Goal: Task Accomplishment & Management: Use online tool/utility

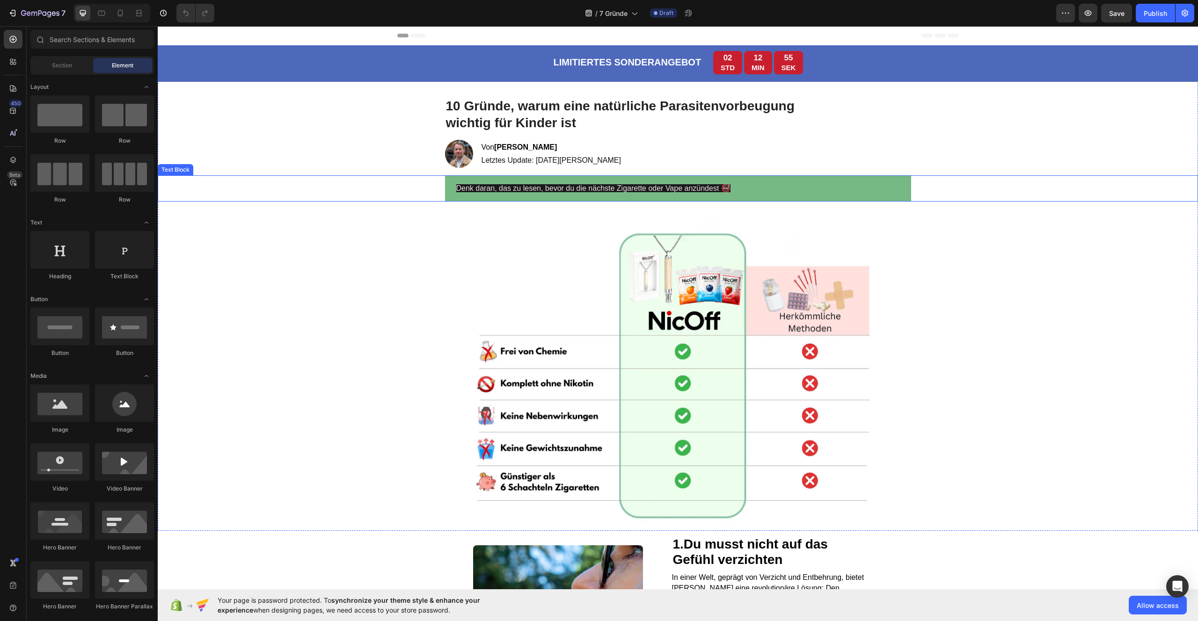
click at [471, 190] on span "Denk daran, das zu lesen, bevor du die nächste Zigarette oder Vape anzündest 🚭" at bounding box center [593, 188] width 274 height 8
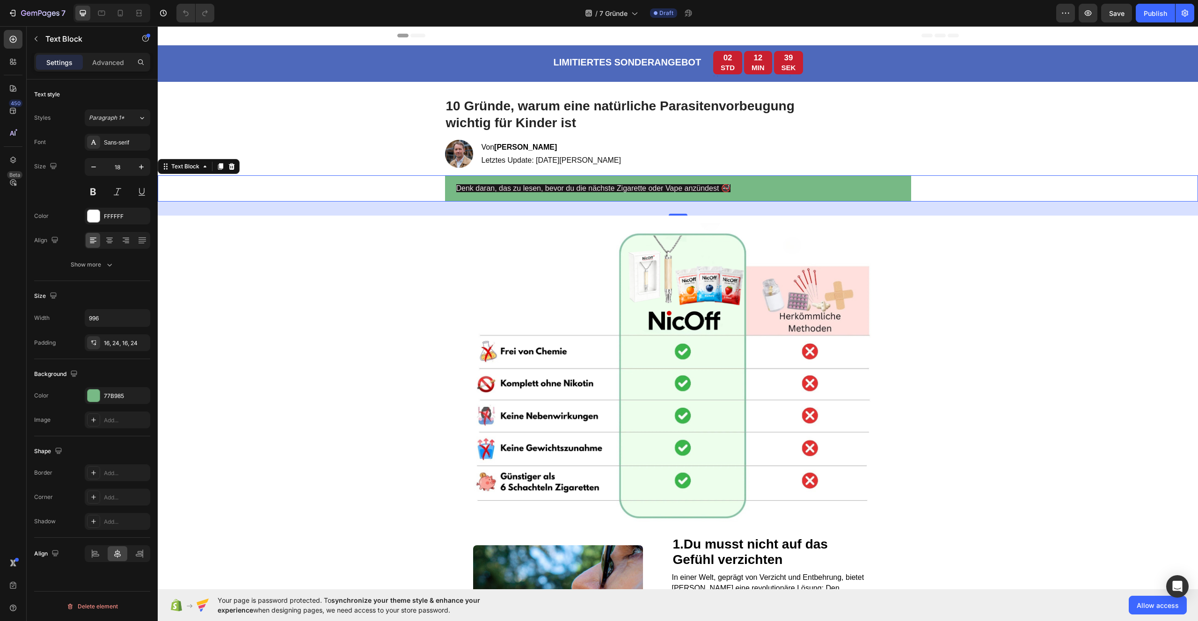
click at [505, 192] on span "Denk daran, das zu lesen, bevor du die nächste Zigarette oder Vape anzündest 🚭" at bounding box center [593, 188] width 274 height 8
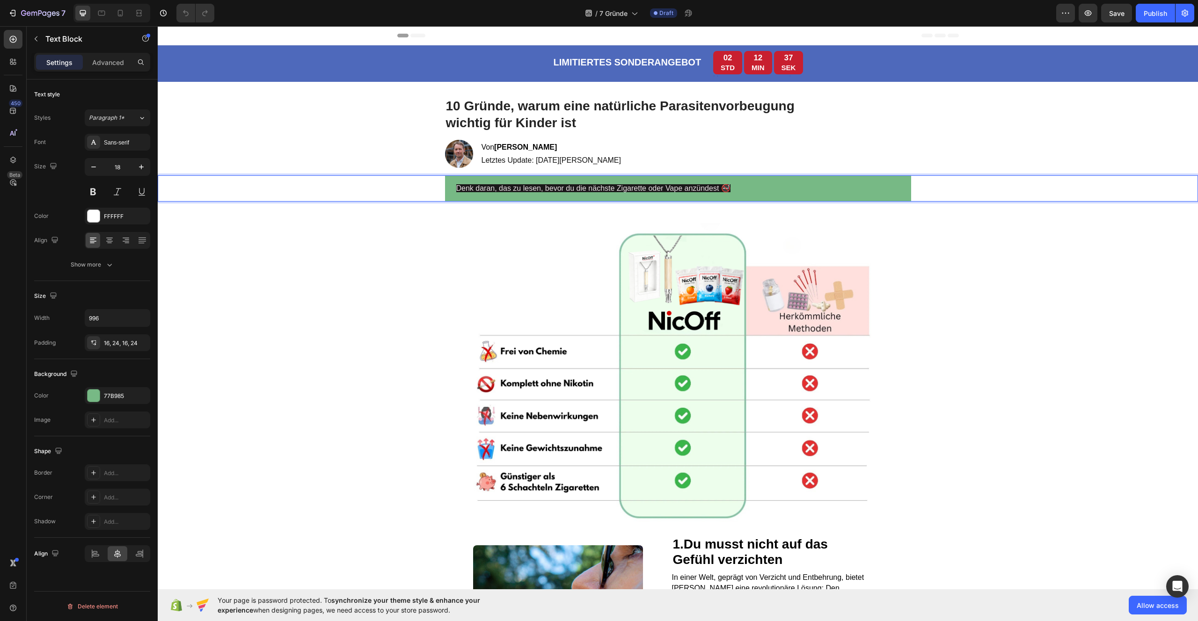
click at [716, 190] on span "Denk daran, das zu lesen, bevor du die nächste Zigarette oder Vape anzündest 🚭" at bounding box center [593, 188] width 274 height 8
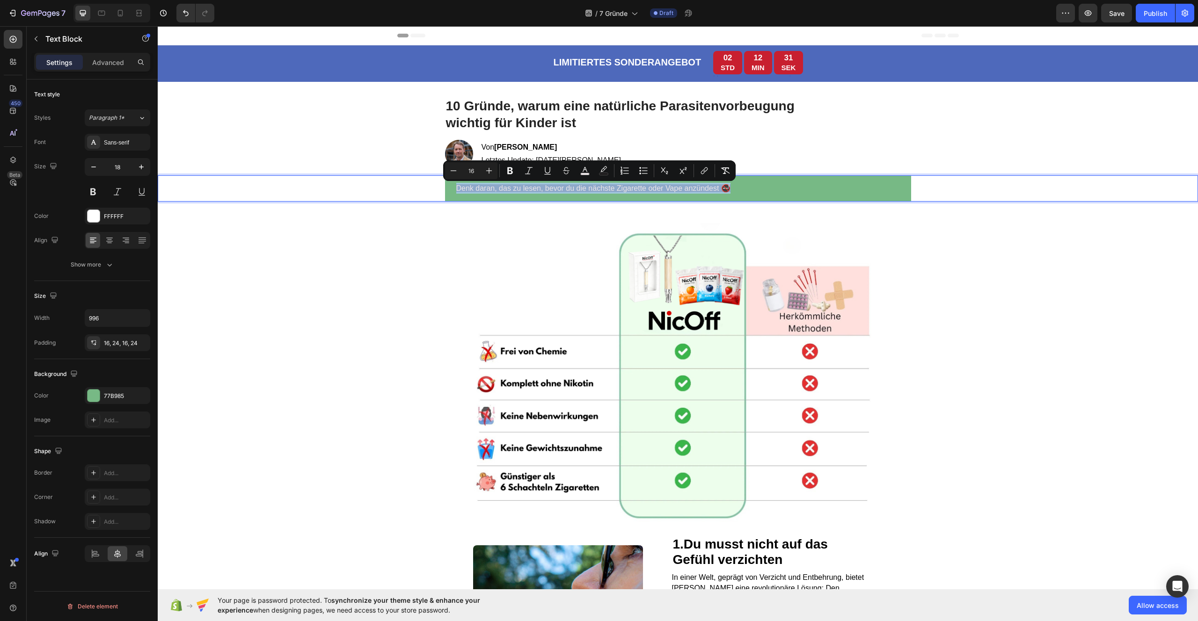
drag, startPoint x: 725, startPoint y: 191, endPoint x: 451, endPoint y: 190, distance: 274.2
click at [451, 190] on div "Denk daran, das zu lesen, bevor du die nächste Zigarette oder Vape anzündest 🚭" at bounding box center [678, 188] width 466 height 26
copy span "Denk daran, das zu lesen, bevor du die nächste Zigarette oder Vape anzündest 🚭"
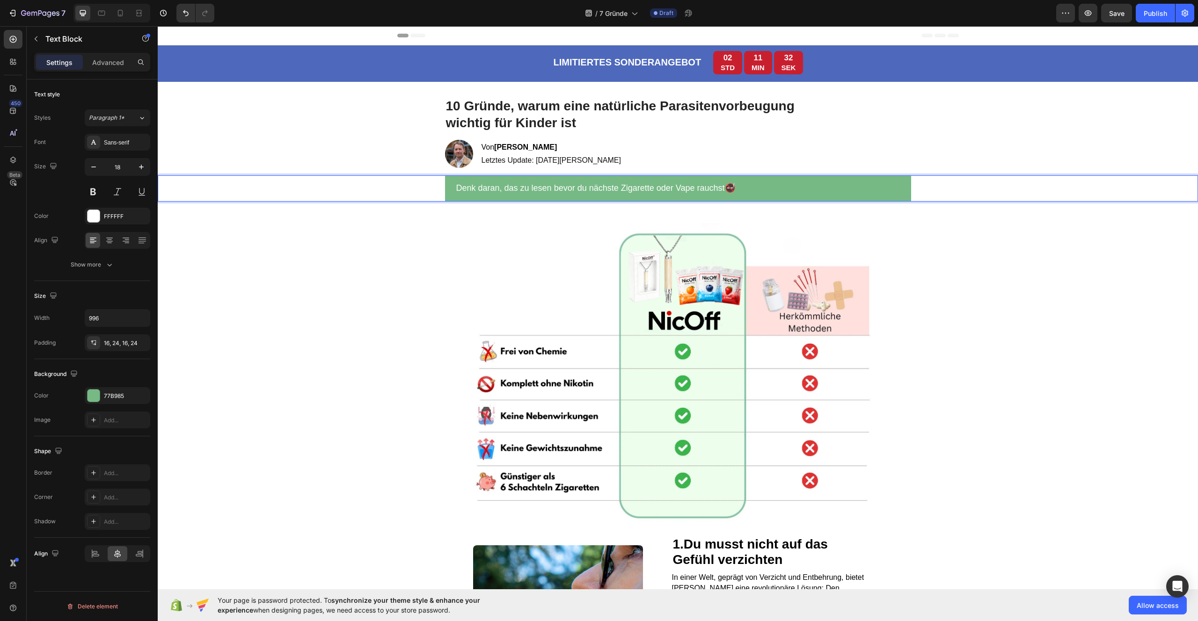
click at [721, 189] on p "Denk daran, das zu lesen bevor du nächste Zigarette oder Vape rauchst🚭" at bounding box center [678, 188] width 444 height 11
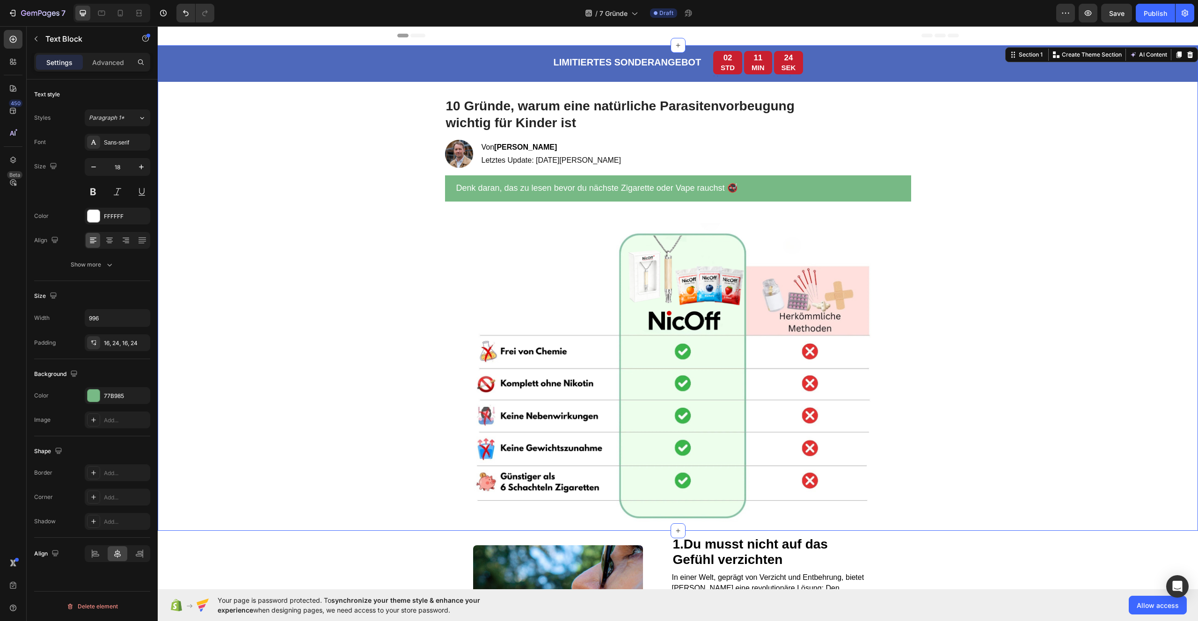
click at [1028, 233] on div "LIMITIERTES SONDERANGEBOT Text Block 02 STD 11 MIN 24 SEK Countdown Timer Row T…" at bounding box center [678, 288] width 1040 height 486
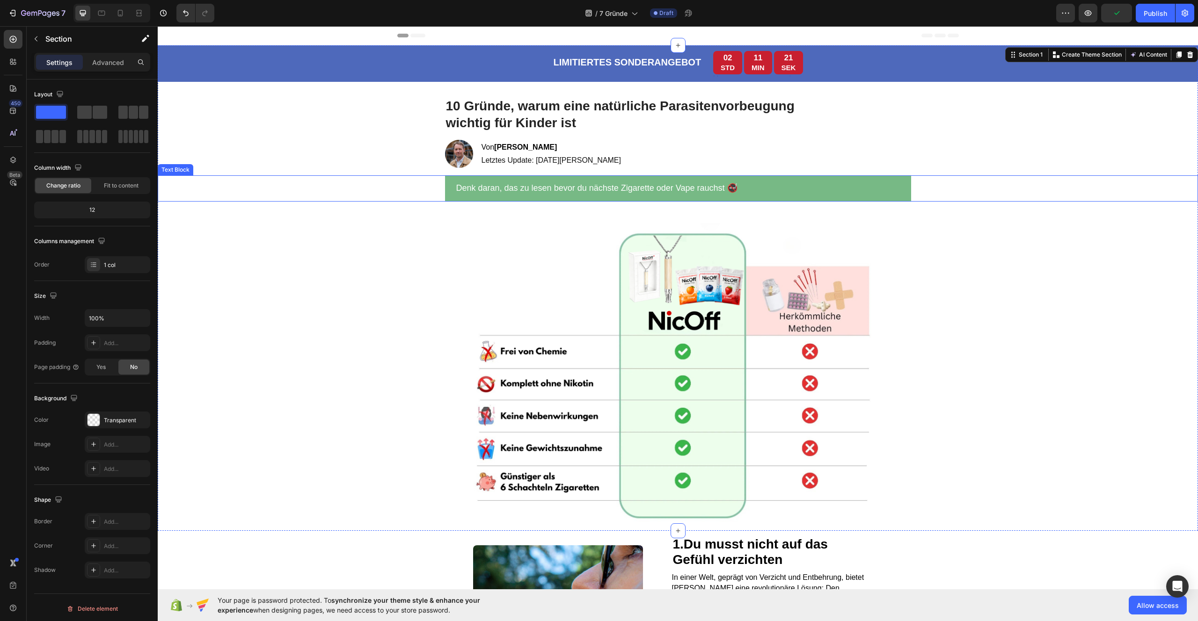
click at [830, 201] on div "Denk daran, das zu lesen bevor du nächste Zigarette oder Vape rauchst 🚭" at bounding box center [678, 188] width 466 height 26
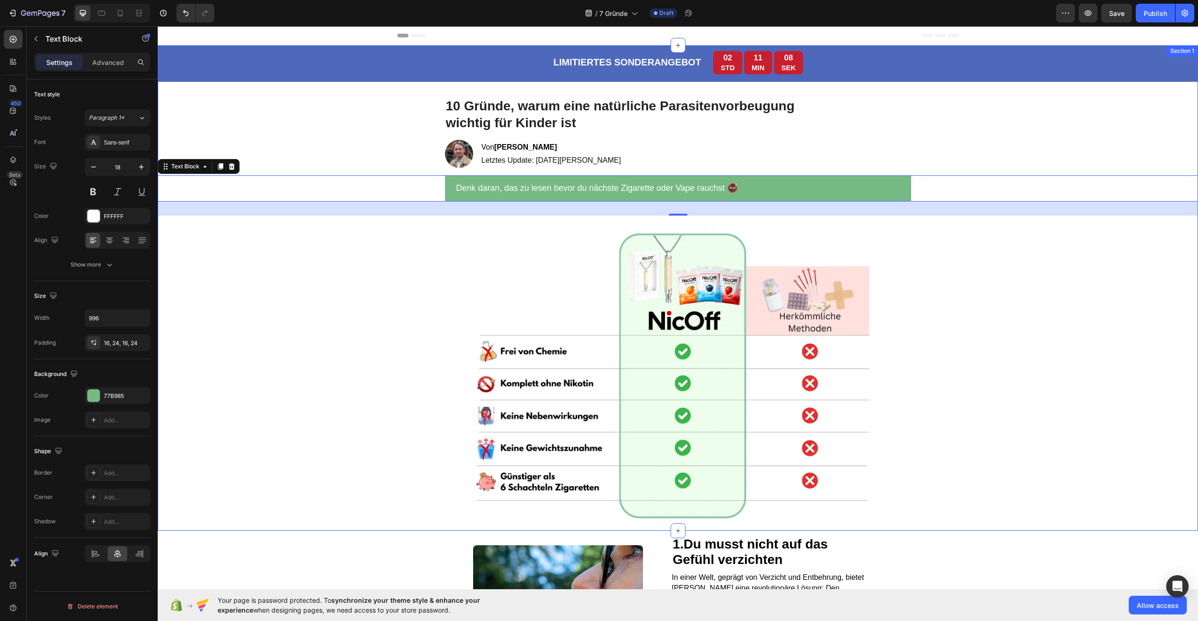
click at [361, 283] on div "LIMITIERTES SONDERANGEBOT Text Block 02 STD 11 MIN 08 SEK Countdown Timer Row T…" at bounding box center [678, 288] width 1040 height 486
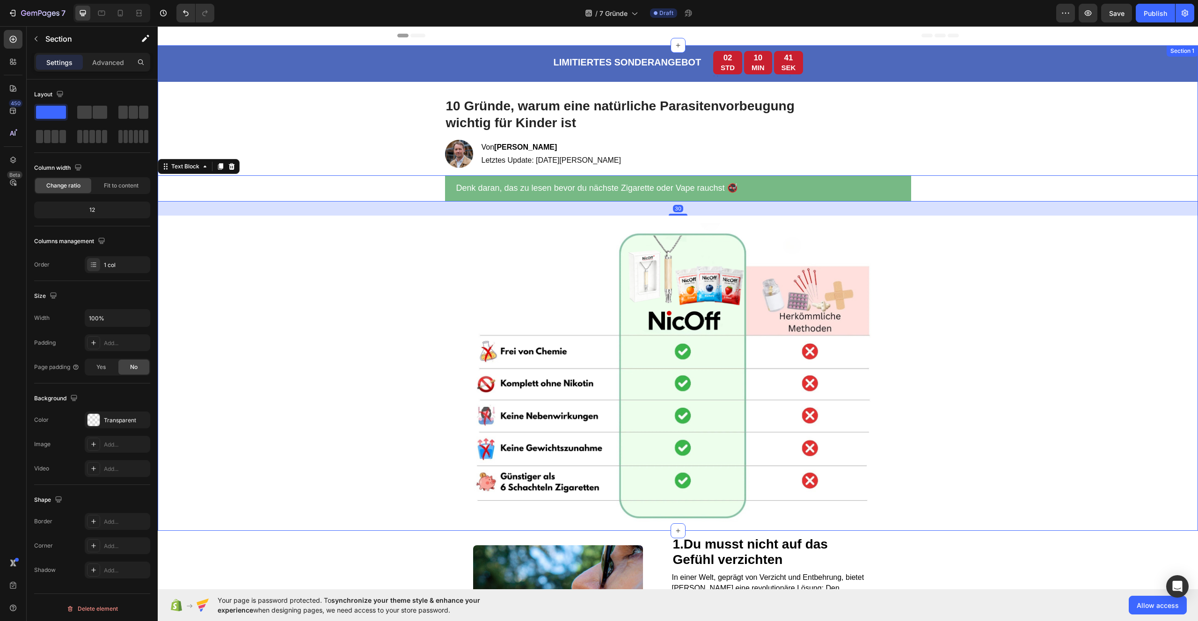
click at [374, 149] on div "LIMITIERTES SONDERANGEBOT Text Block 02 STD 10 MIN 41 SEK Countdown Timer Row T…" at bounding box center [678, 288] width 1040 height 486
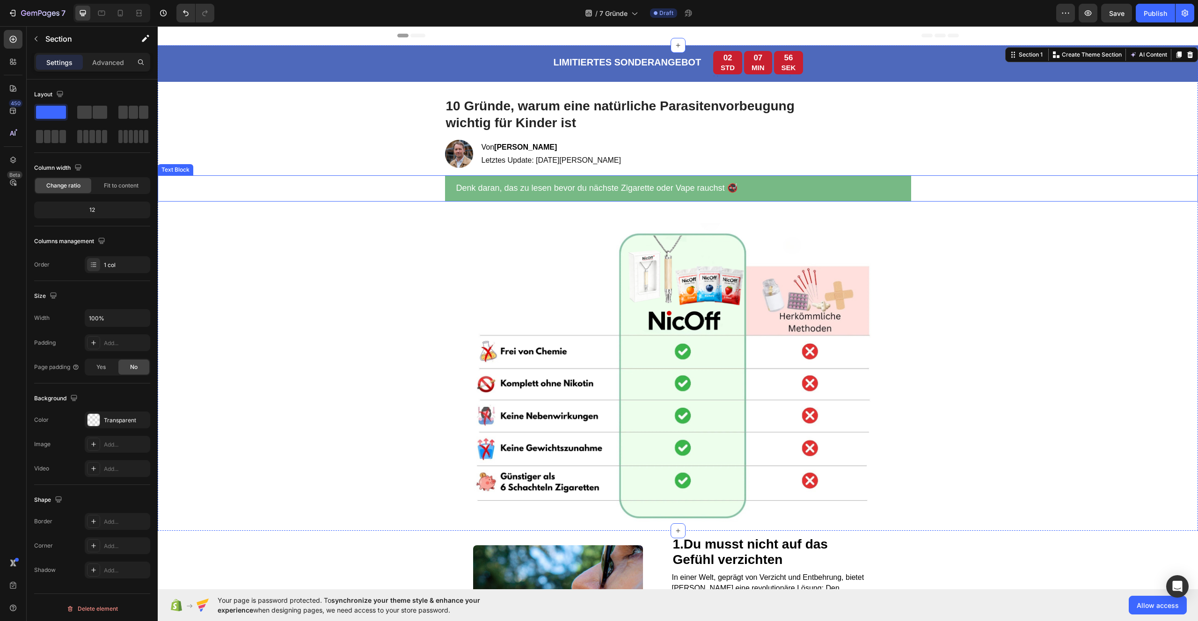
click at [447, 193] on div "Denk daran, das zu lesen bevor du nächste Zigarette oder Vape rauchst 🚭" at bounding box center [678, 188] width 466 height 26
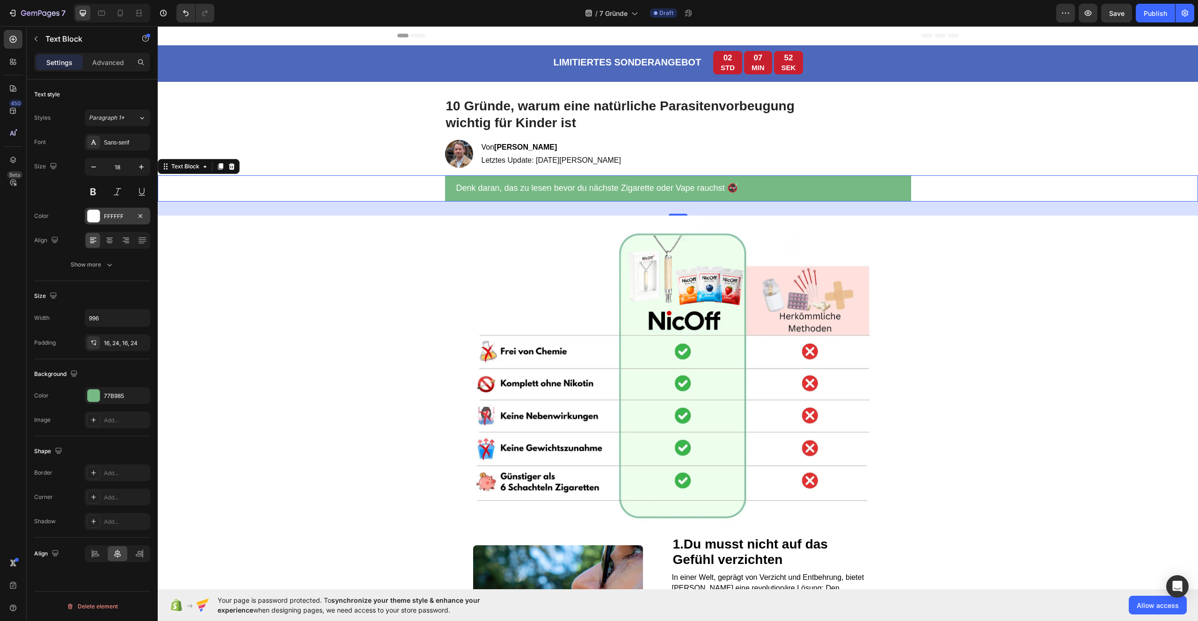
click at [110, 217] on div "FFFFFF" at bounding box center [117, 216] width 27 height 8
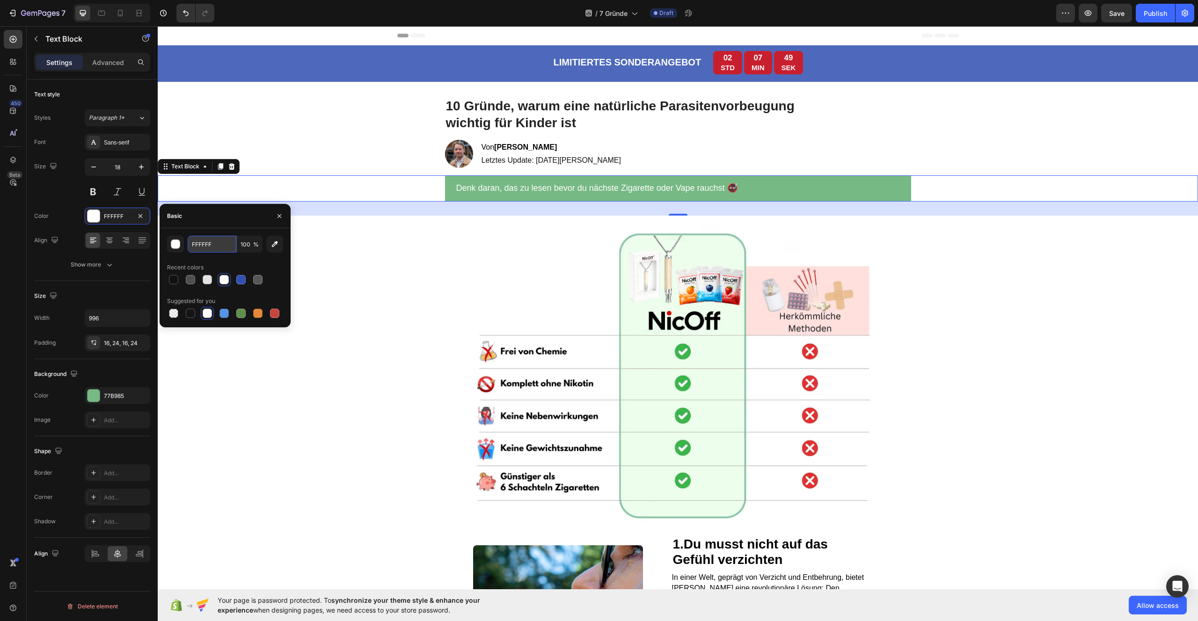
drag, startPoint x: 211, startPoint y: 243, endPoint x: 218, endPoint y: 246, distance: 7.6
click at [218, 245] on input "FFFFFF" at bounding box center [212, 244] width 49 height 17
drag, startPoint x: 218, startPoint y: 246, endPoint x: 191, endPoint y: 246, distance: 27.1
click at [191, 246] on input "FFFFFF" at bounding box center [212, 244] width 49 height 17
paste input "a40011"
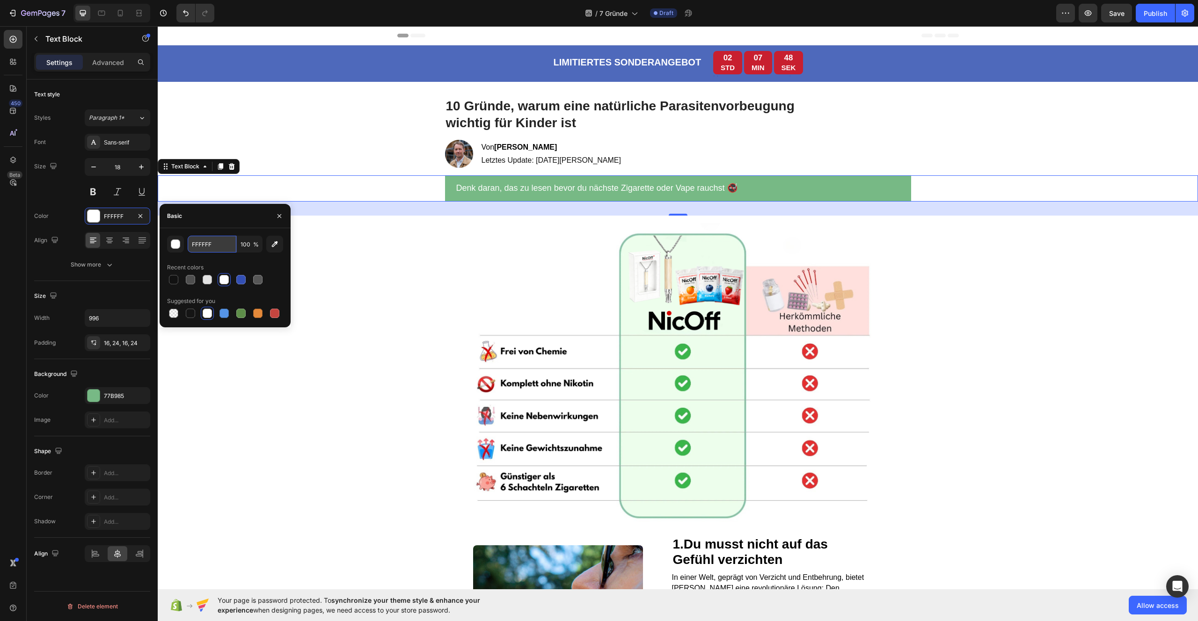
type input "a40011"
click at [191, 12] on button "Undo/Redo" at bounding box center [185, 13] width 19 height 19
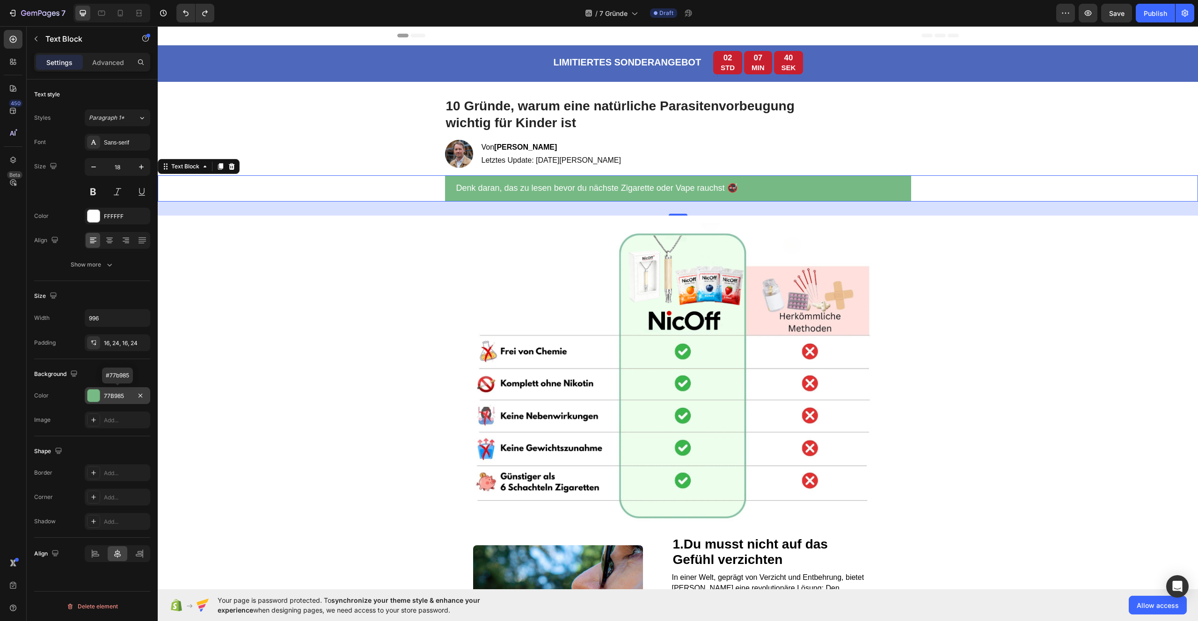
click at [107, 395] on div "77B985" at bounding box center [117, 396] width 27 height 8
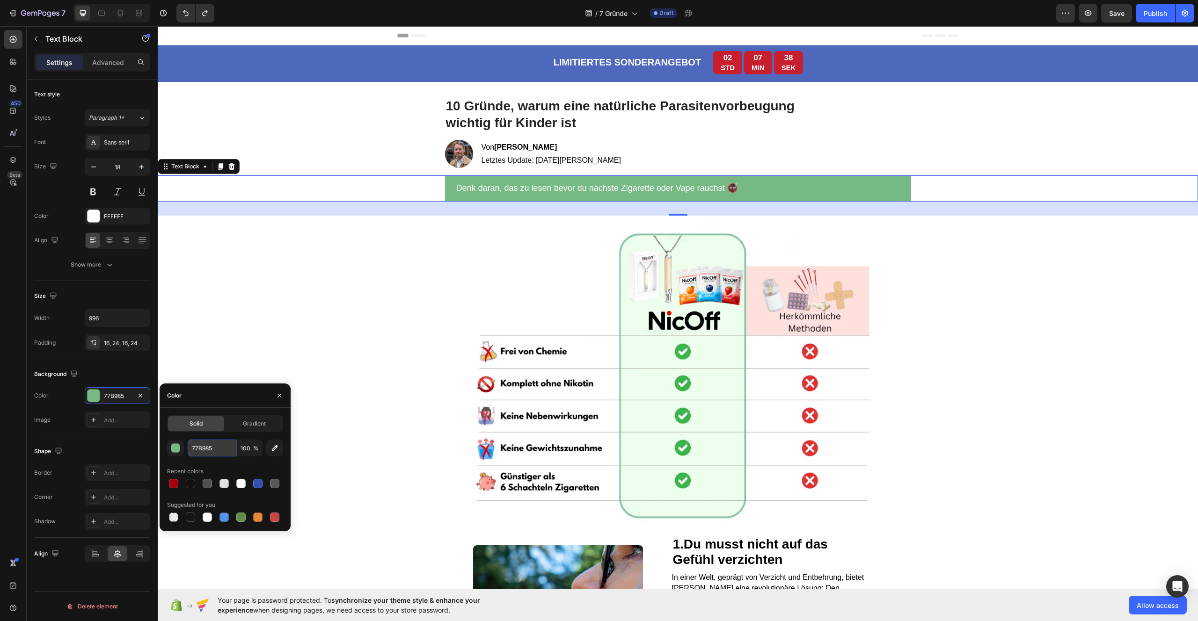
click at [219, 449] on input "77B985" at bounding box center [212, 448] width 49 height 17
paste input "a40011"
type input "a40011"
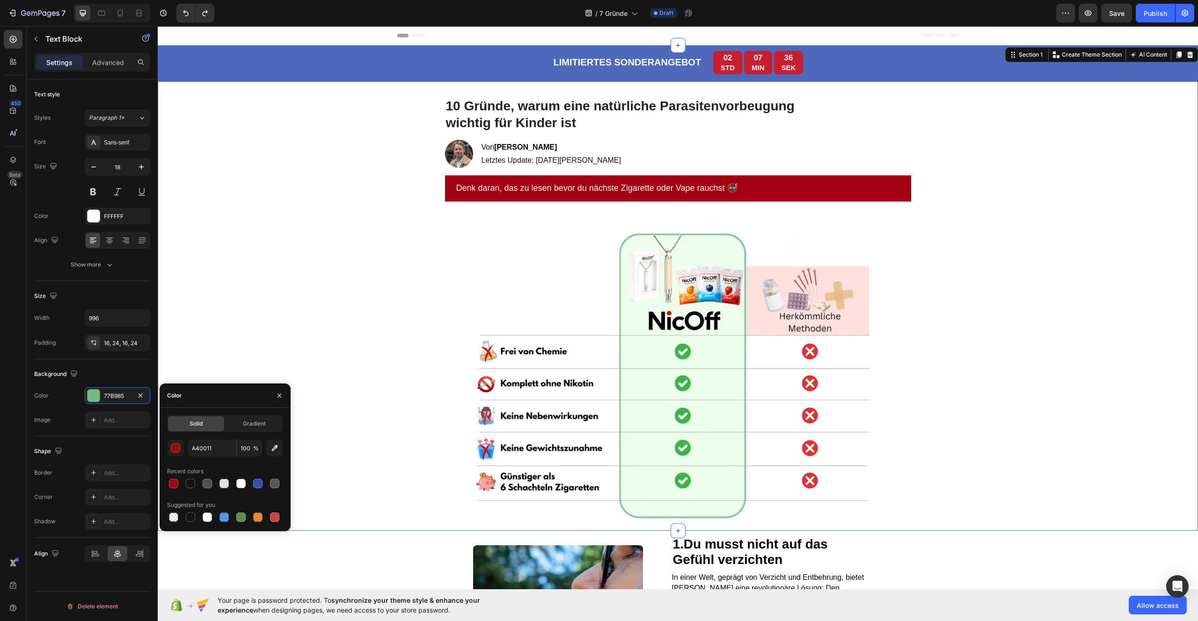
click at [288, 327] on div "LIMITIERTES SONDERANGEBOT Text Block 02 STD 07 MIN 36 SEK Countdown Timer Row T…" at bounding box center [678, 288] width 1040 height 486
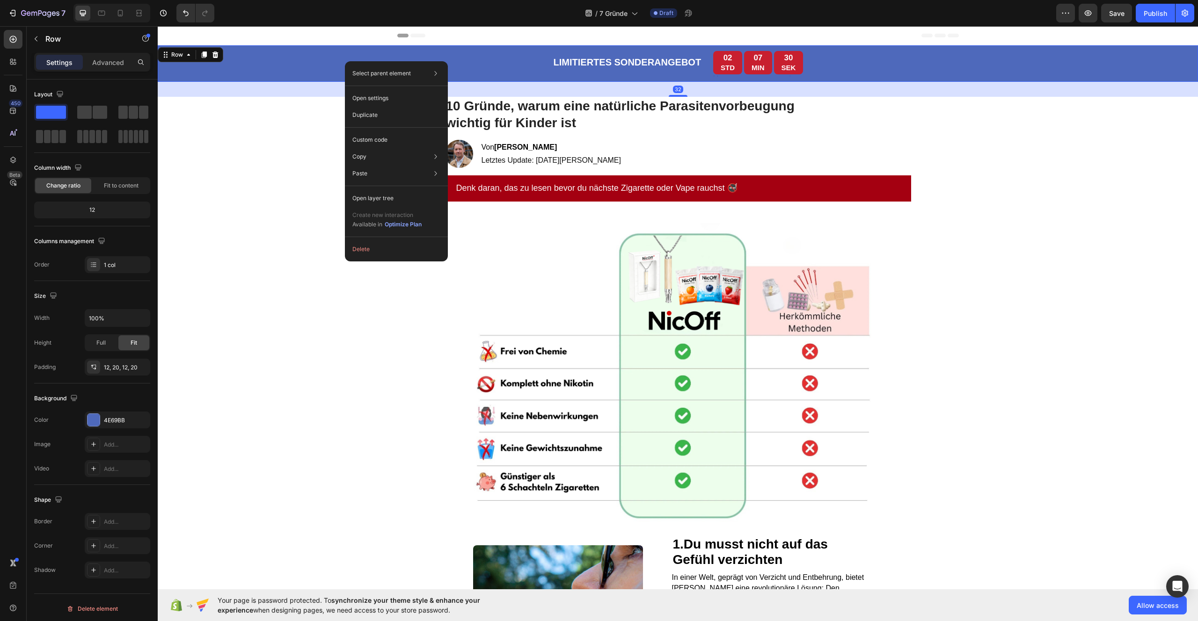
click at [329, 60] on div "LIMITIERTES SONDERANGEBOT Text Block 02 STD 07 MIN 30 SEK Countdown Timer Row T…" at bounding box center [678, 63] width 1022 height 25
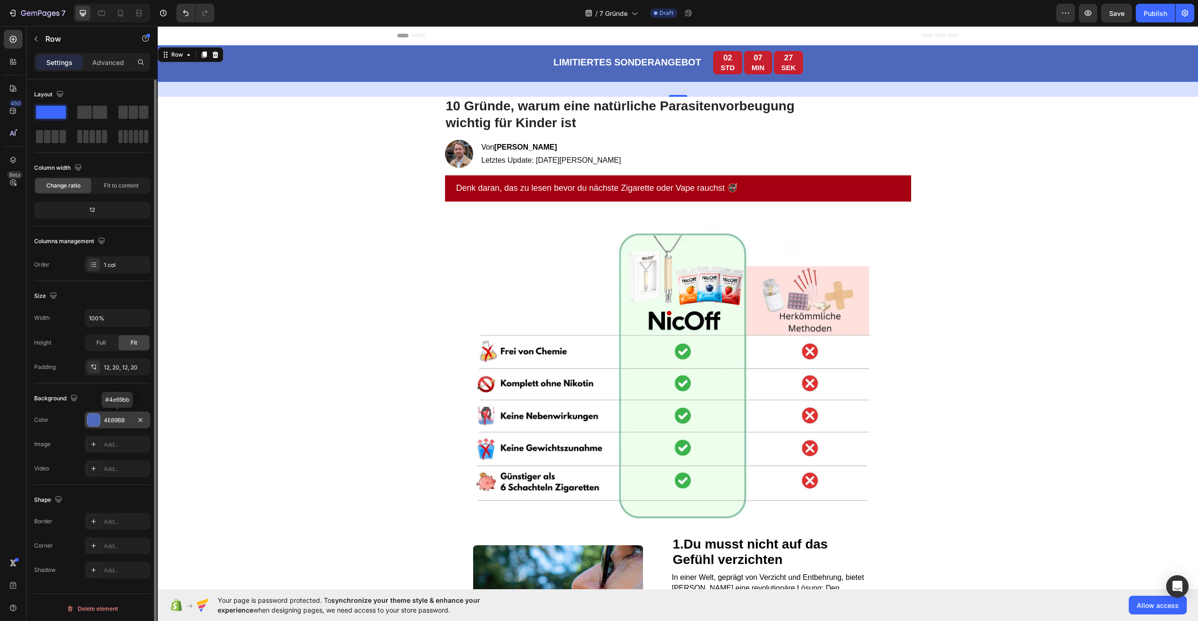
click at [97, 420] on div at bounding box center [94, 420] width 12 height 12
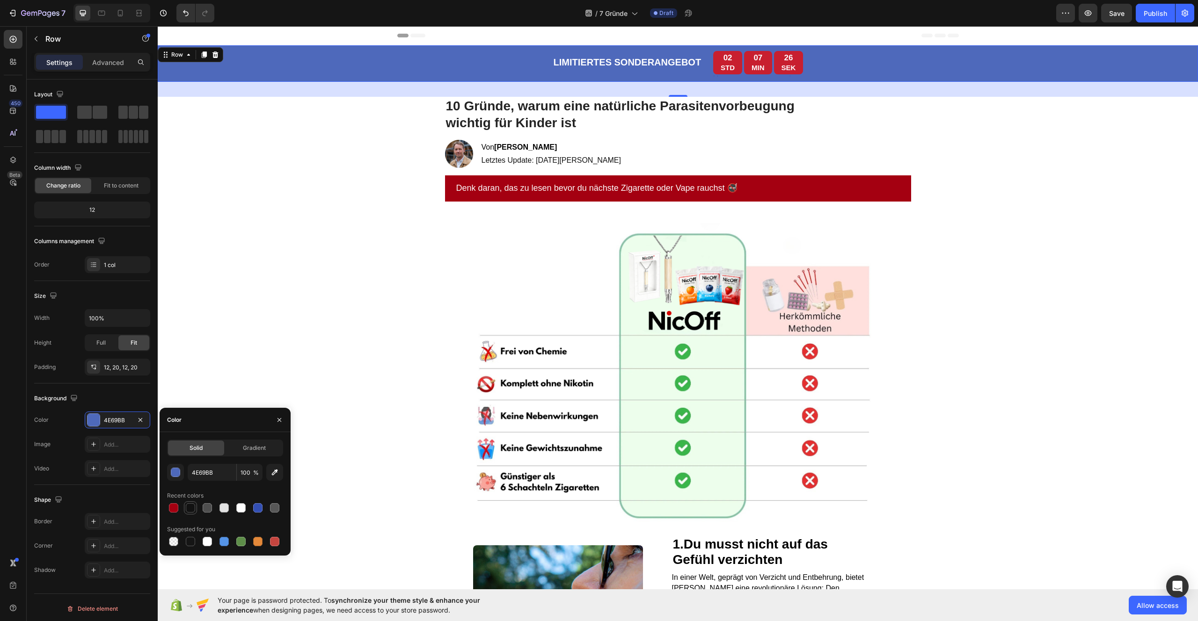
click at [189, 512] on div at bounding box center [190, 508] width 9 height 9
type input "121212"
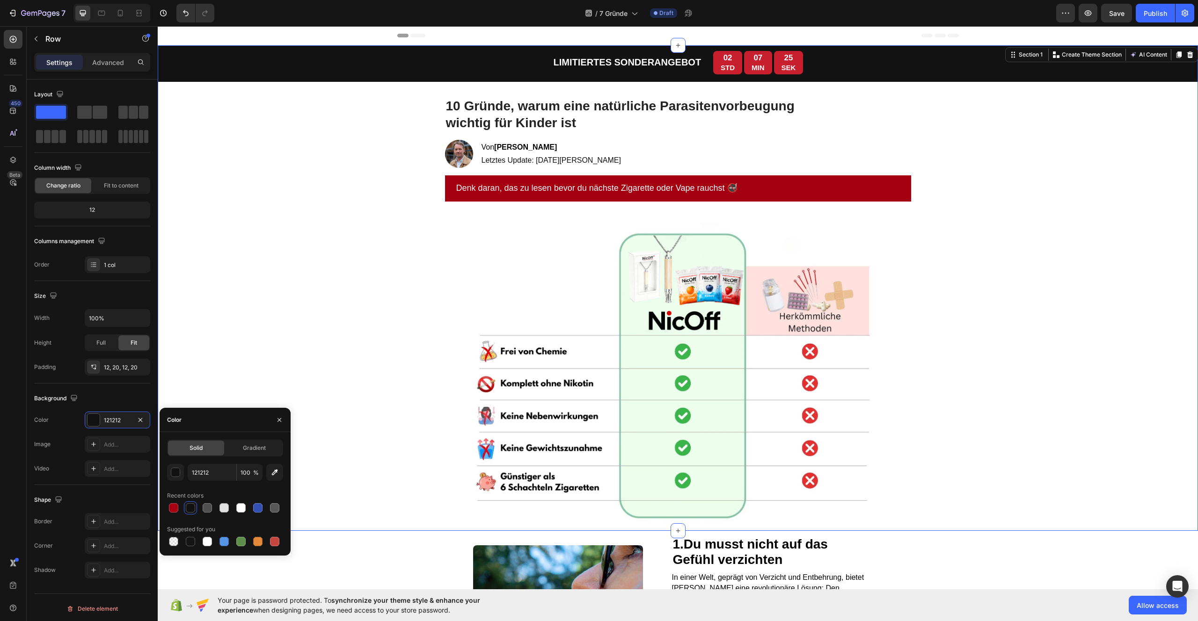
click at [195, 377] on div "LIMITIERTES SONDERANGEBOT Text Block 02 STD 07 MIN 25 SEK Countdown Timer Row T…" at bounding box center [678, 288] width 1040 height 486
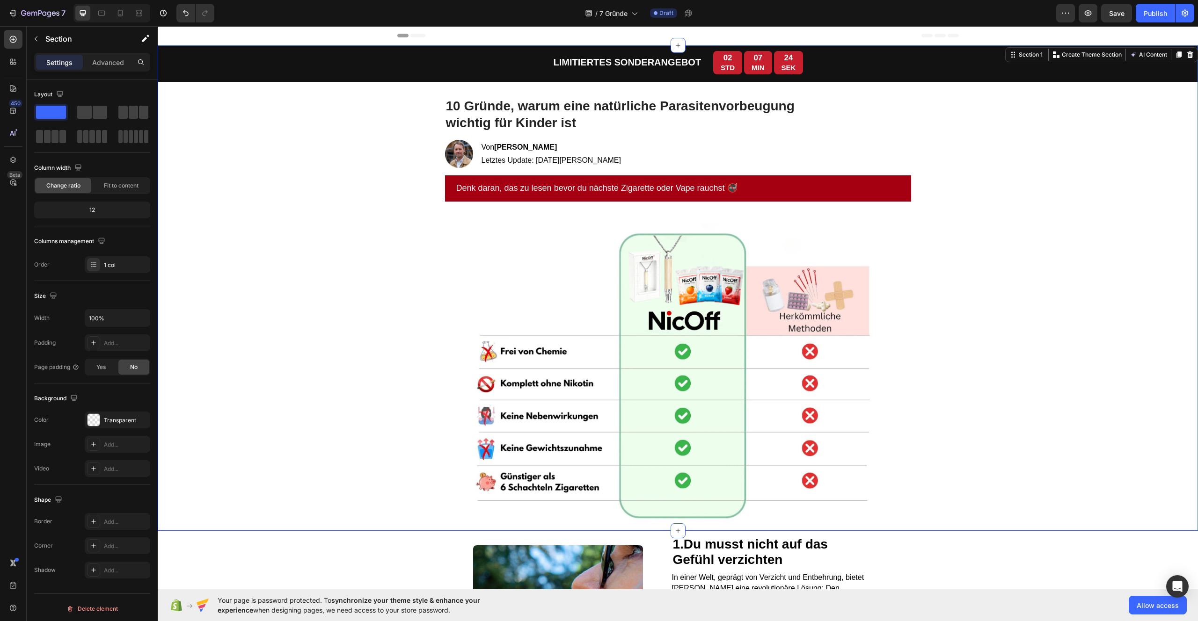
click at [197, 365] on div "LIMITIERTES SONDERANGEBOT Text Block 02 STD 07 MIN 24 SEK Countdown Timer Row T…" at bounding box center [678, 288] width 1040 height 486
drag, startPoint x: 206, startPoint y: 329, endPoint x: 208, endPoint y: 322, distance: 6.8
click at [207, 326] on div "LIMITIERTES SONDERANGEBOT Text Block 02 STD 07 MIN 23 SEK Countdown Timer Row T…" at bounding box center [678, 288] width 1040 height 486
click at [231, 248] on div "LIMITIERTES SONDERANGEBOT Text Block 02 STD 07 MIN 23 SEK Countdown Timer Row T…" at bounding box center [678, 288] width 1040 height 486
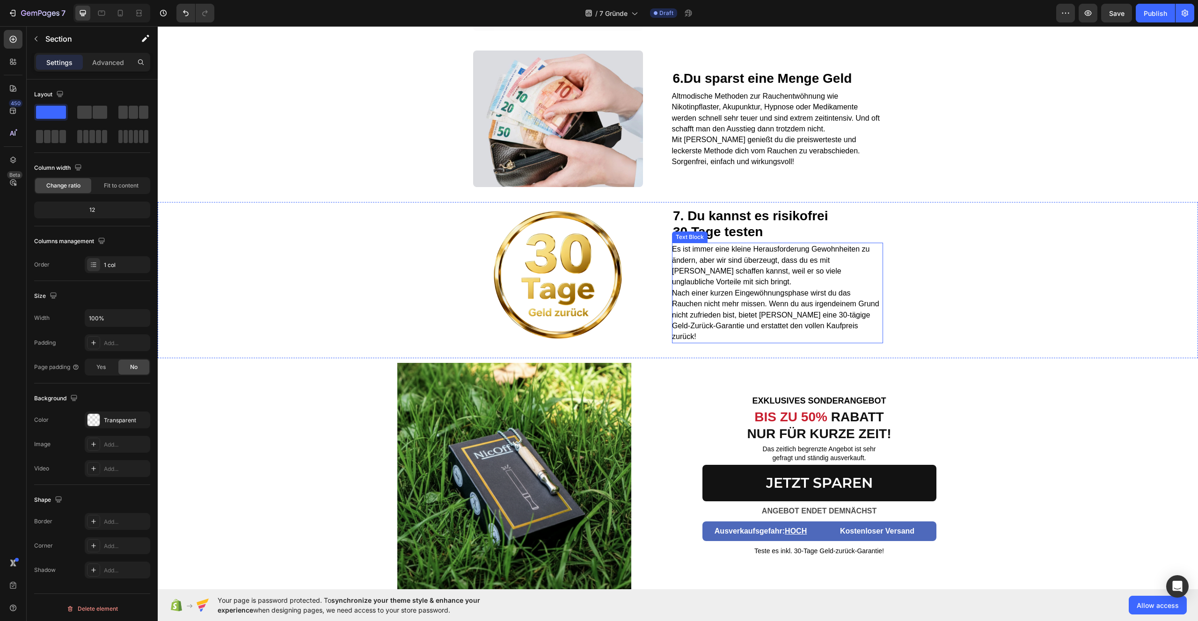
scroll to position [1300, 0]
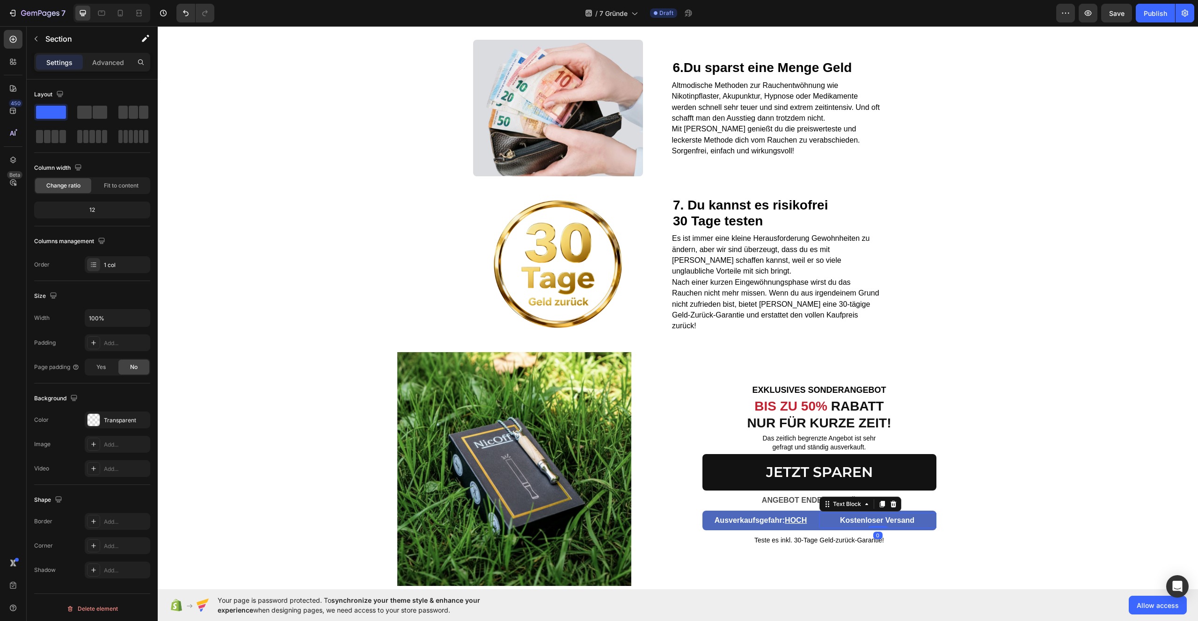
click at [924, 528] on p "Kostenloser Versand" at bounding box center [877, 521] width 116 height 14
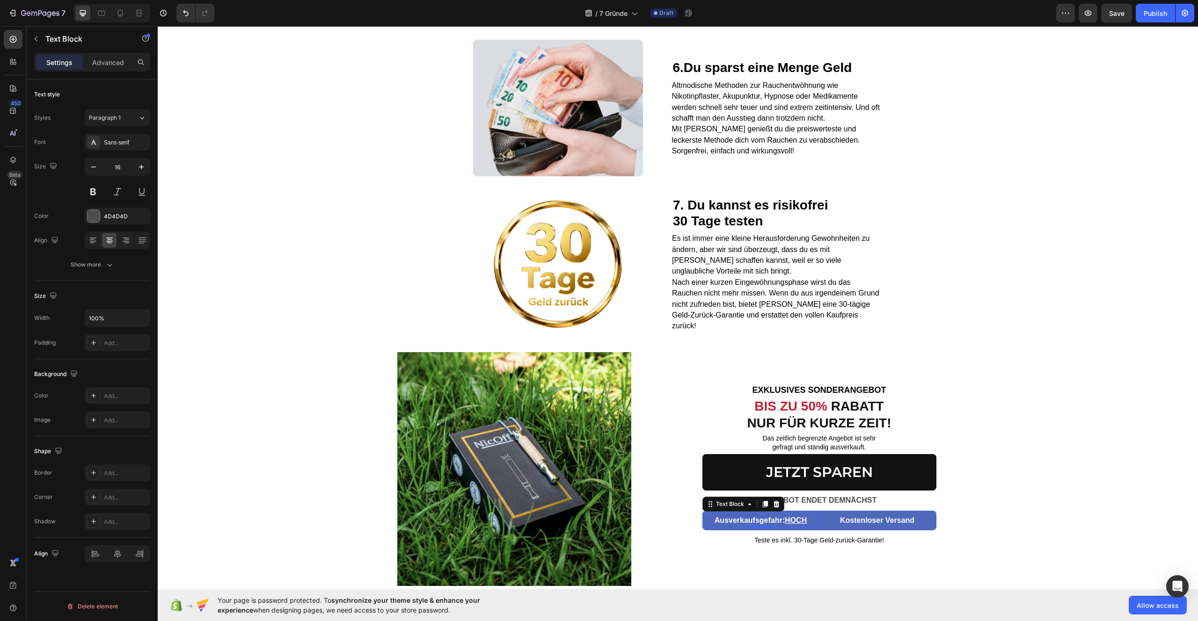
click at [705, 529] on div "Ausverkaufsgefahr: HOCH" at bounding box center [760, 520] width 117 height 15
click at [918, 528] on p "Kostenloser Versand" at bounding box center [877, 521] width 116 height 14
click at [820, 528] on p "Kostenloser Versand" at bounding box center [877, 521] width 116 height 14
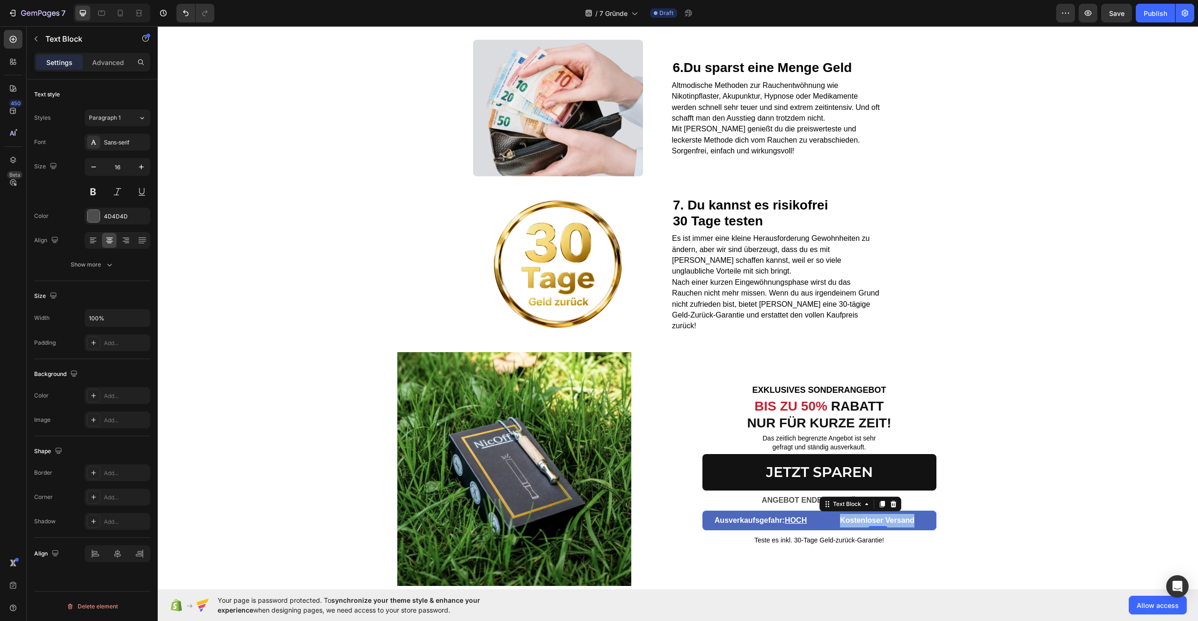
click at [820, 528] on p "Kostenloser Versand" at bounding box center [877, 521] width 116 height 14
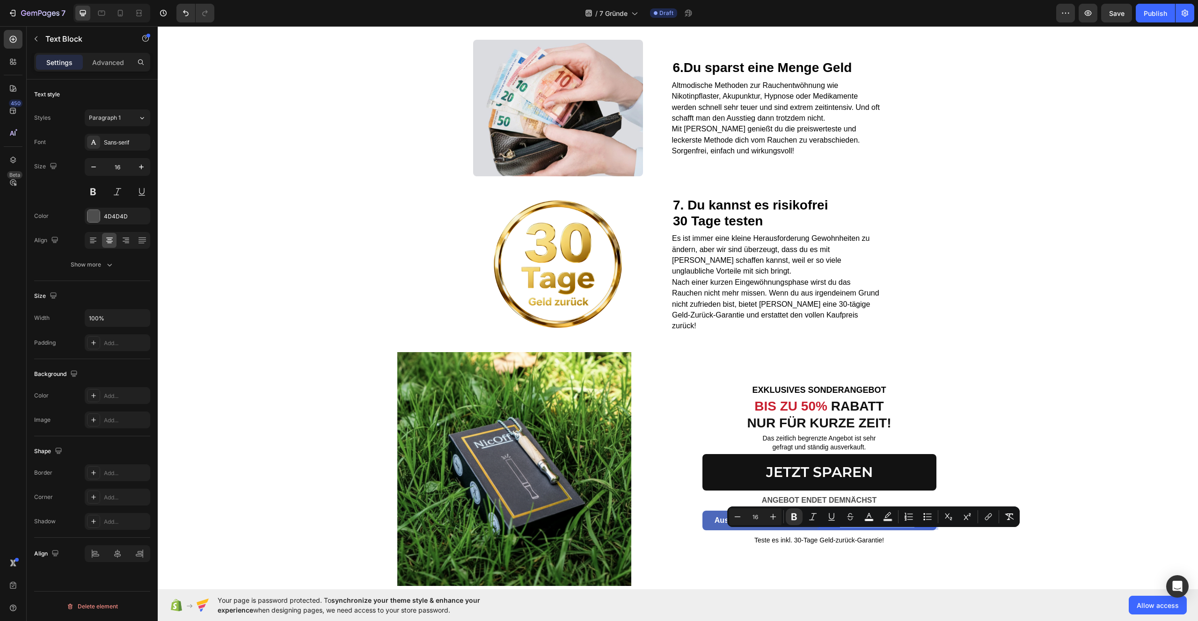
click at [926, 528] on p "Kostenloser Versand" at bounding box center [877, 521] width 116 height 14
click at [929, 528] on p "Kostenloser Versand" at bounding box center [877, 521] width 116 height 14
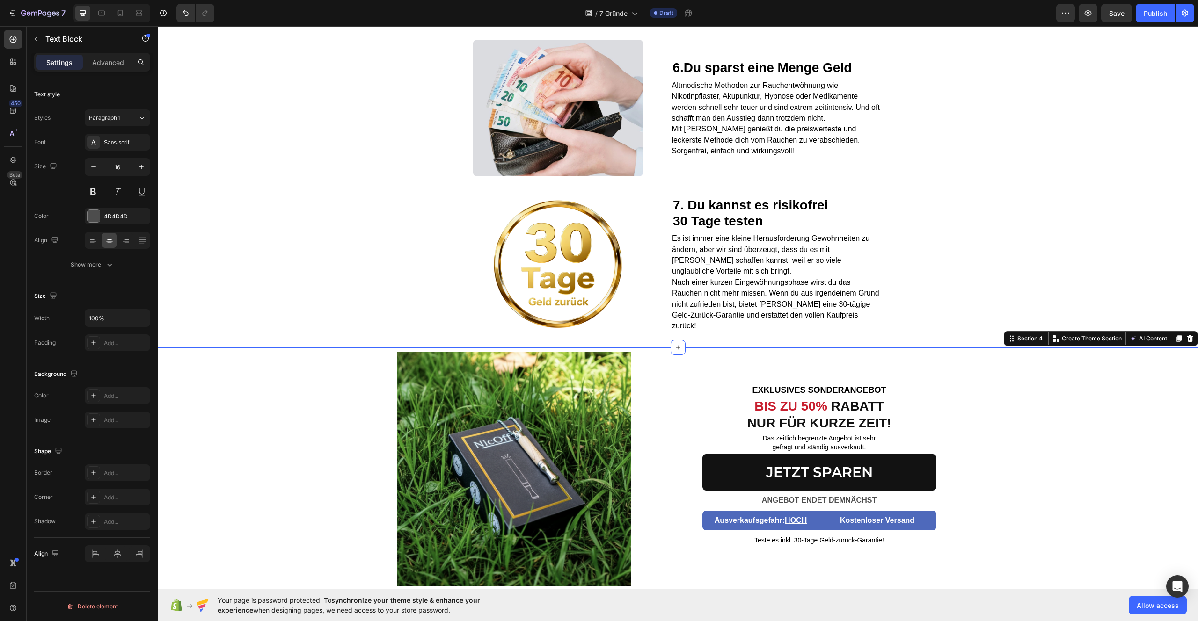
click at [981, 526] on div "Image EXKLUSIVES SONDERANGEBOT Text block BIS ZU 50% RABATT NUR FÜR KURZE ZEIT!…" at bounding box center [678, 477] width 1040 height 251
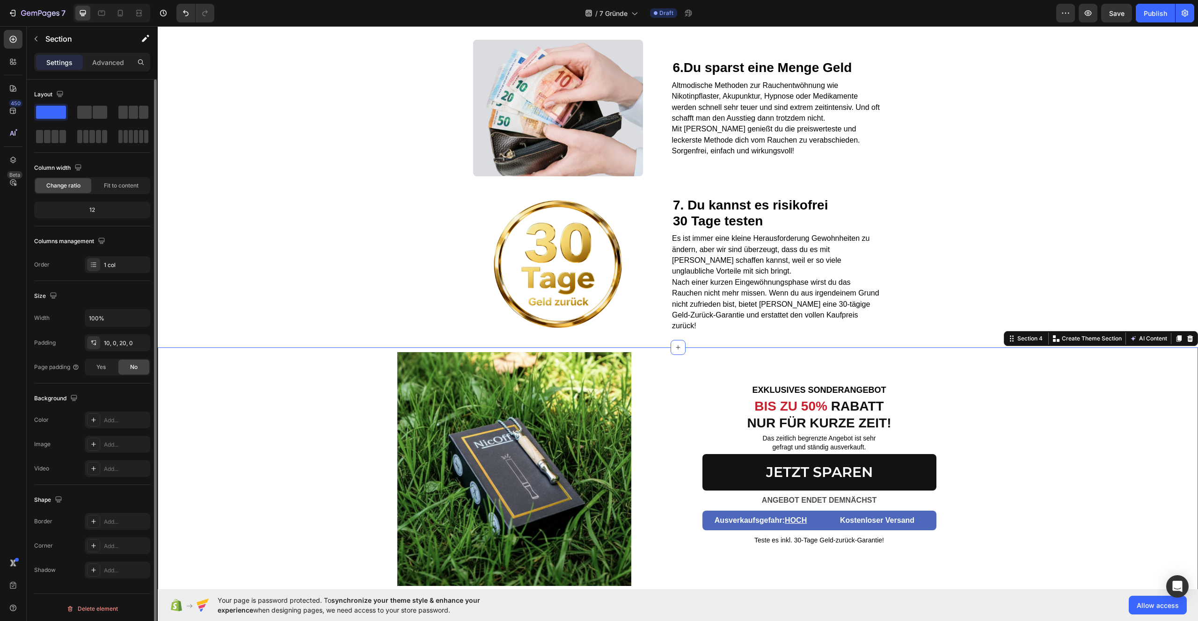
click at [45, 112] on span at bounding box center [51, 112] width 30 height 13
click at [99, 63] on p "Advanced" at bounding box center [108, 63] width 32 height 10
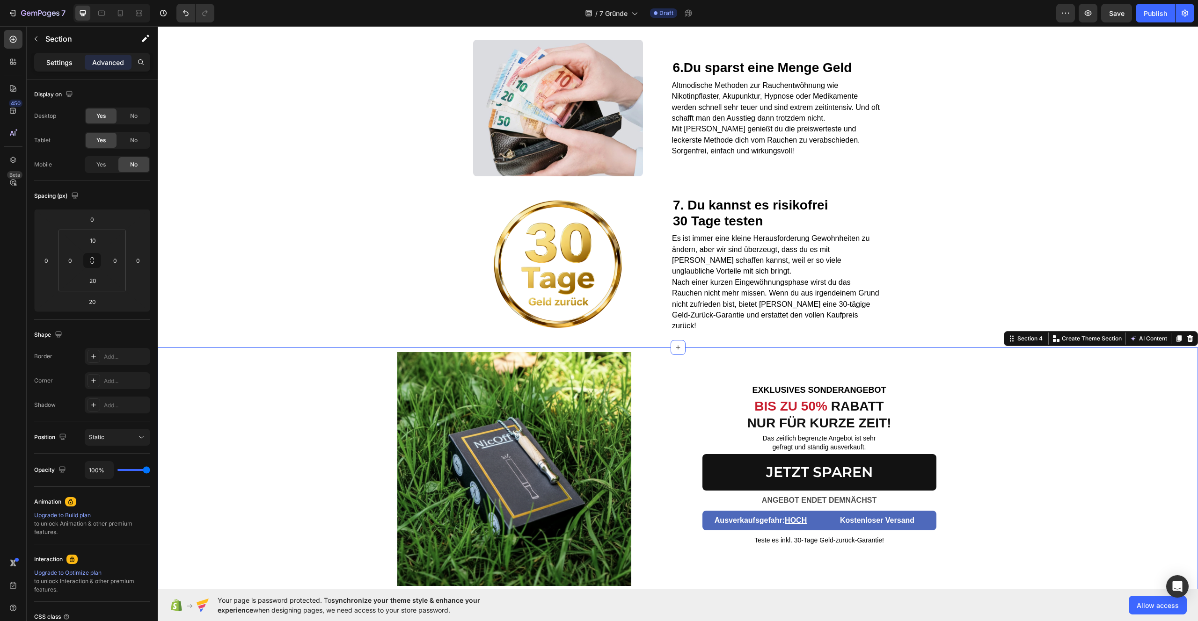
click at [72, 58] on div "Settings" at bounding box center [59, 62] width 47 height 15
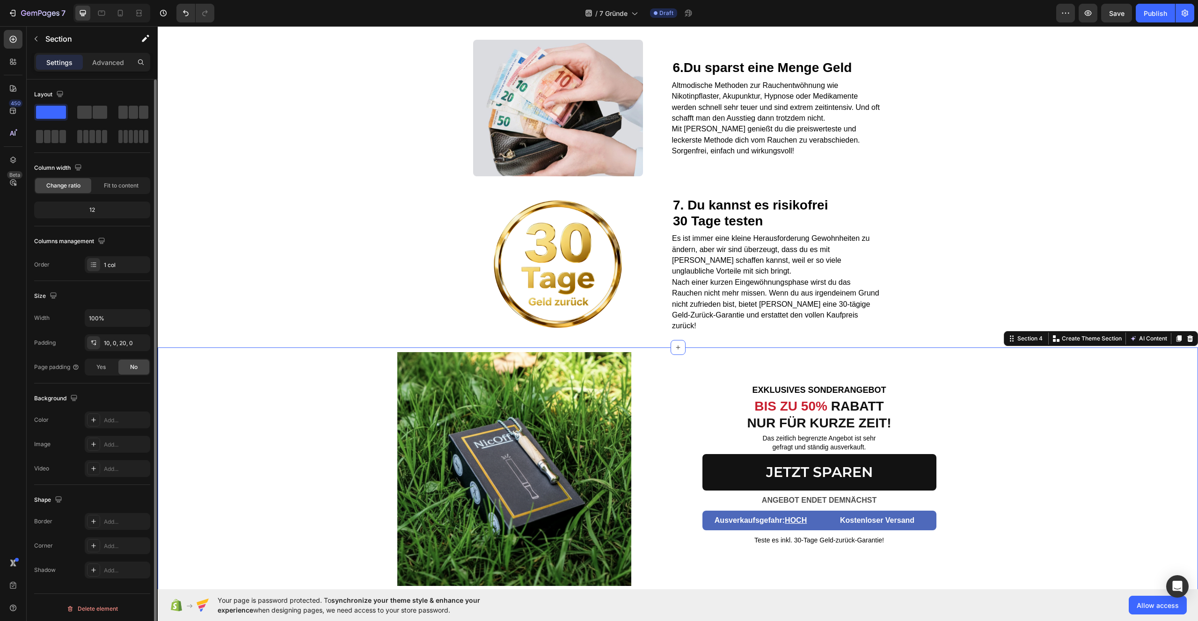
click at [52, 114] on span at bounding box center [51, 112] width 30 height 13
click at [1022, 426] on div "Image EXKLUSIVES SONDERANGEBOT Text block BIS ZU 50% RABATT NUR FÜR KURZE ZEIT!…" at bounding box center [678, 477] width 1040 height 251
click at [854, 511] on div "JETZT SPAREN Button ANGEBOT ENDET DEMNÄCHST Text Block" at bounding box center [819, 482] width 279 height 57
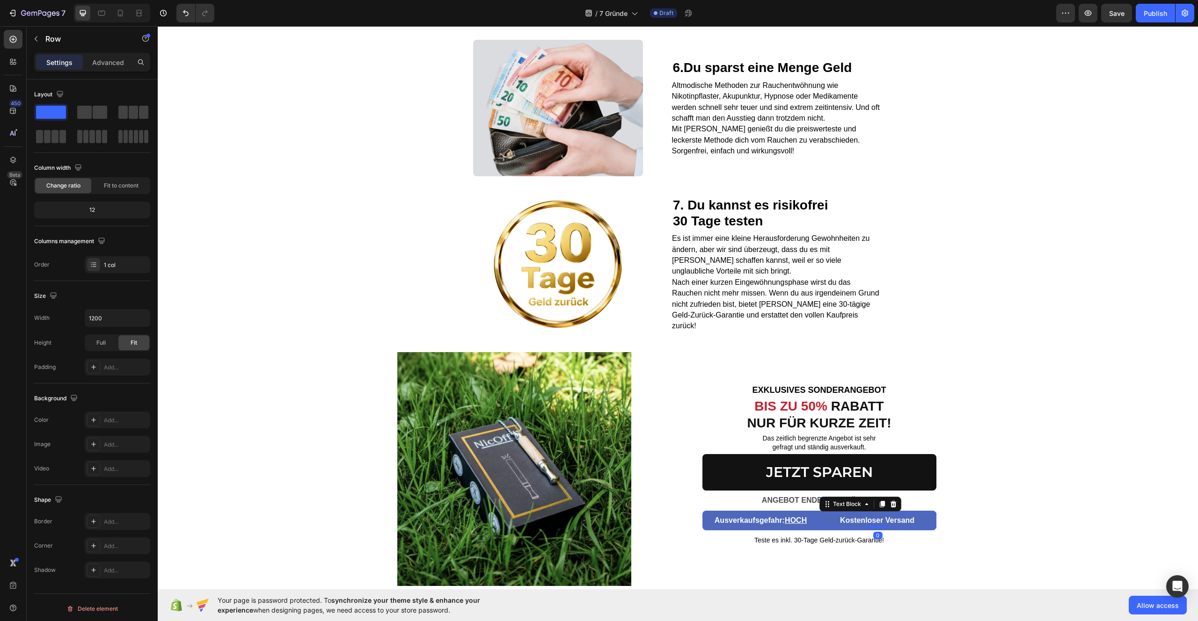
click at [913, 528] on p "Kostenloser Versand" at bounding box center [877, 521] width 116 height 14
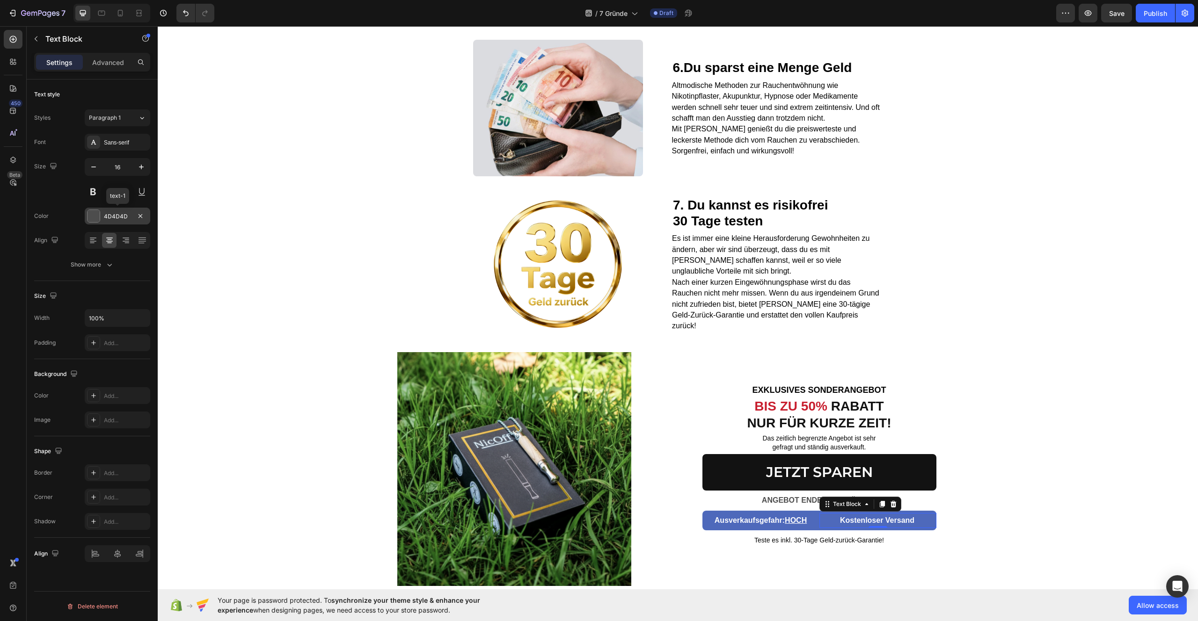
click at [110, 217] on div "4D4D4D" at bounding box center [117, 216] width 27 height 8
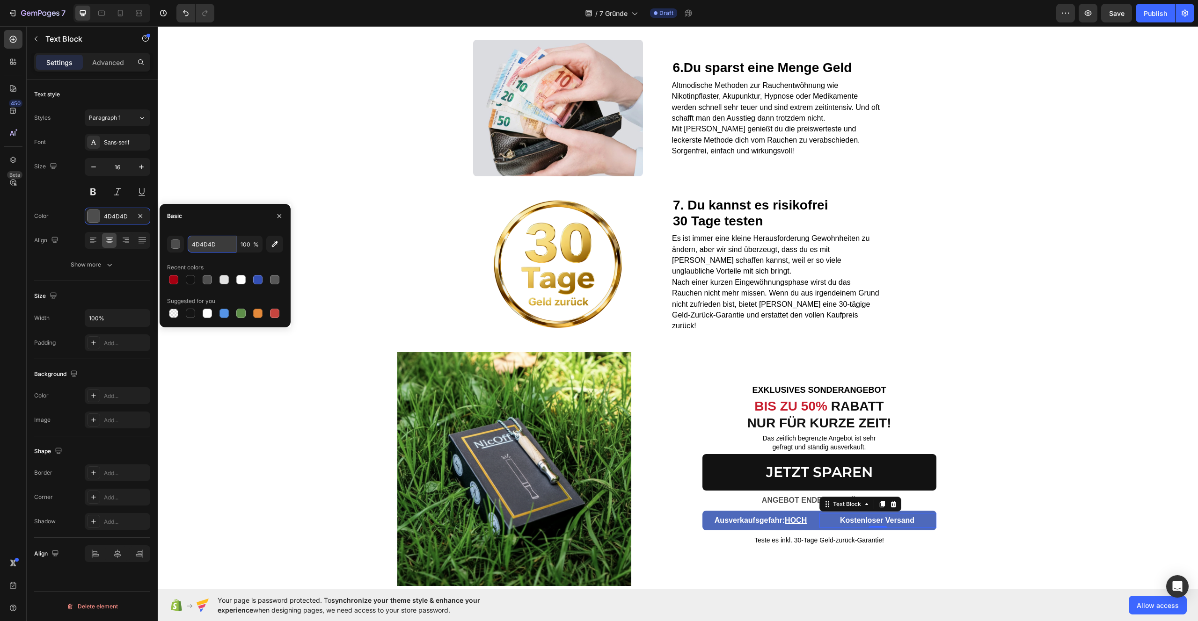
drag, startPoint x: 225, startPoint y: 242, endPoint x: 220, endPoint y: 249, distance: 7.8
click at [224, 249] on input "4D4D4D" at bounding box center [212, 244] width 49 height 17
click at [220, 249] on input "4D4D4D" at bounding box center [212, 244] width 49 height 17
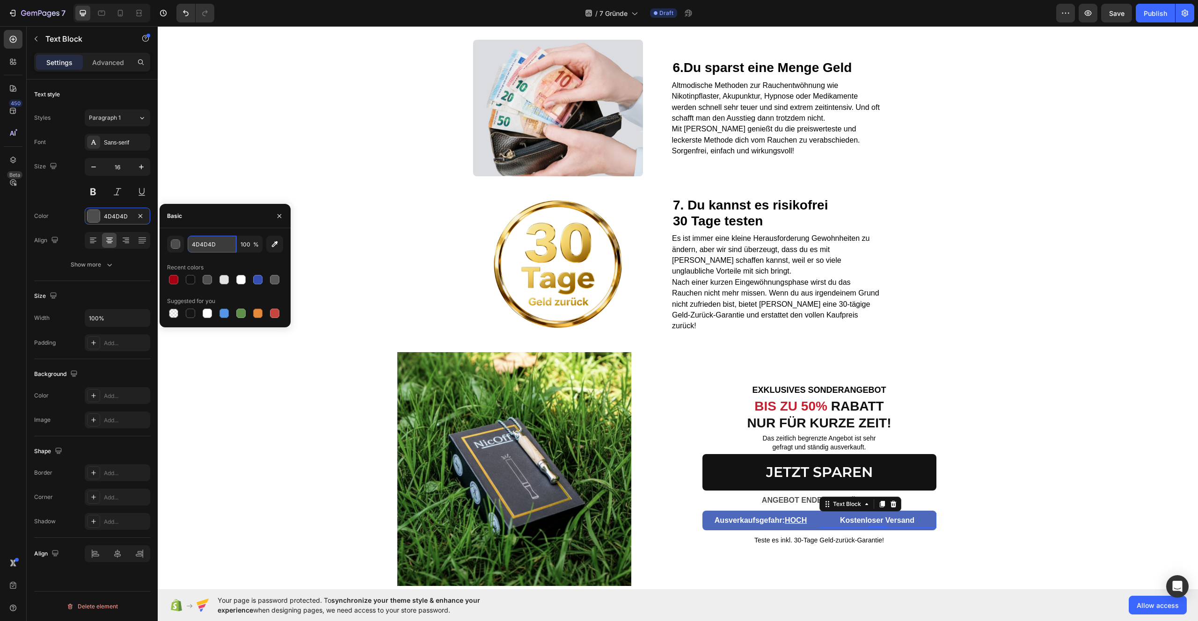
paste input "a40011"
type input "a40011"
click at [201, 147] on div "Image 6. Du sparst eine Menge Geld Heading Altmodische Methoden zur Rauchentwöh…" at bounding box center [678, 113] width 1040 height 156
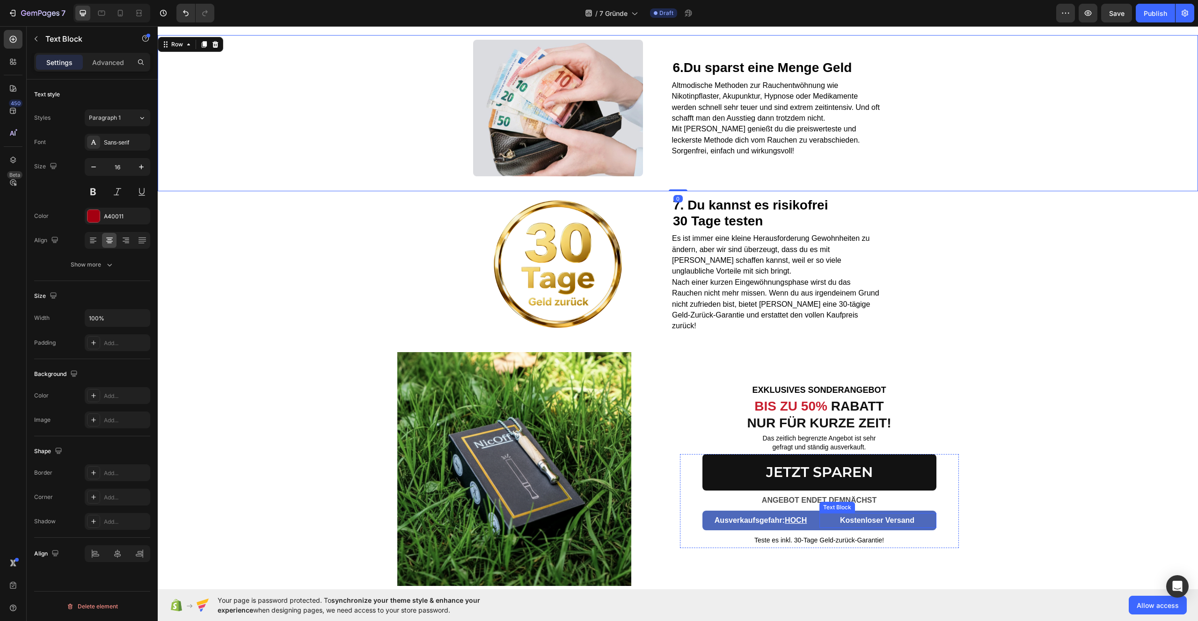
click at [824, 528] on p "Kostenloser Versand" at bounding box center [877, 521] width 116 height 14
click at [704, 529] on div "Ausverkaufsgefahr: HOCH" at bounding box center [760, 520] width 117 height 15
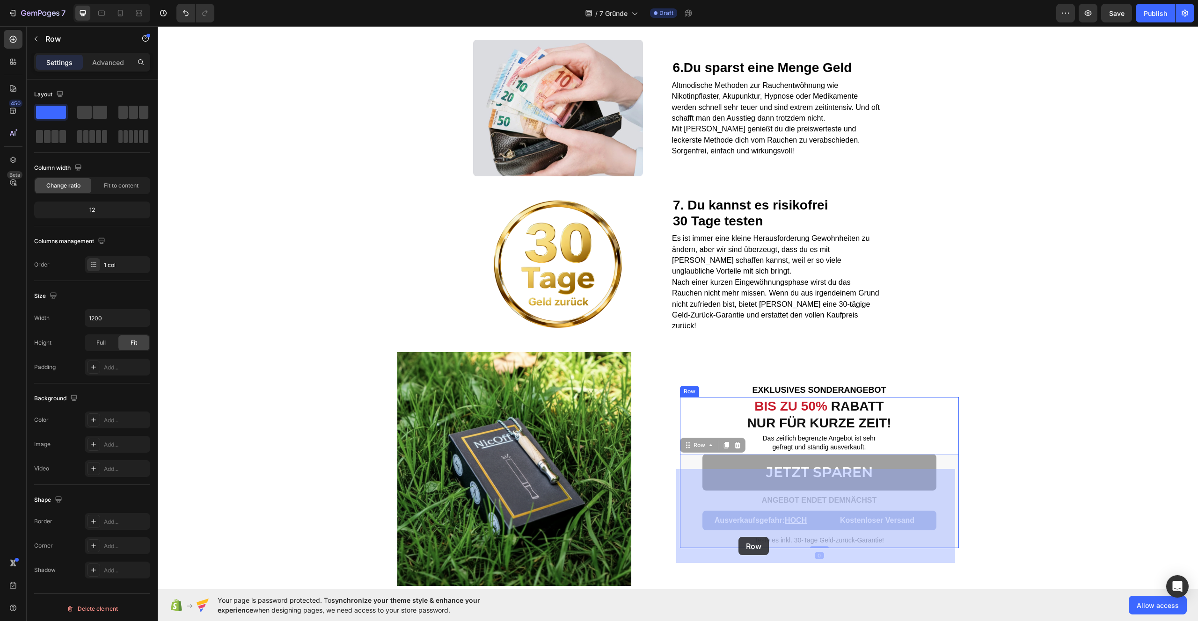
drag, startPoint x: 688, startPoint y: 535, endPoint x: 737, endPoint y: 537, distance: 49.2
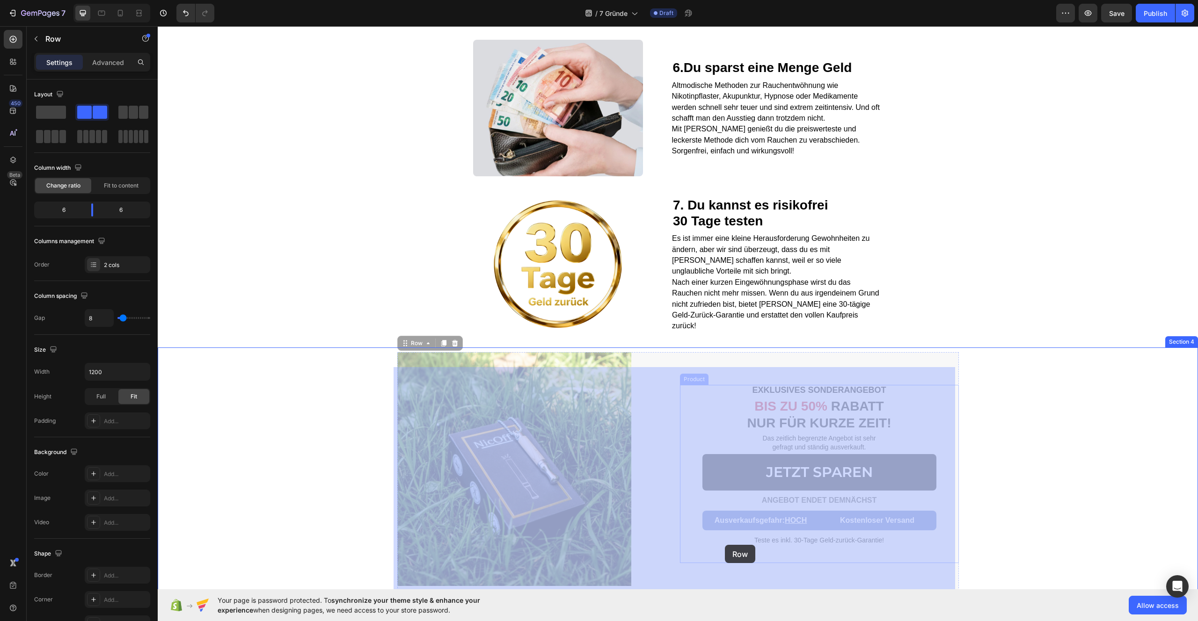
drag, startPoint x: 675, startPoint y: 580, endPoint x: 726, endPoint y: 545, distance: 61.8
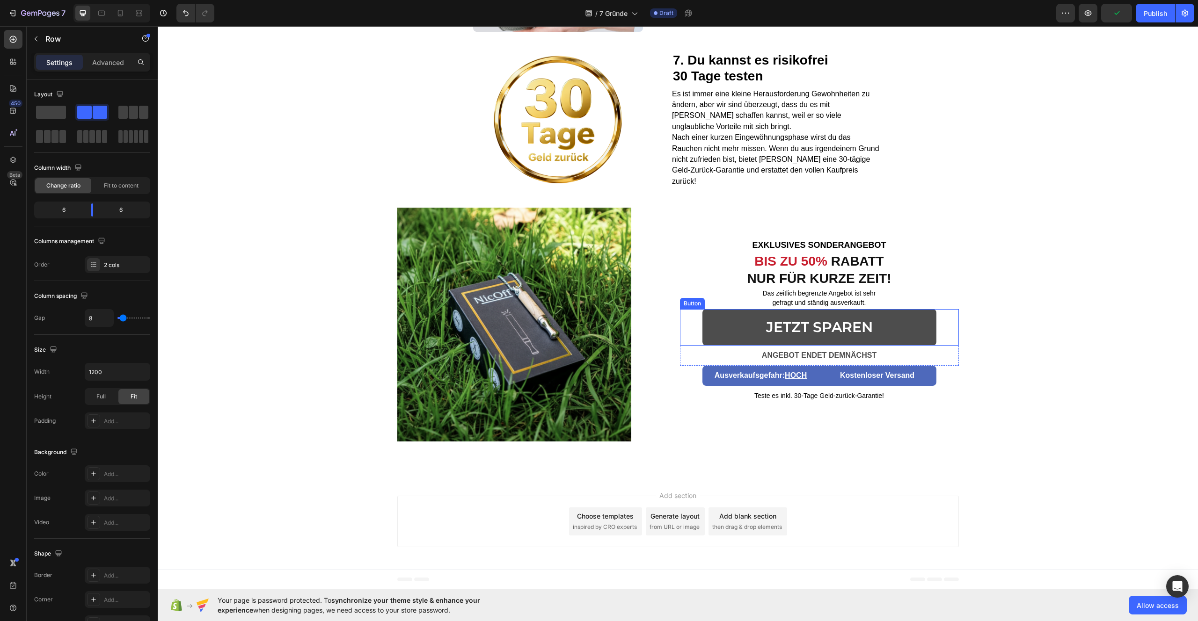
scroll to position [1460, 0]
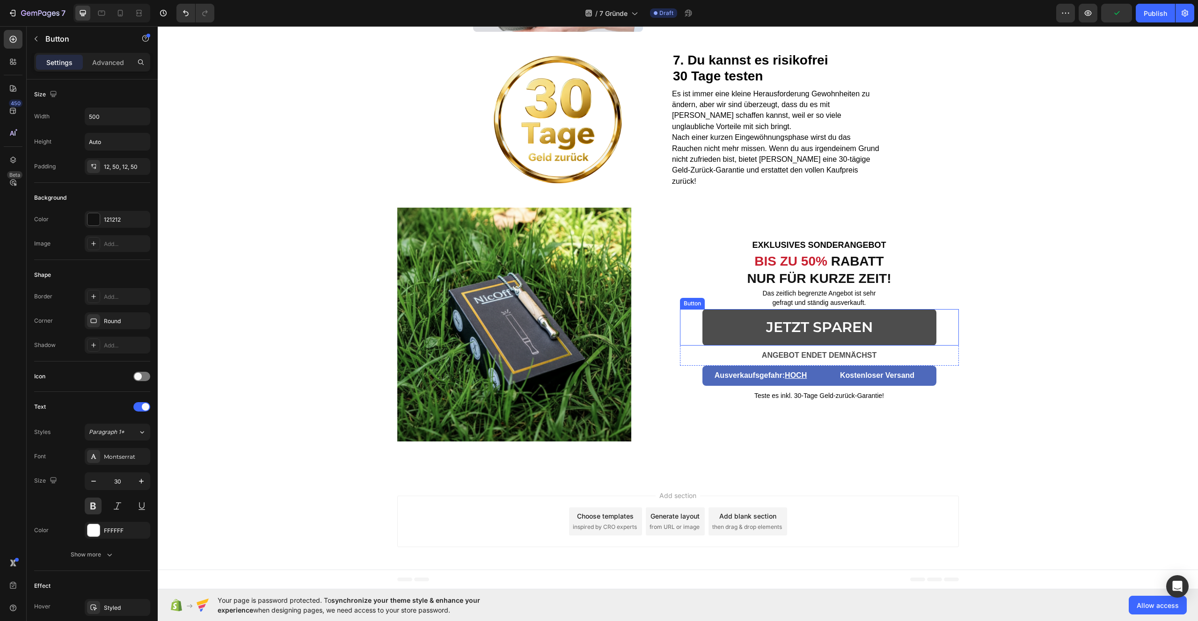
click at [923, 315] on link "JETZT SPAREN" at bounding box center [819, 327] width 234 height 37
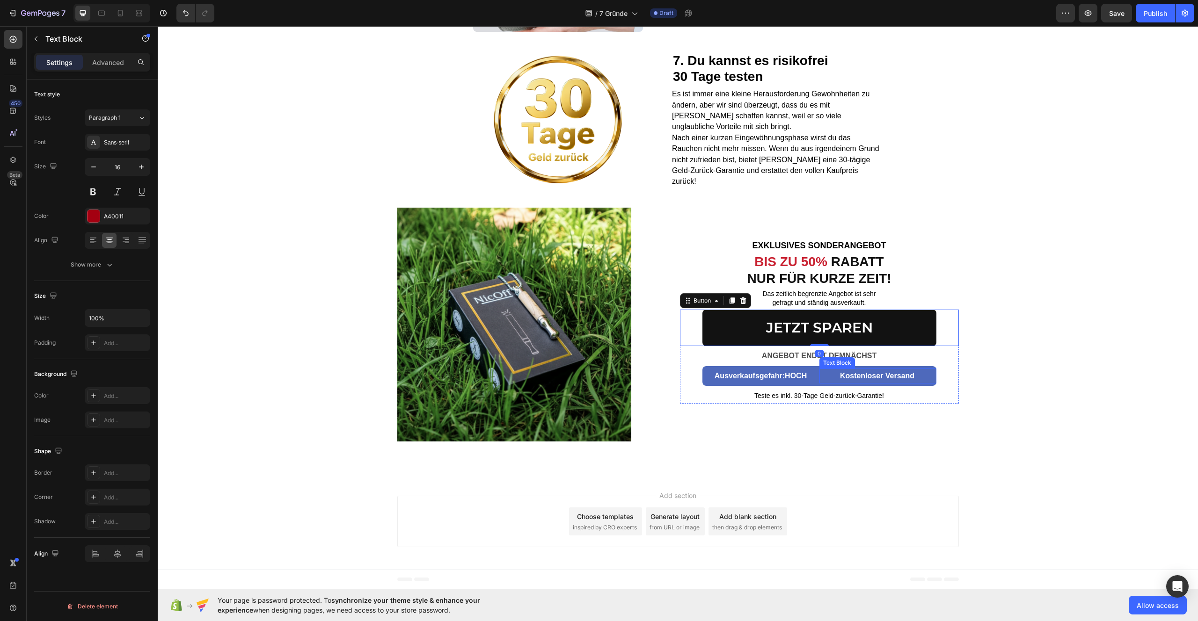
click at [912, 374] on p "Kostenloser Versand" at bounding box center [877, 377] width 116 height 14
click at [919, 374] on p "Kostenloser Versand" at bounding box center [877, 377] width 116 height 14
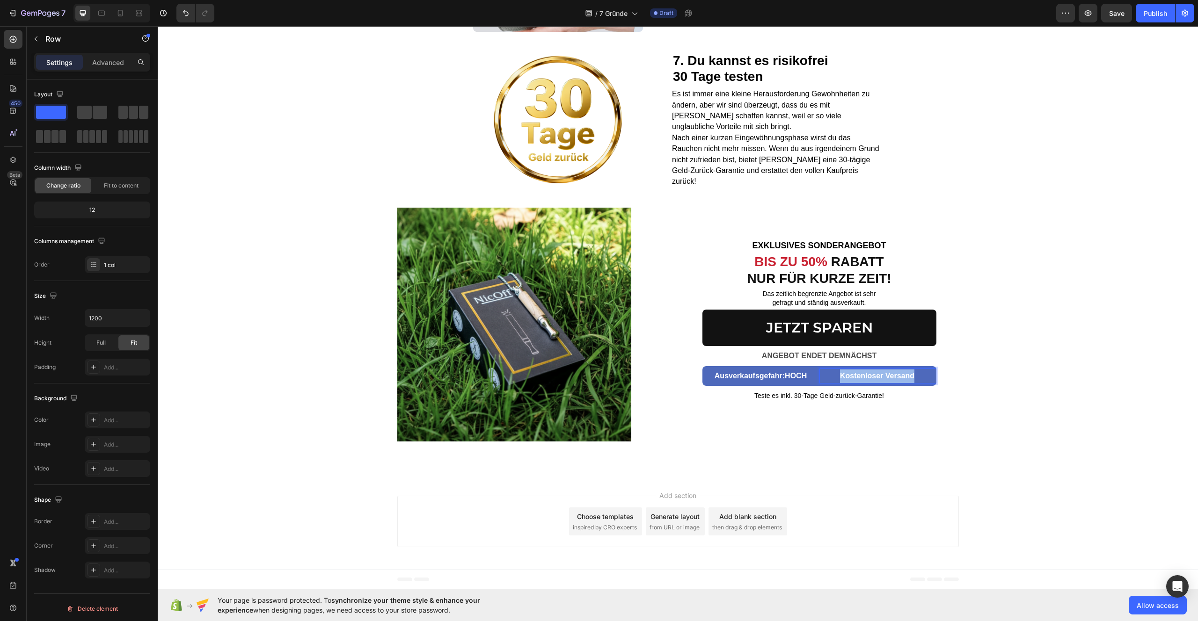
click at [933, 378] on div "JETZT SPAREN Button ANGEBOT ENDET DEMNÄCHST Text Block Row Ausverkaufsgefahr: H…" at bounding box center [819, 357] width 279 height 94
click at [692, 371] on div "JETZT SPAREN Button ANGEBOT ENDET DEMNÄCHST Text Block Row Ausverkaufsgefahr: H…" at bounding box center [819, 357] width 279 height 94
click at [909, 420] on div "EXKLUSIVES SONDERANGEBOT Text block BIS ZU 50% RABATT NUR FÜR KURZE ZEIT! Headi…" at bounding box center [819, 329] width 279 height 243
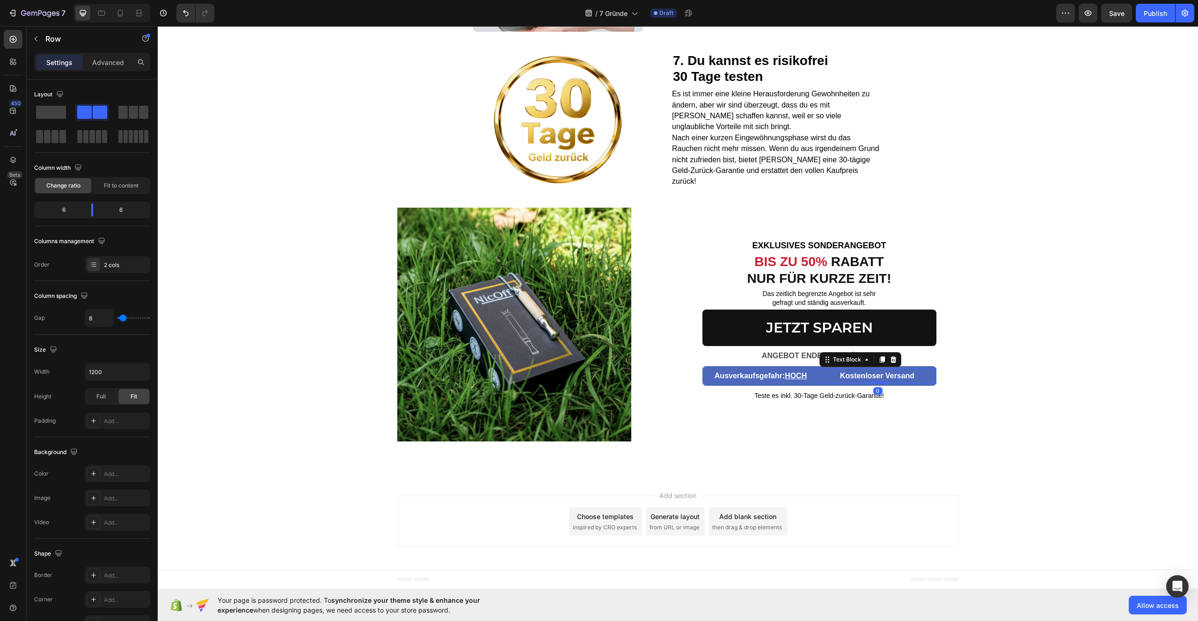
click at [911, 378] on strong "Kostenloser Versand" at bounding box center [877, 376] width 74 height 8
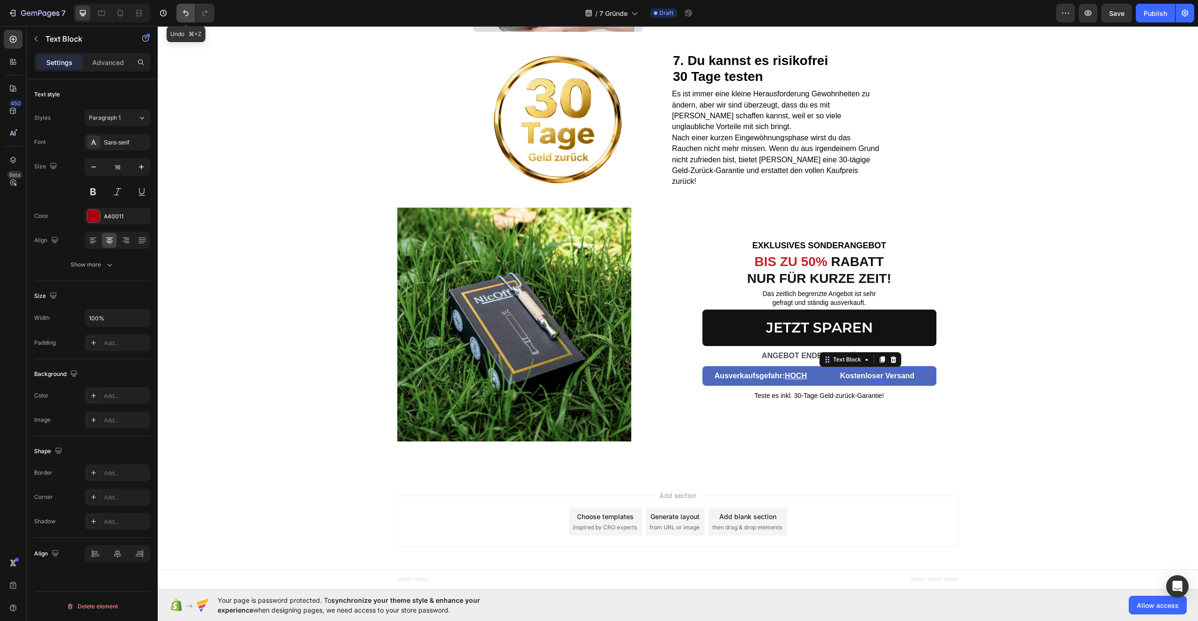
click at [184, 15] on icon "Undo/Redo" at bounding box center [185, 12] width 9 height 9
click at [812, 376] on div "Ausverkaufsgefahr: HOCH" at bounding box center [760, 376] width 117 height 15
click at [820, 376] on p "Kostenloser Versand" at bounding box center [877, 377] width 116 height 14
click at [863, 360] on icon at bounding box center [866, 359] width 7 height 7
click at [934, 379] on div "JETZT SPAREN Button ANGEBOT ENDET DEMNÄCHST Text Block Row Ausverkaufsgefahr: H…" at bounding box center [819, 357] width 279 height 94
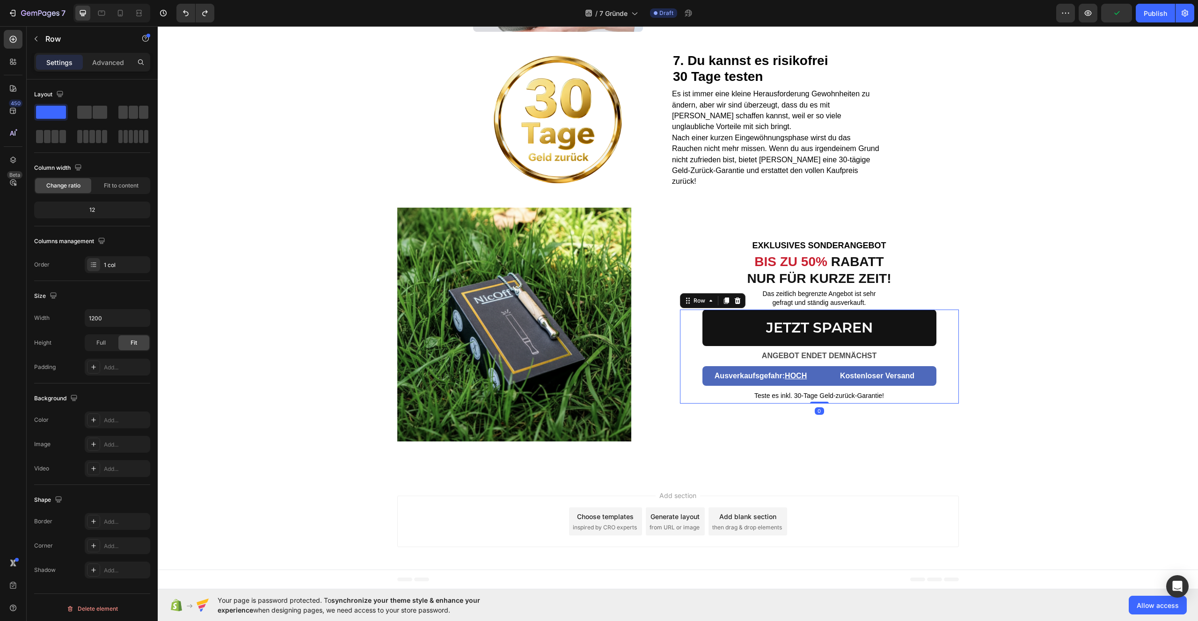
click at [934, 379] on div "JETZT SPAREN Button ANGEBOT ENDET DEMNÄCHST Text Block Row Ausverkaufsgefahr: H…" at bounding box center [819, 357] width 279 height 94
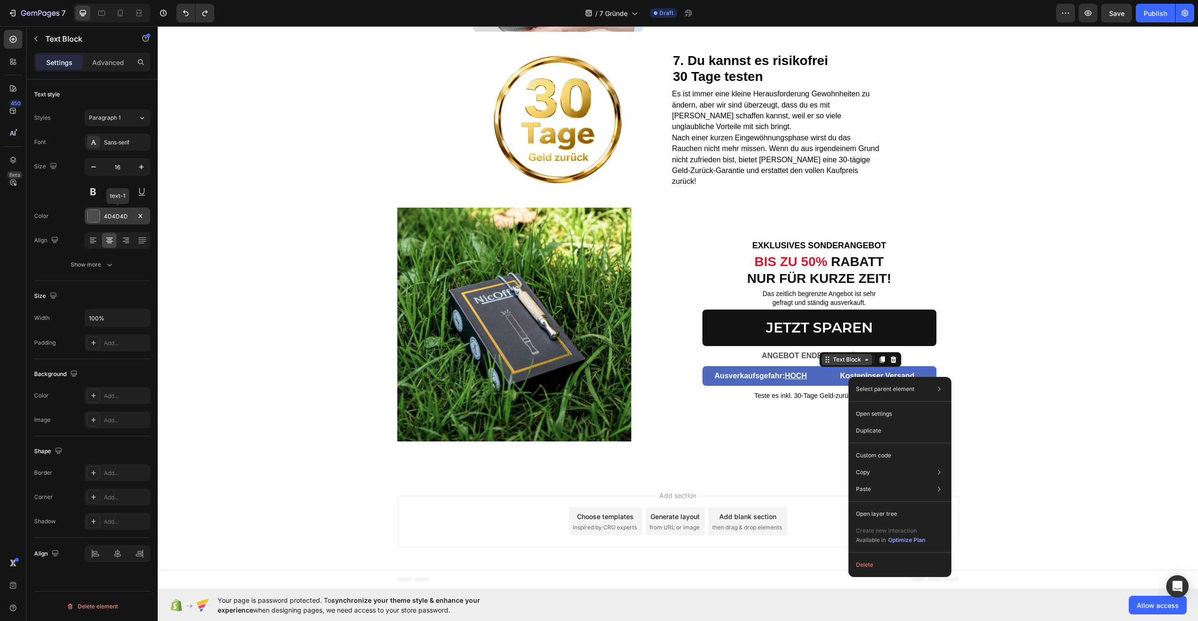
click at [89, 218] on div at bounding box center [94, 216] width 12 height 12
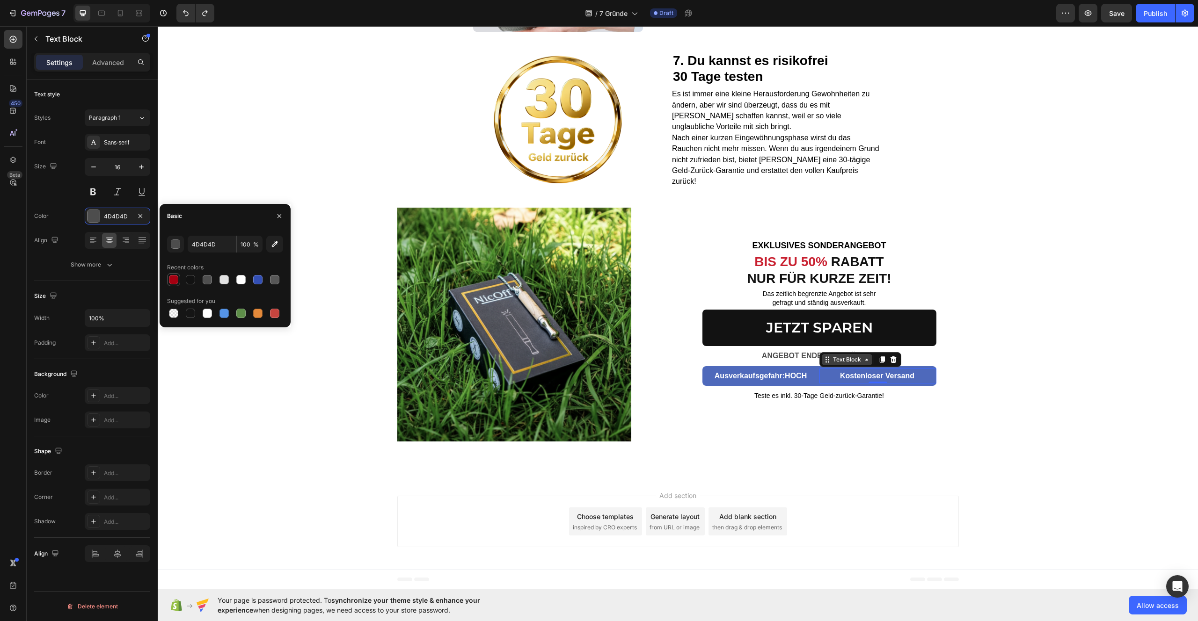
click at [176, 282] on div at bounding box center [173, 279] width 9 height 9
type input "A40011"
click at [324, 184] on div "Image 7. Du kannst es risikofrei 30 Tage testen Heading Es ist immer eine klein…" at bounding box center [678, 125] width 1040 height 156
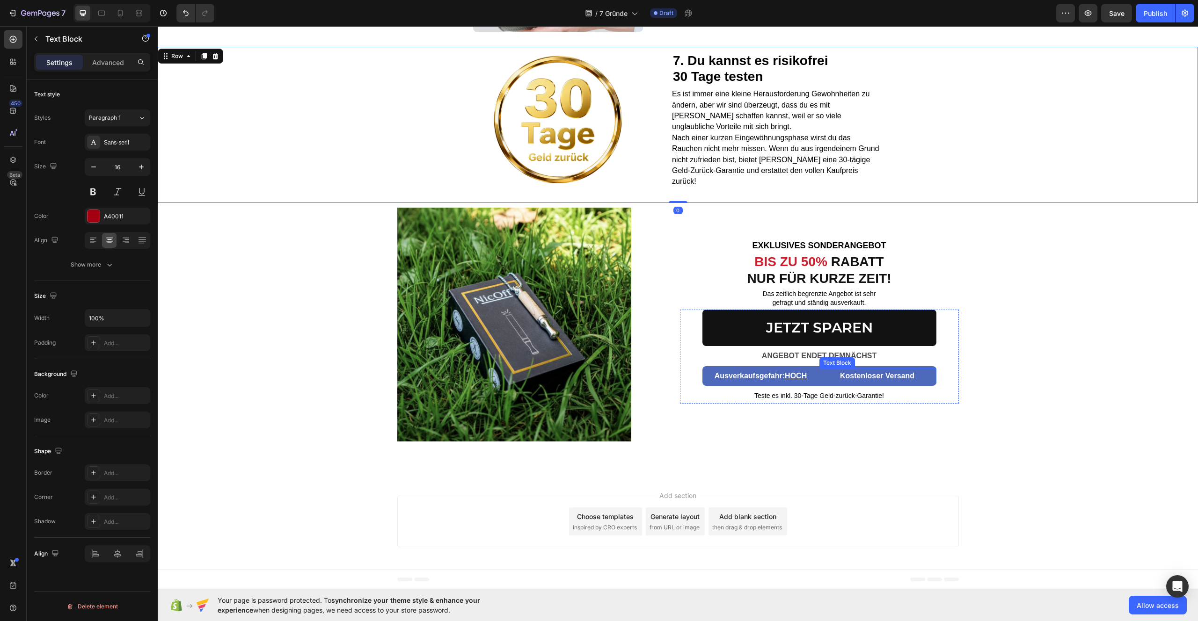
click at [895, 379] on strong "Kostenloser Versand" at bounding box center [877, 376] width 74 height 8
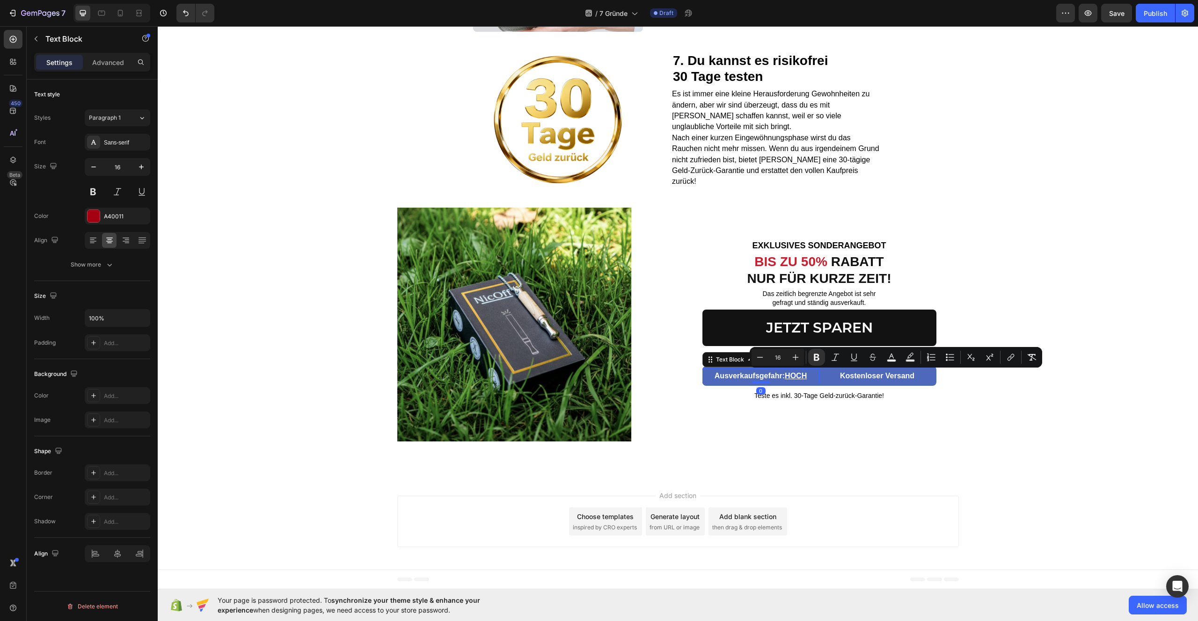
click at [740, 383] on p "Ausverkaufsgefahr: HOCH" at bounding box center [761, 377] width 92 height 14
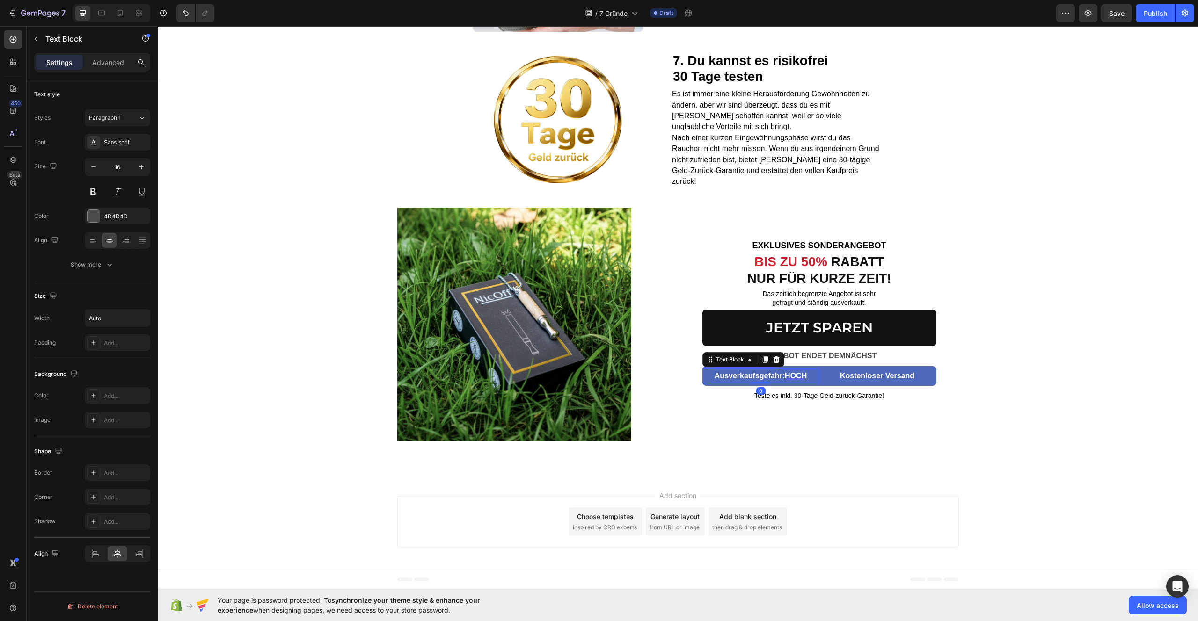
click at [740, 383] on p "Ausverkaufsgefahr: HOCH" at bounding box center [761, 377] width 92 height 14
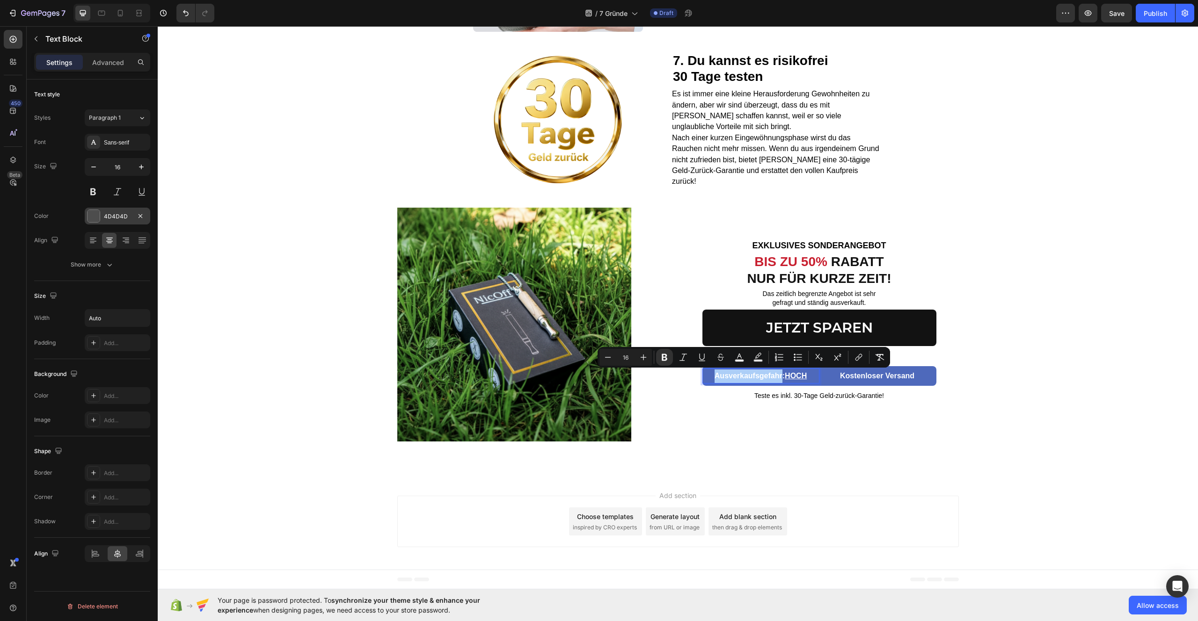
click at [112, 220] on div "4D4D4D" at bounding box center [118, 216] width 66 height 17
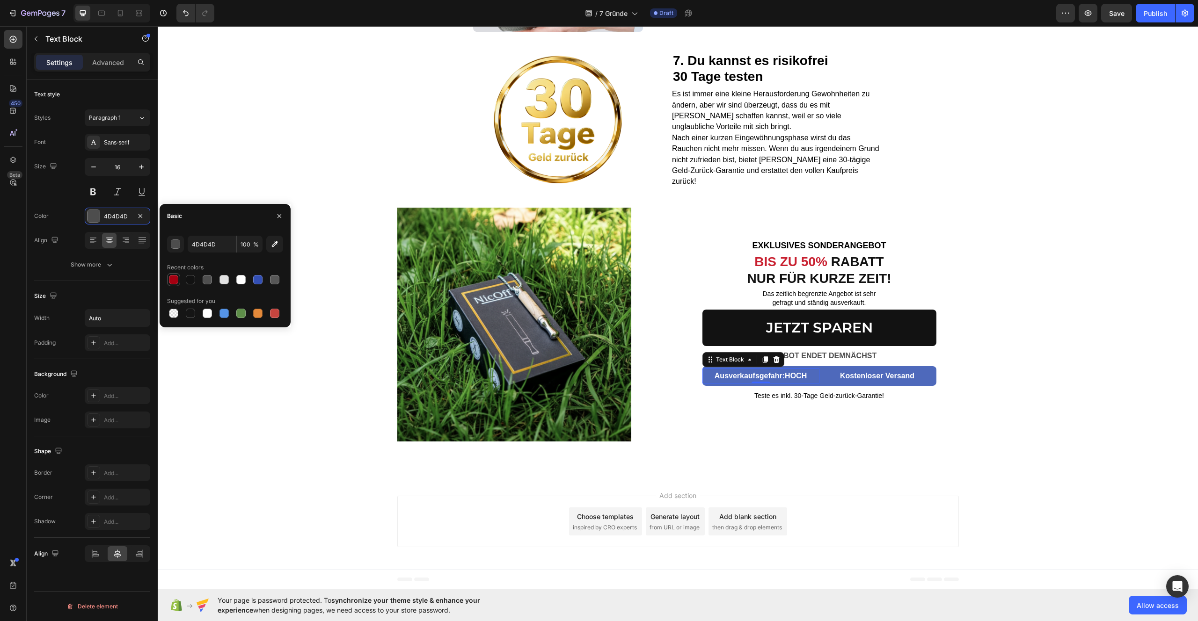
click at [174, 281] on div at bounding box center [173, 279] width 9 height 9
type input "A40011"
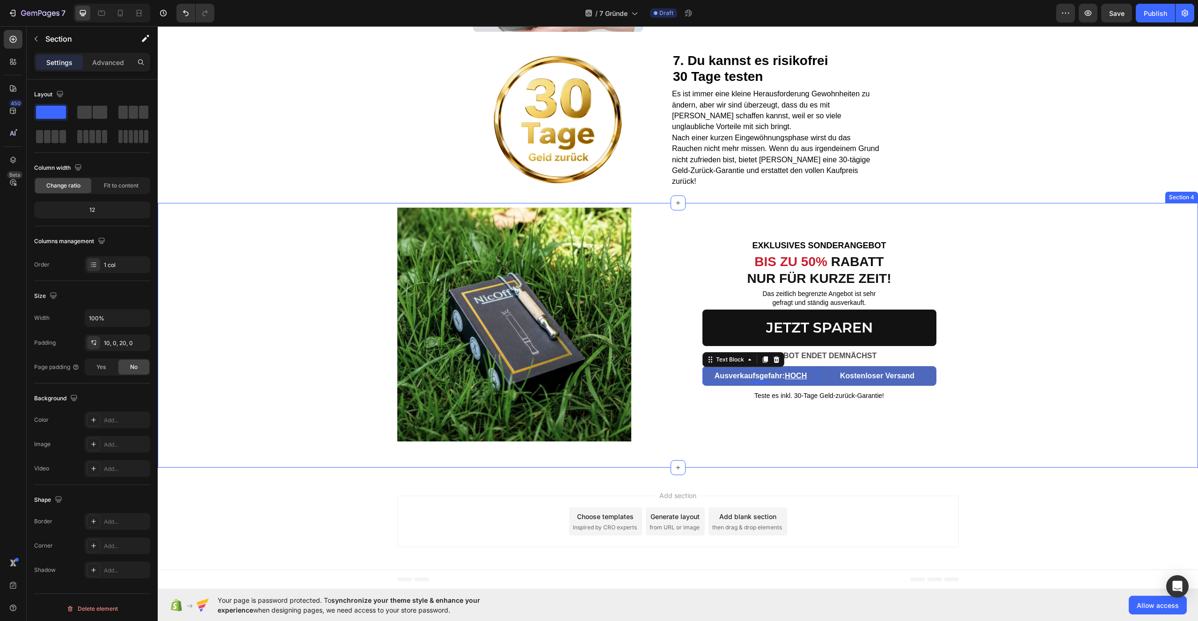
click at [282, 394] on div "Image EXKLUSIVES SONDERANGEBOT Text block BIS ZU 50% RABATT NUR FÜR KURZE ZEIT!…" at bounding box center [678, 333] width 1040 height 251
click at [787, 381] on p "Ausverkaufsgefahr: HOCH" at bounding box center [761, 377] width 92 height 14
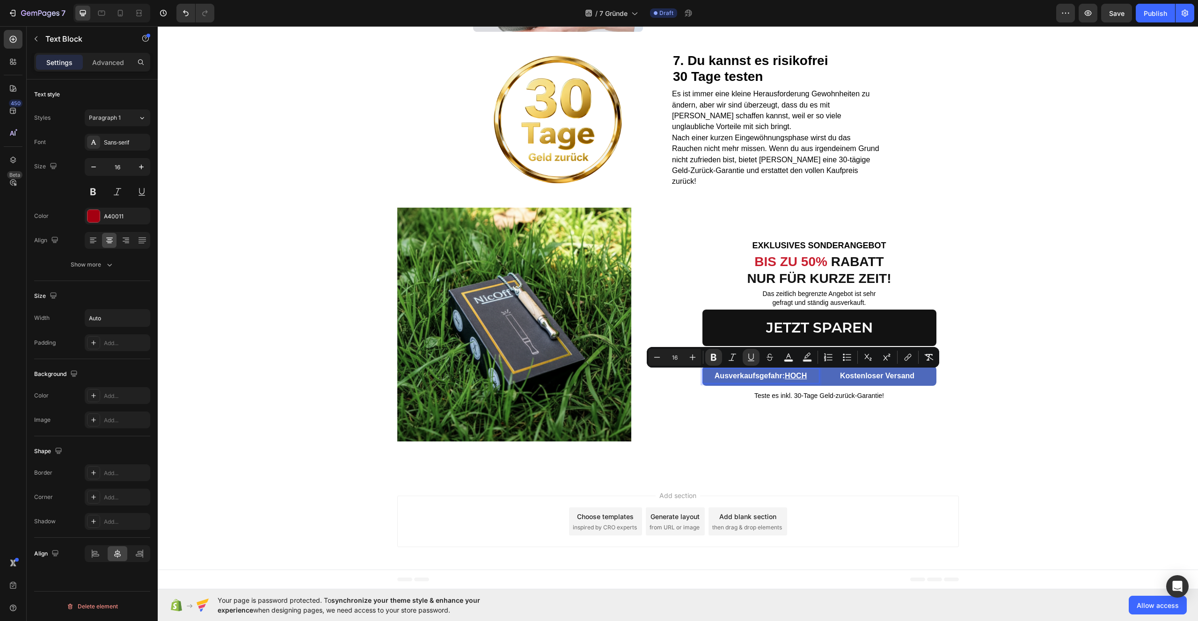
click at [807, 378] on div "Ausverkaufsgefahr: HOCH" at bounding box center [760, 376] width 117 height 15
drag, startPoint x: 807, startPoint y: 378, endPoint x: 822, endPoint y: 377, distance: 15.0
click at [814, 378] on div "Ausverkaufsgefahr: HOCH" at bounding box center [760, 376] width 117 height 15
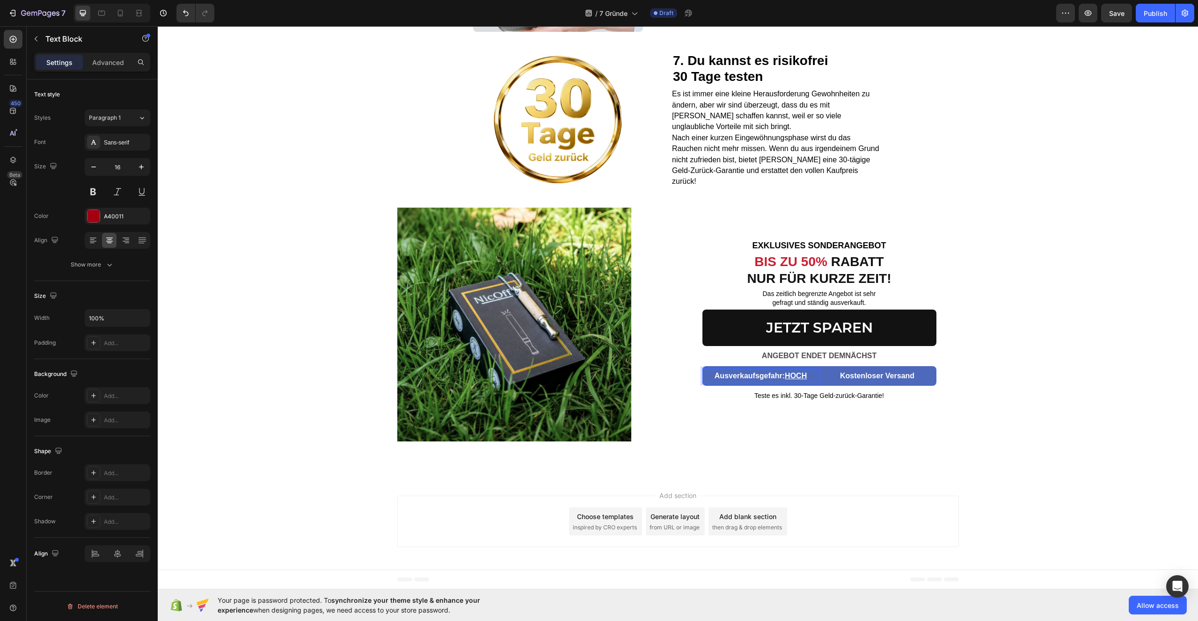
click at [822, 377] on p "Kostenloser Versand" at bounding box center [877, 377] width 116 height 14
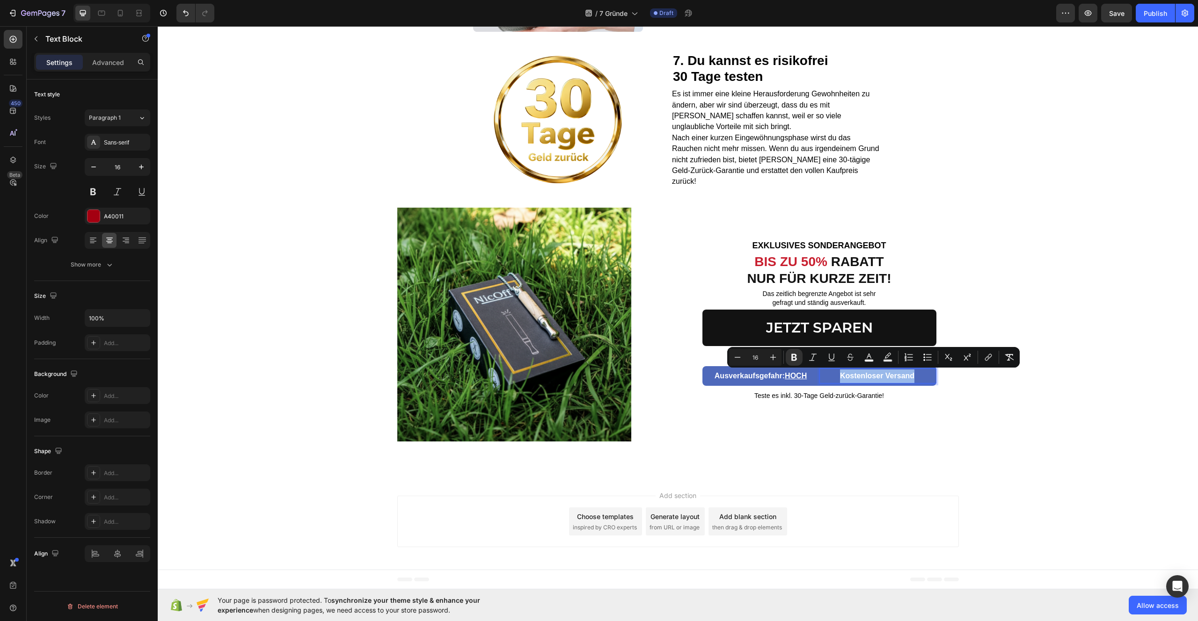
click at [822, 377] on p "Kostenloser Versand" at bounding box center [877, 377] width 116 height 14
click at [867, 361] on rect "Editor contextual toolbar" at bounding box center [869, 361] width 9 height 2
type input "FFFFFF"
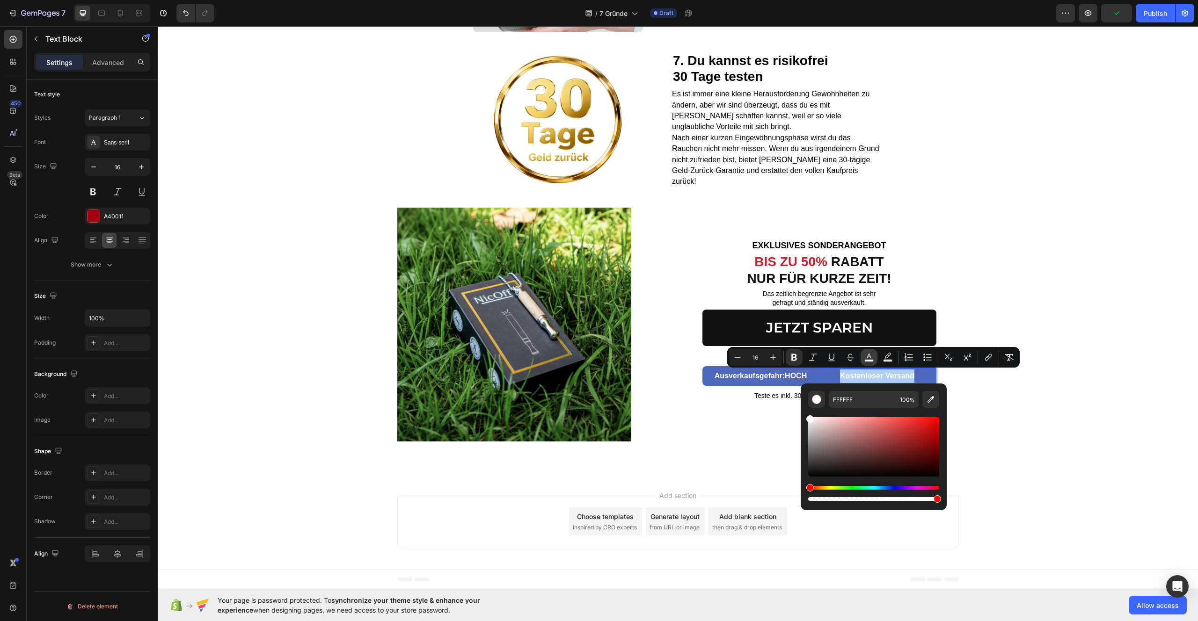
click at [870, 359] on icon "Editor contextual toolbar" at bounding box center [868, 357] width 9 height 9
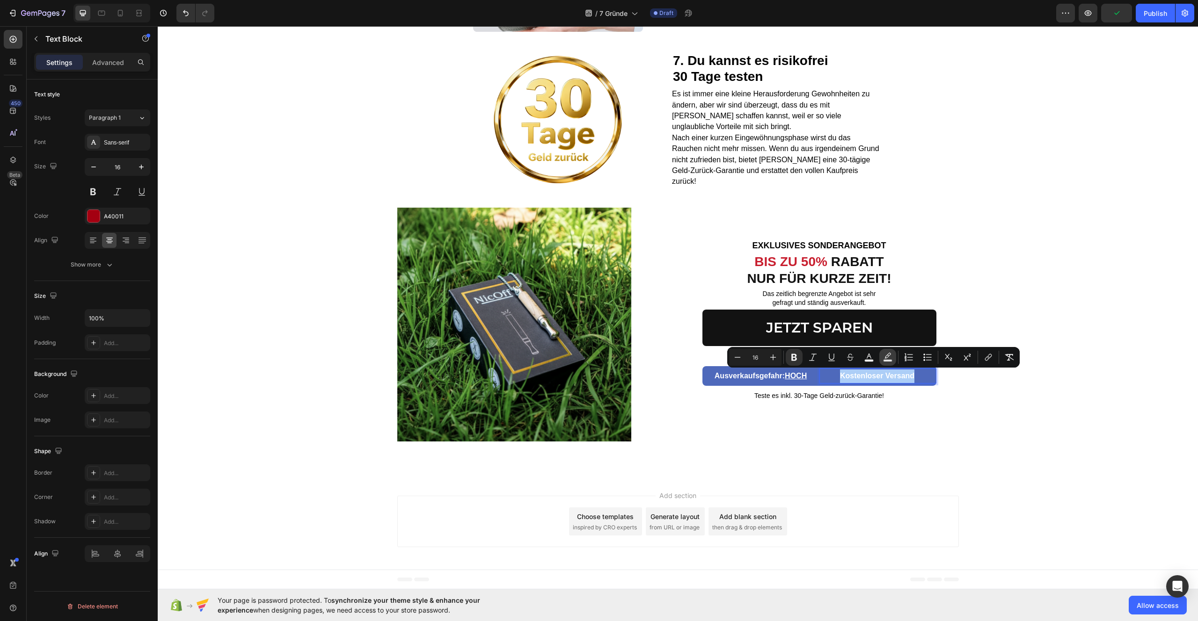
click at [885, 357] on icon "Editor contextual toolbar" at bounding box center [887, 356] width 7 height 6
type input "000000"
type input "77"
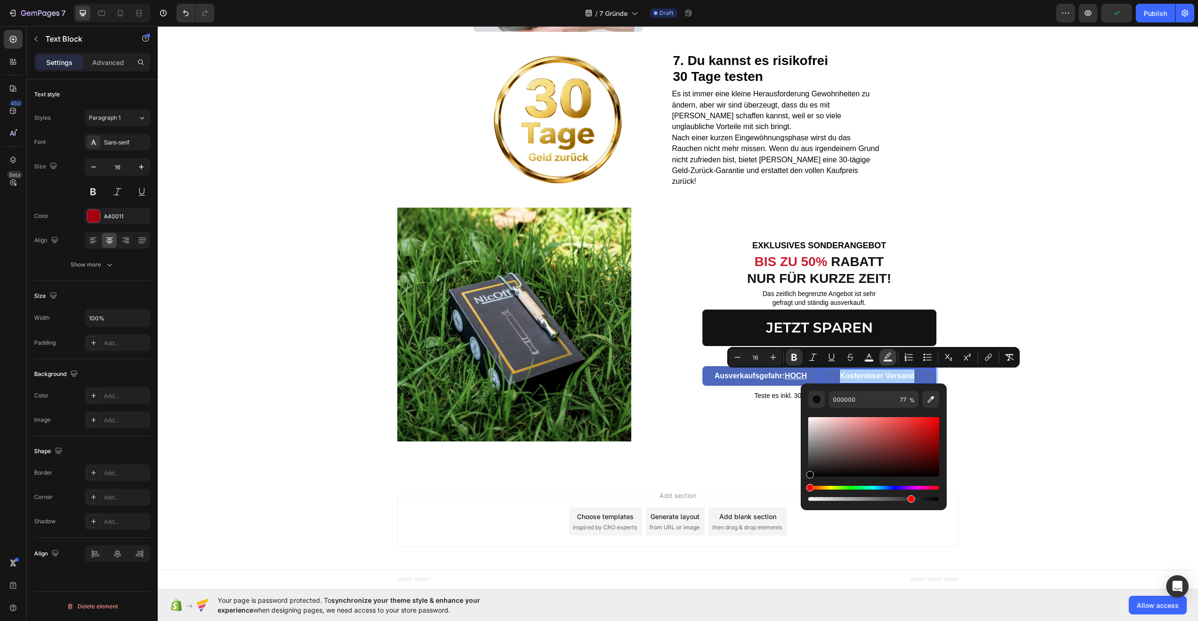
click at [885, 357] on icon "Editor contextual toolbar" at bounding box center [887, 356] width 7 height 6
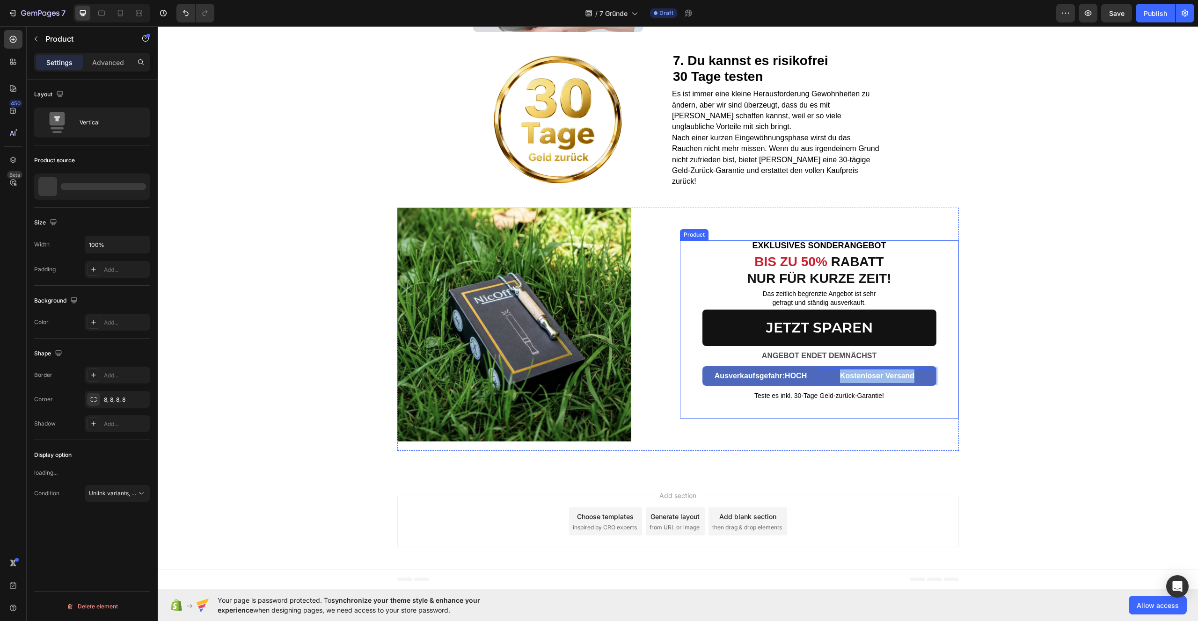
click at [736, 404] on div "EXKLUSIVES SONDERANGEBOT Text block BIS ZU 50% RABATT NUR FÜR KURZE ZEIT! Headi…" at bounding box center [819, 330] width 279 height 179
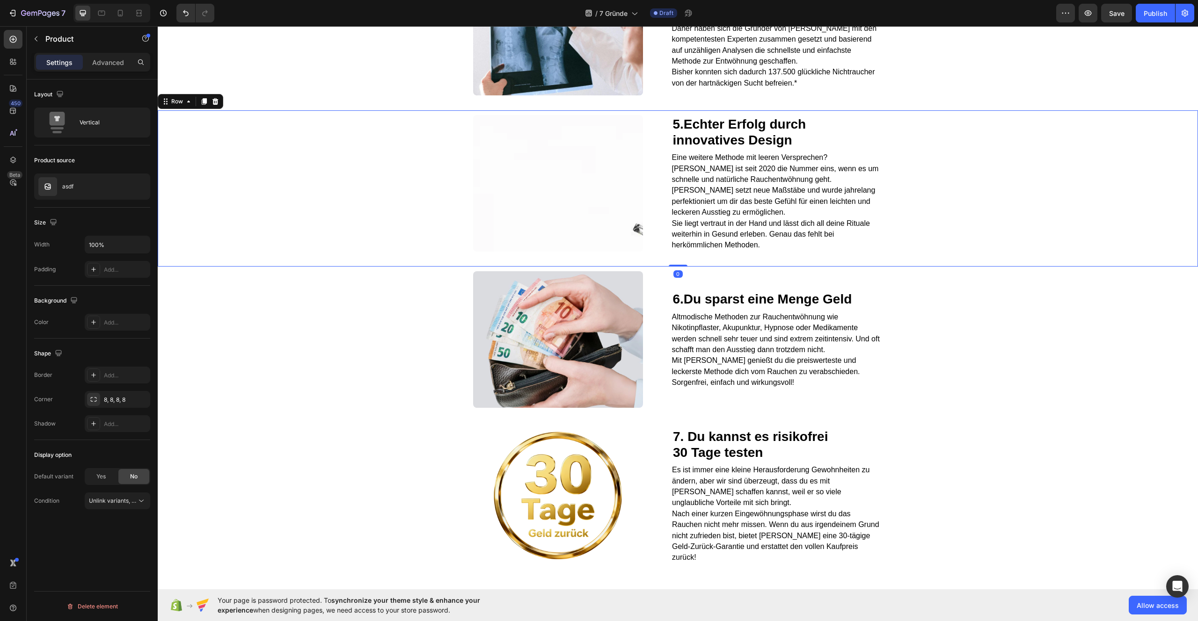
click at [994, 189] on div "Image 5. Echter Erfolg durch innovatives Design Heading Eine weitere Methode mi…" at bounding box center [678, 188] width 1040 height 156
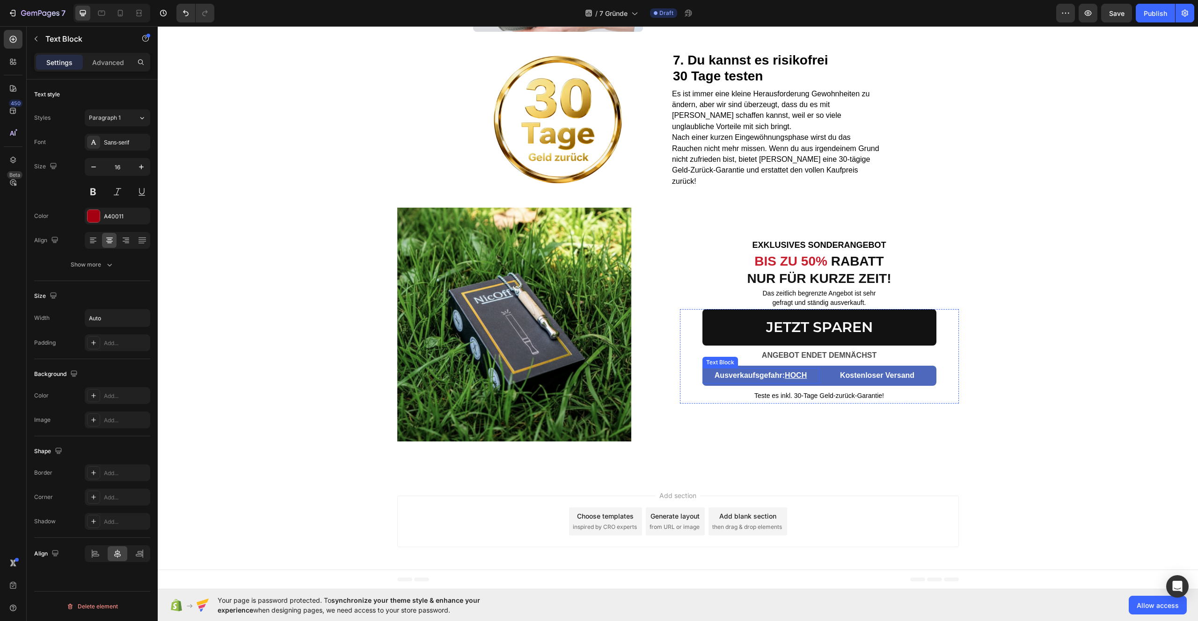
click at [707, 382] on div "Ausverkaufsgefahr: HOCH" at bounding box center [760, 375] width 117 height 15
click at [102, 264] on div "Show more" at bounding box center [93, 264] width 44 height 9
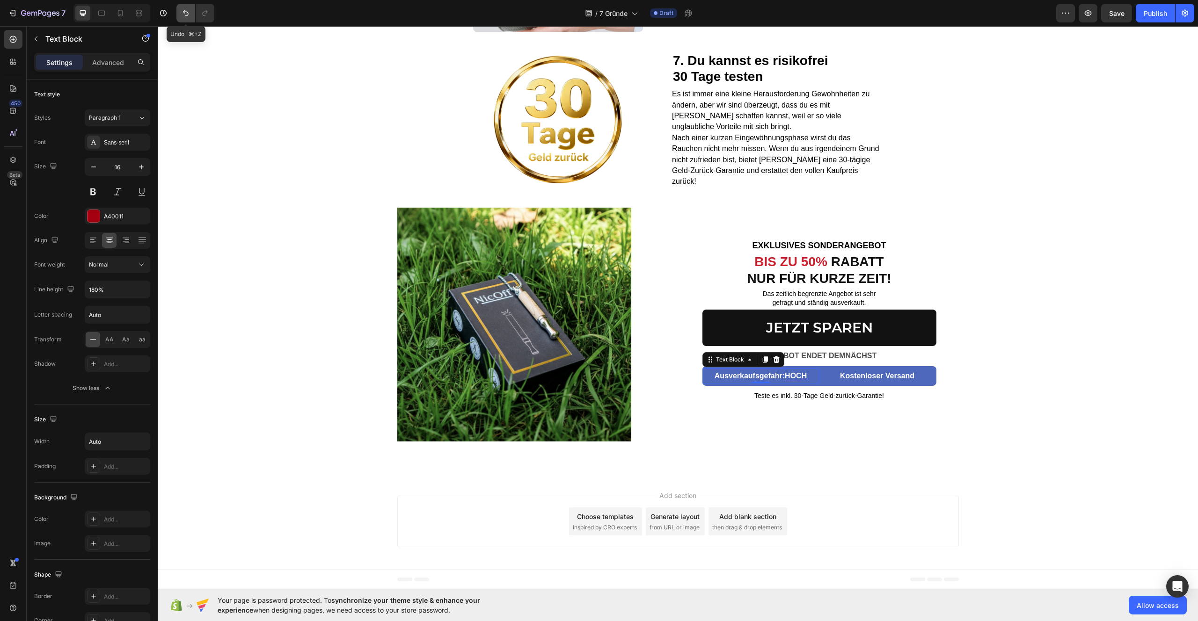
click at [186, 14] on icon "Undo/Redo" at bounding box center [185, 12] width 9 height 9
click at [835, 376] on p "Kostenloser Versand" at bounding box center [877, 377] width 116 height 14
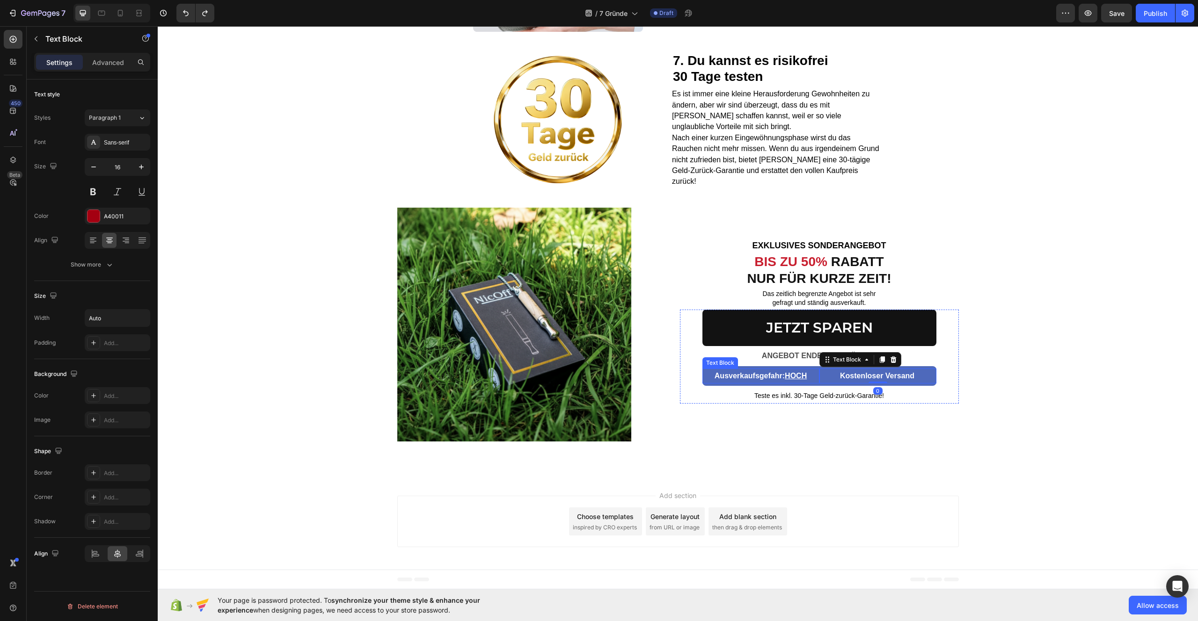
click at [707, 378] on div "Ausverkaufsgefahr: HOCH" at bounding box center [760, 376] width 117 height 15
click at [187, 15] on icon "Undo/Redo" at bounding box center [186, 13] width 6 height 6
click at [917, 380] on p "Kostenloser Versand" at bounding box center [877, 377] width 116 height 14
click at [189, 14] on icon "Undo/Redo" at bounding box center [185, 12] width 9 height 9
click at [112, 66] on p "Advanced" at bounding box center [108, 63] width 32 height 10
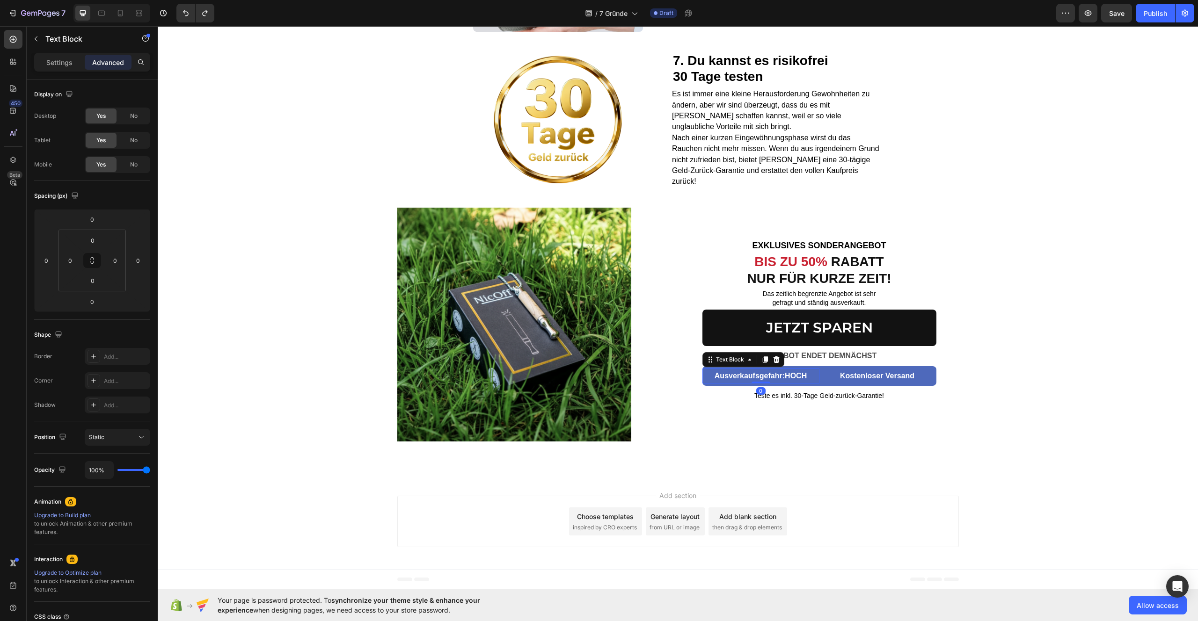
click at [707, 369] on div "Ausverkaufsgefahr: HOCH Text Block 0" at bounding box center [760, 376] width 117 height 15
click at [723, 365] on div "Text Block" at bounding box center [730, 359] width 51 height 11
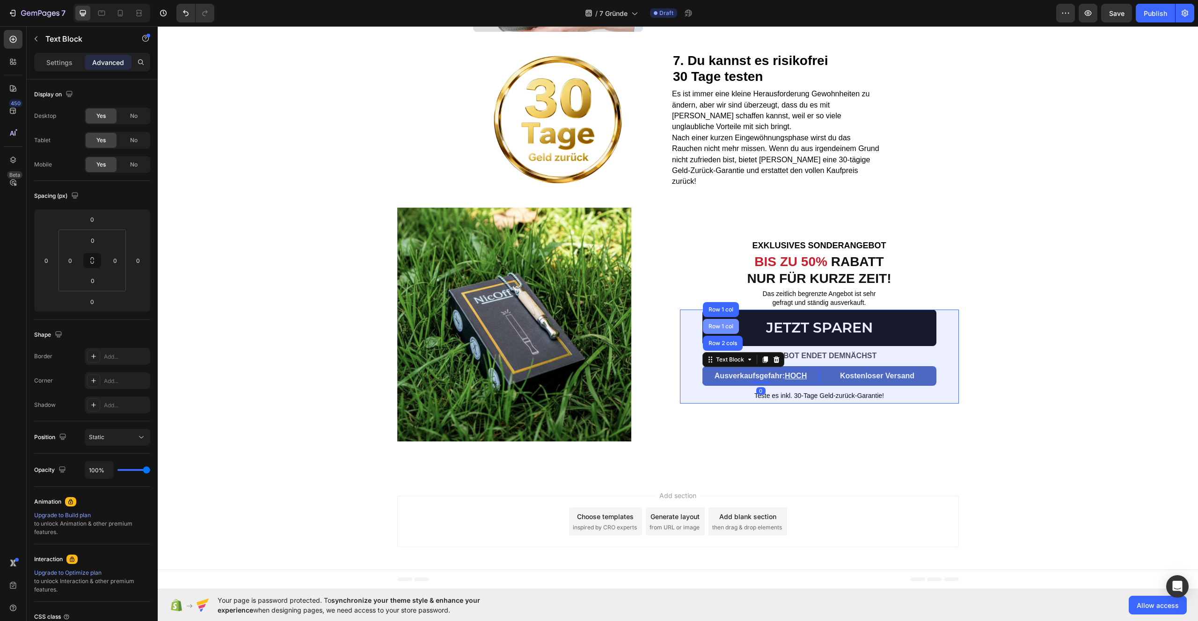
click at [717, 329] on div "Row 1 col" at bounding box center [721, 327] width 29 height 6
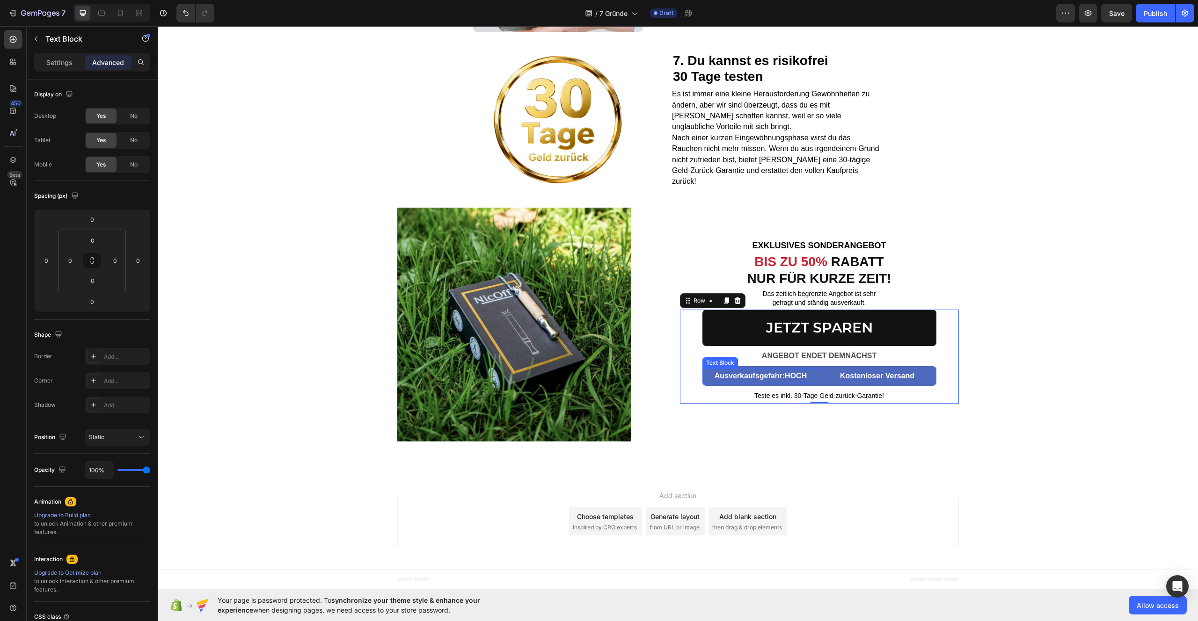
click at [744, 379] on strong "Ausverkaufsgefahr: HOCH" at bounding box center [761, 376] width 92 height 8
click at [56, 68] on div "Settings" at bounding box center [59, 62] width 47 height 15
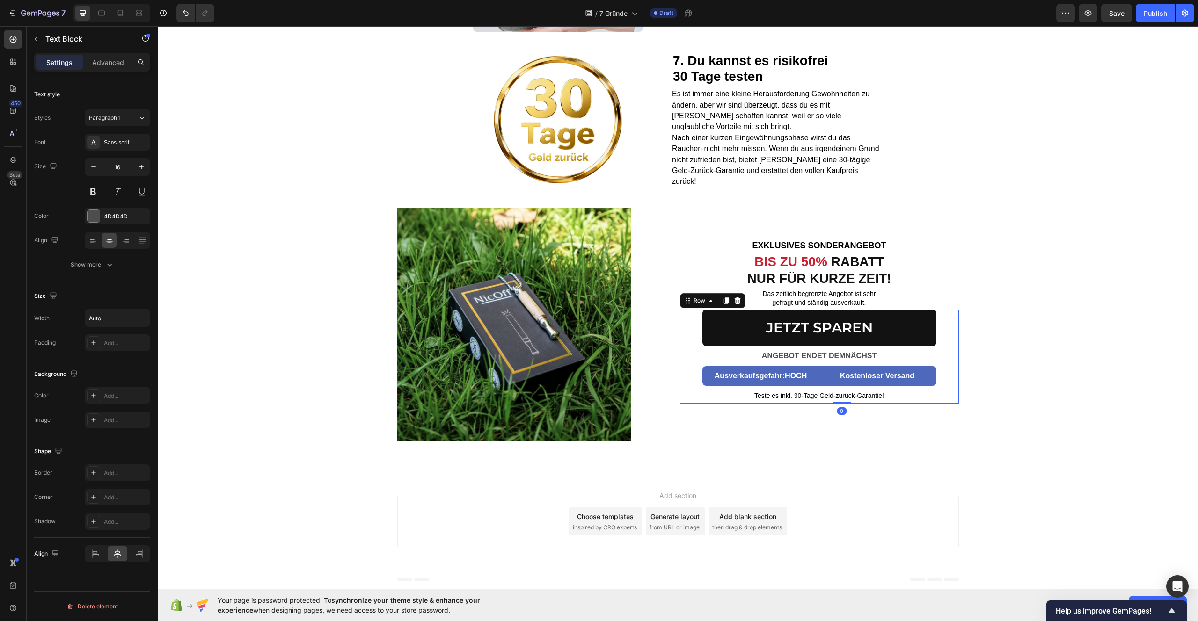
click at [814, 367] on div "Ausverkaufsgefahr: HOCH Text Block Kostenloser Versand Text Block Row 0" at bounding box center [819, 376] width 234 height 20
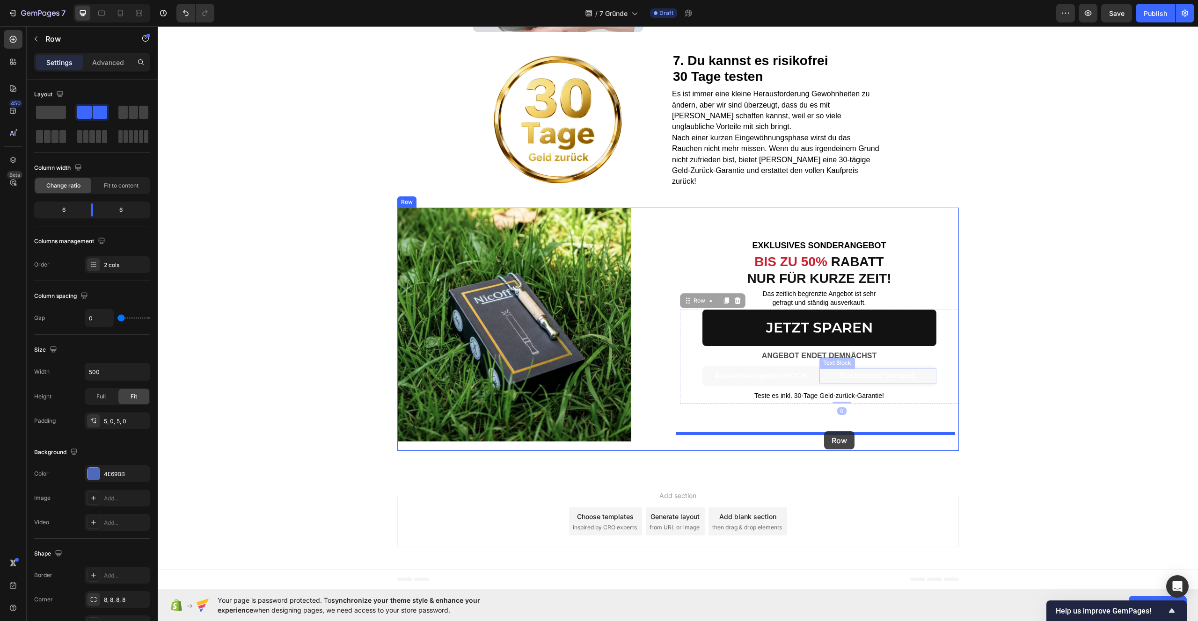
drag, startPoint x: 814, startPoint y: 367, endPoint x: 824, endPoint y: 431, distance: 64.9
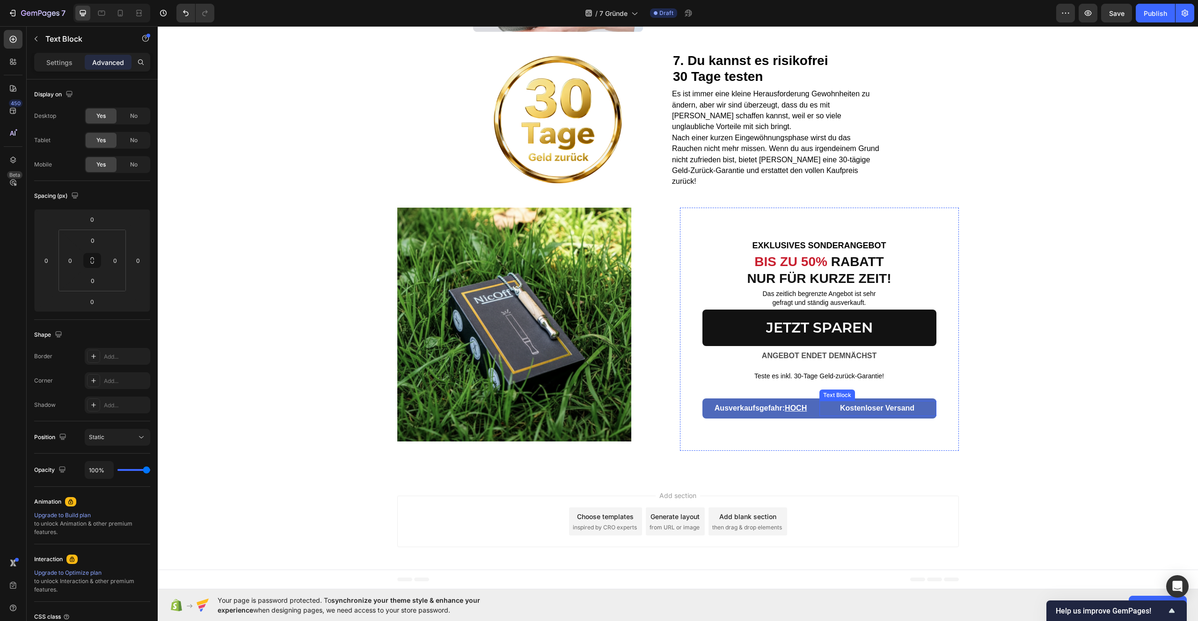
click at [820, 414] on p "Kostenloser Versand" at bounding box center [877, 409] width 116 height 14
click at [812, 409] on div "Ausverkaufsgefahr: HOCH" at bounding box center [760, 408] width 117 height 15
drag, startPoint x: 815, startPoint y: 412, endPoint x: 817, endPoint y: 376, distance: 36.5
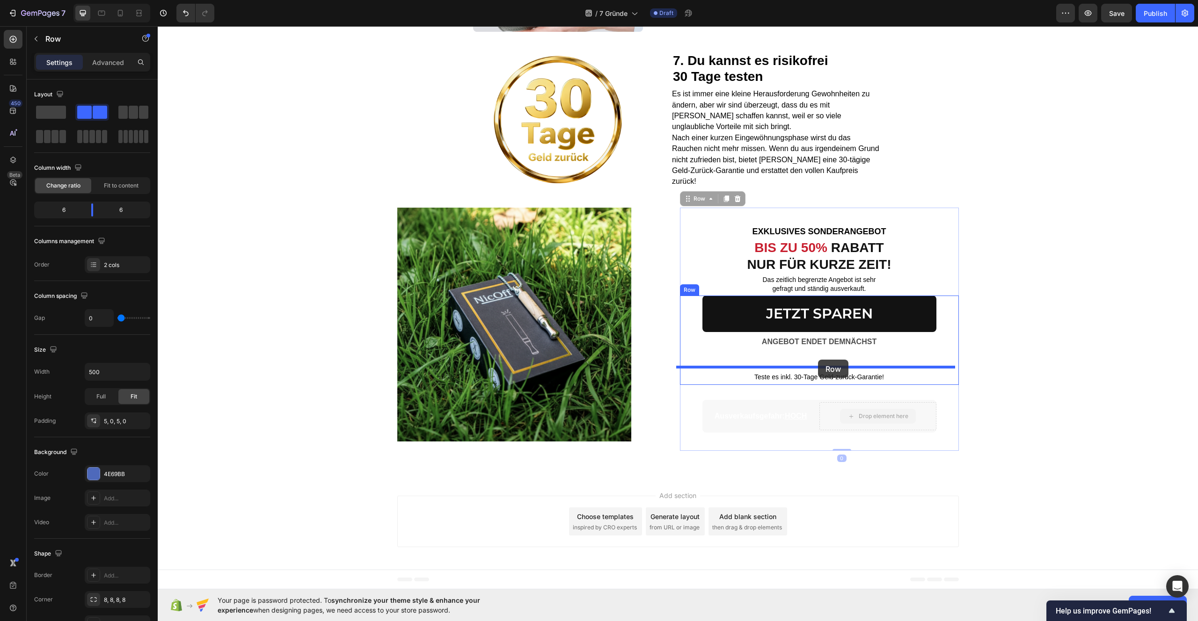
drag, startPoint x: 817, startPoint y: 419, endPoint x: 818, endPoint y: 360, distance: 59.0
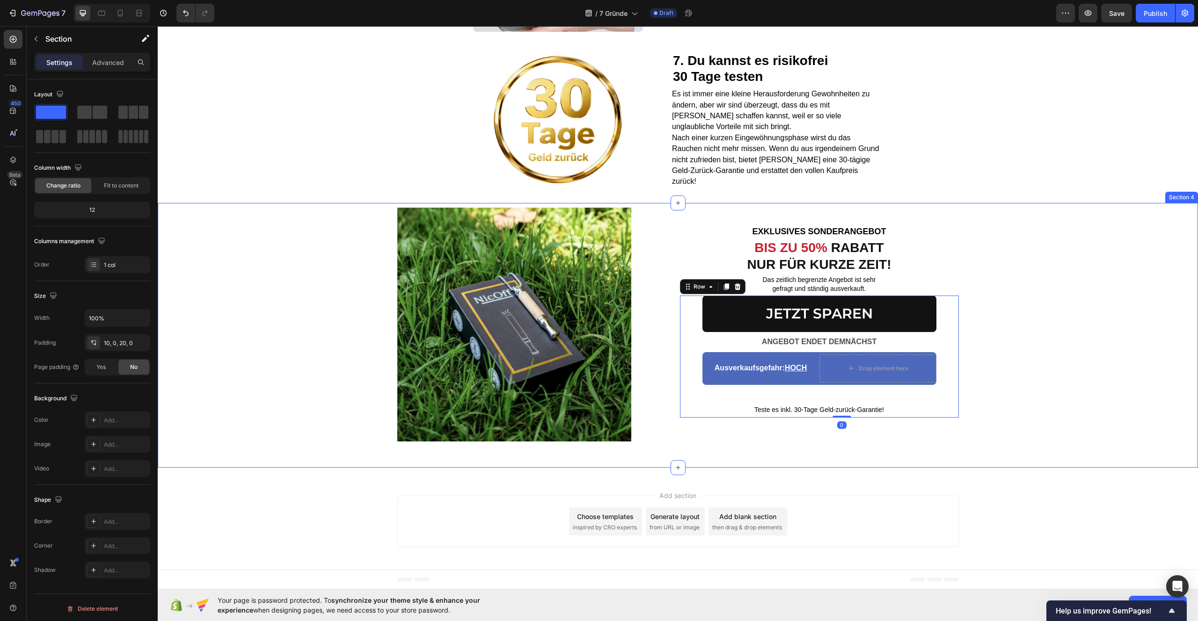
click at [1047, 379] on div "Image EXKLUSIVES SONDERANGEBOT Text block BIS ZU 50% RABATT NUR FÜR KURZE ZEIT!…" at bounding box center [678, 333] width 1040 height 251
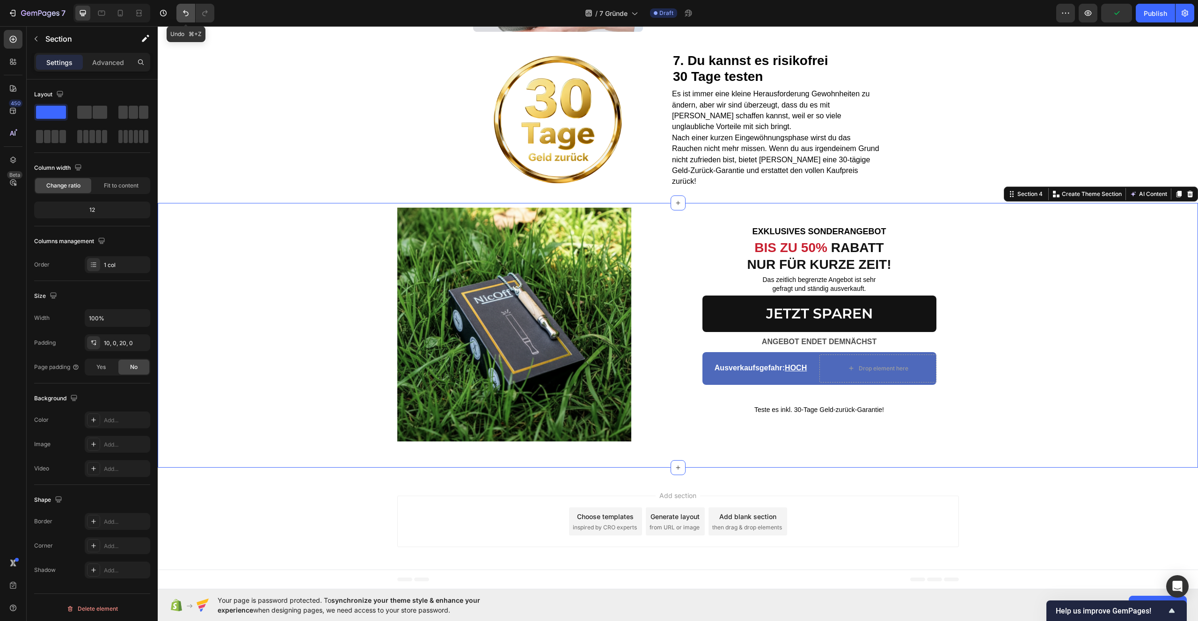
click at [186, 14] on icon "Undo/Redo" at bounding box center [185, 12] width 9 height 9
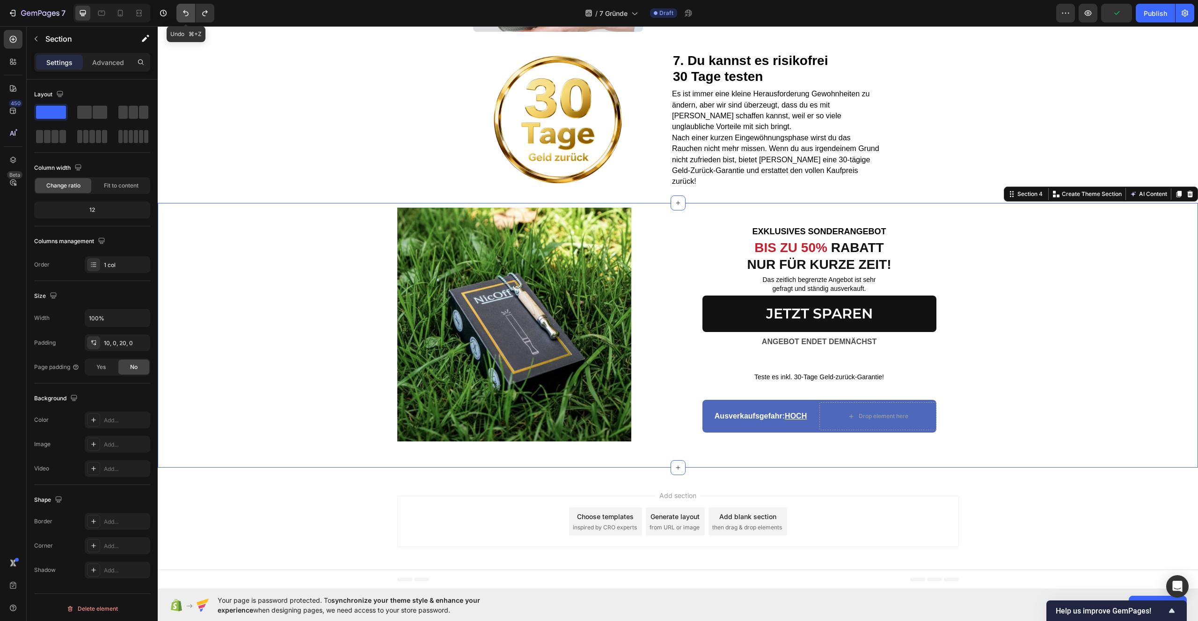
click at [186, 14] on icon "Undo/Redo" at bounding box center [185, 12] width 9 height 9
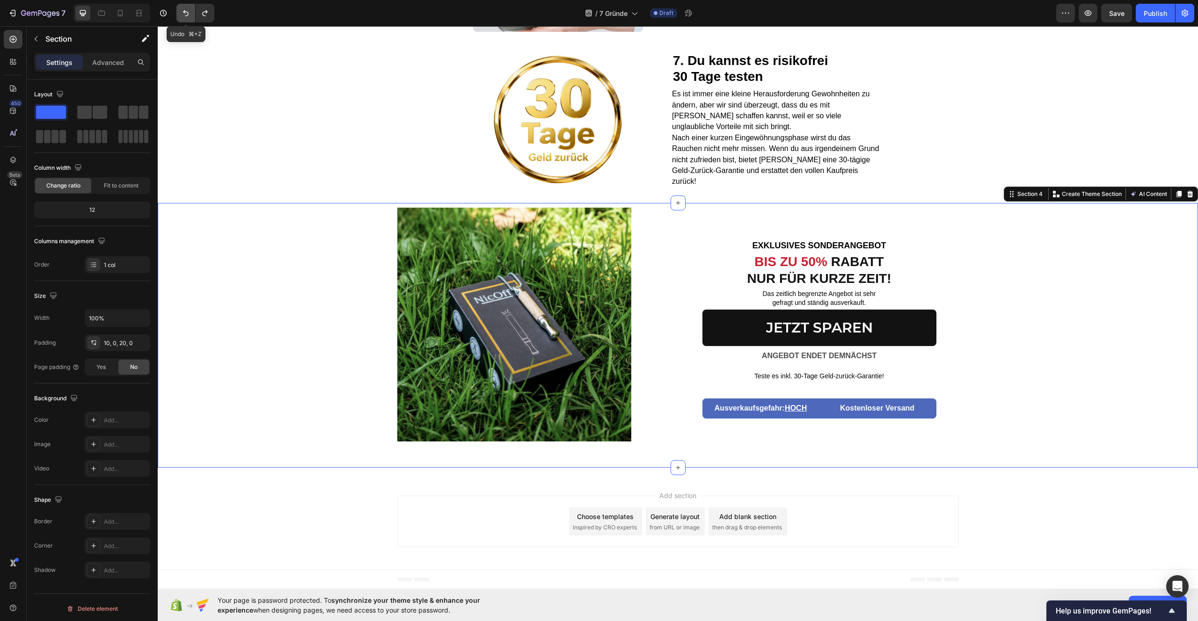
click at [186, 14] on icon "Undo/Redo" at bounding box center [185, 12] width 9 height 9
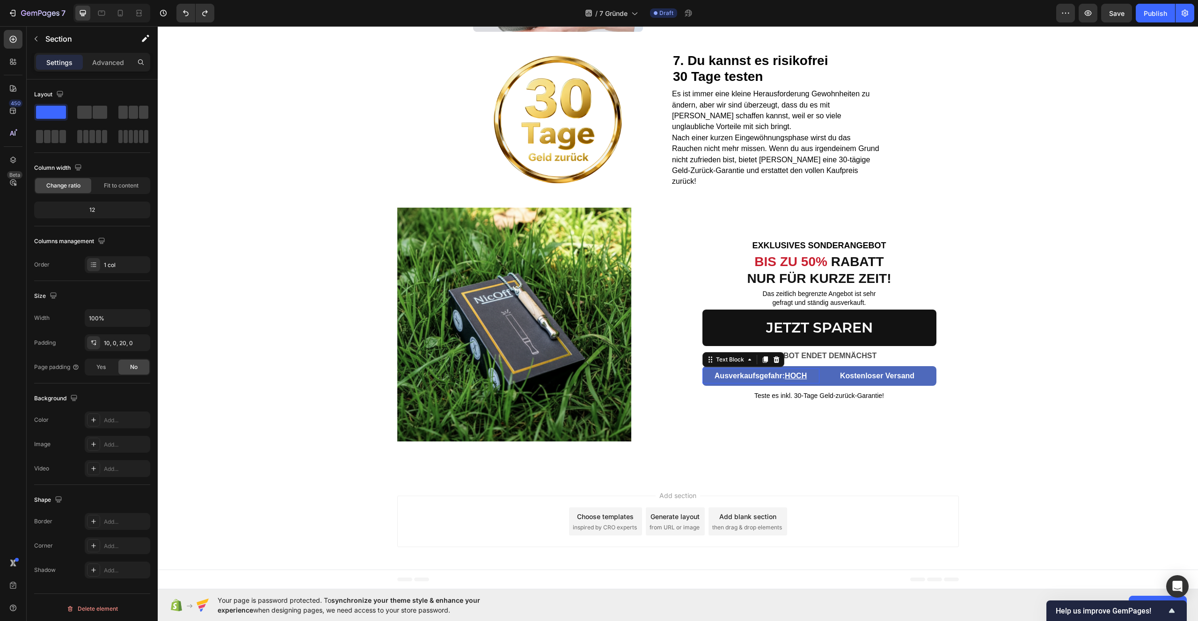
click at [704, 378] on div "Ausverkaufsgefahr: HOCH" at bounding box center [760, 376] width 117 height 15
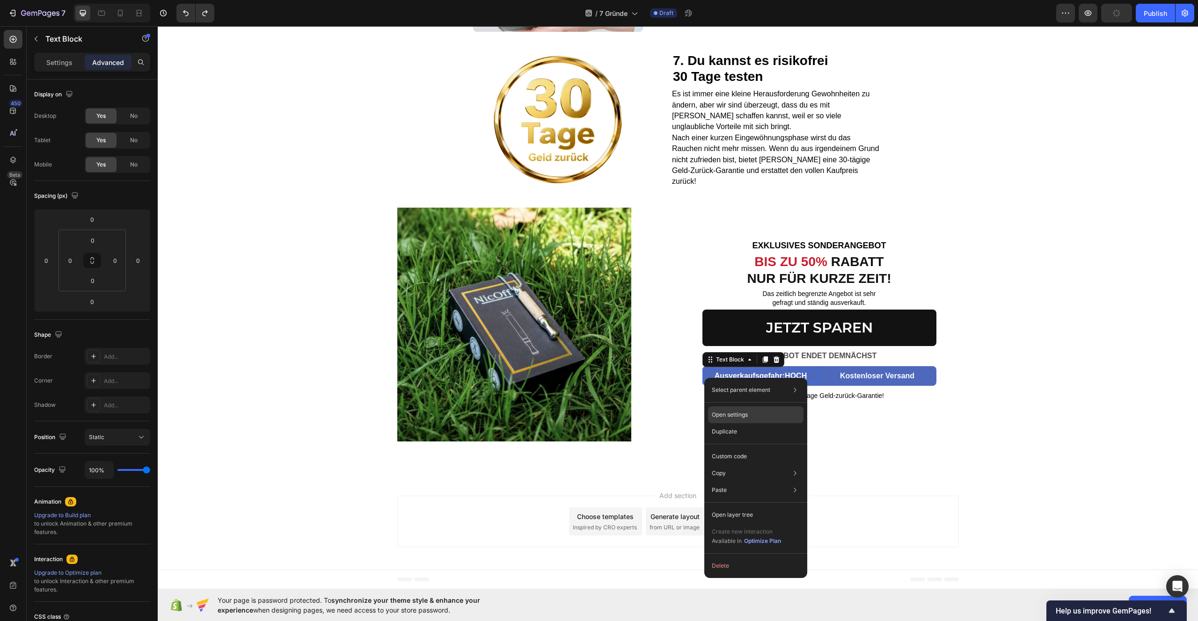
click at [729, 418] on p "Open settings" at bounding box center [730, 415] width 36 height 8
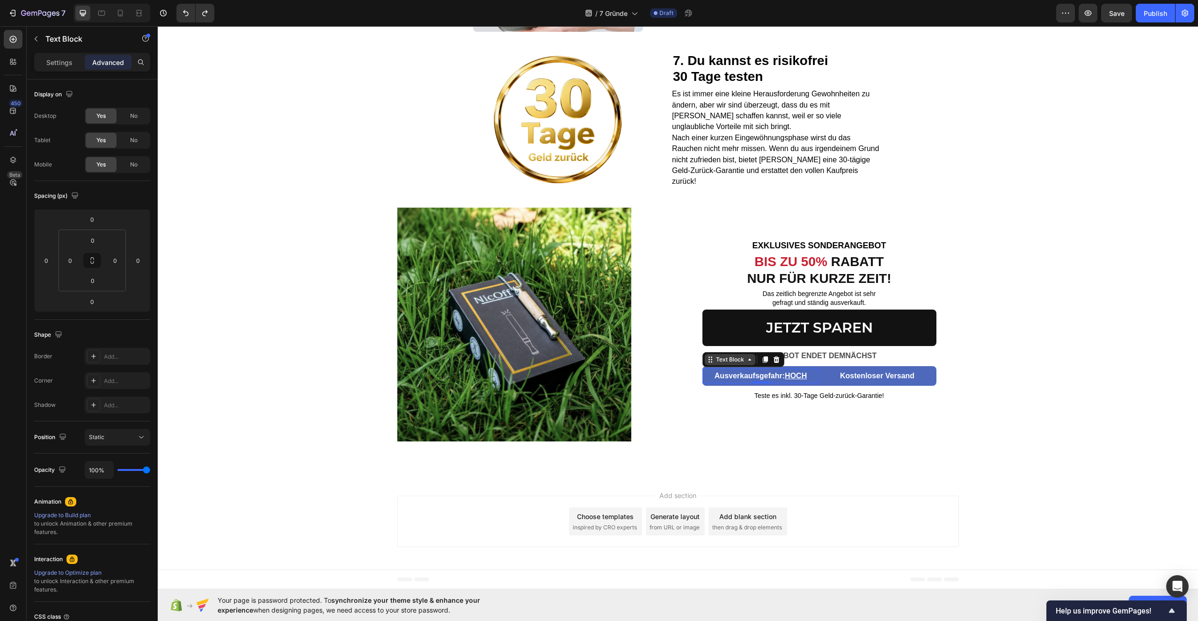
click at [746, 362] on icon at bounding box center [749, 359] width 7 height 7
click at [840, 375] on strong "Kostenloser Versand" at bounding box center [877, 376] width 74 height 8
click at [856, 363] on div "Text Block" at bounding box center [847, 360] width 32 height 8
click at [845, 362] on div "Text Block" at bounding box center [847, 360] width 32 height 8
click at [832, 380] on p "Kostenloser Versand" at bounding box center [877, 377] width 116 height 14
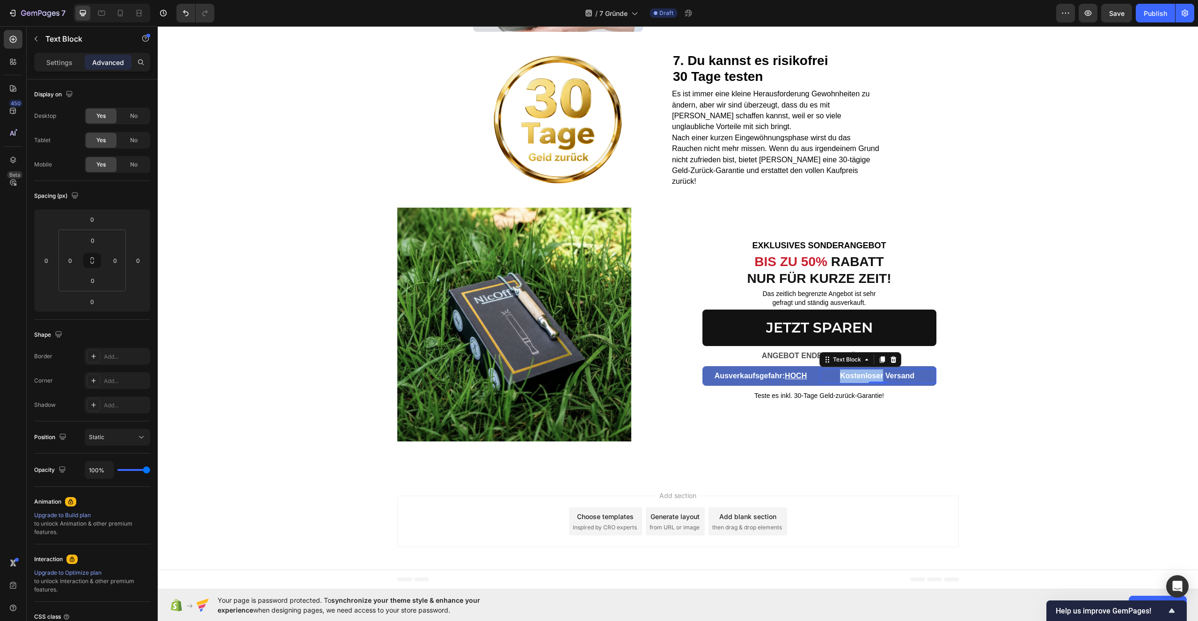
click at [832, 380] on p "Kostenloser Versand" at bounding box center [877, 377] width 116 height 14
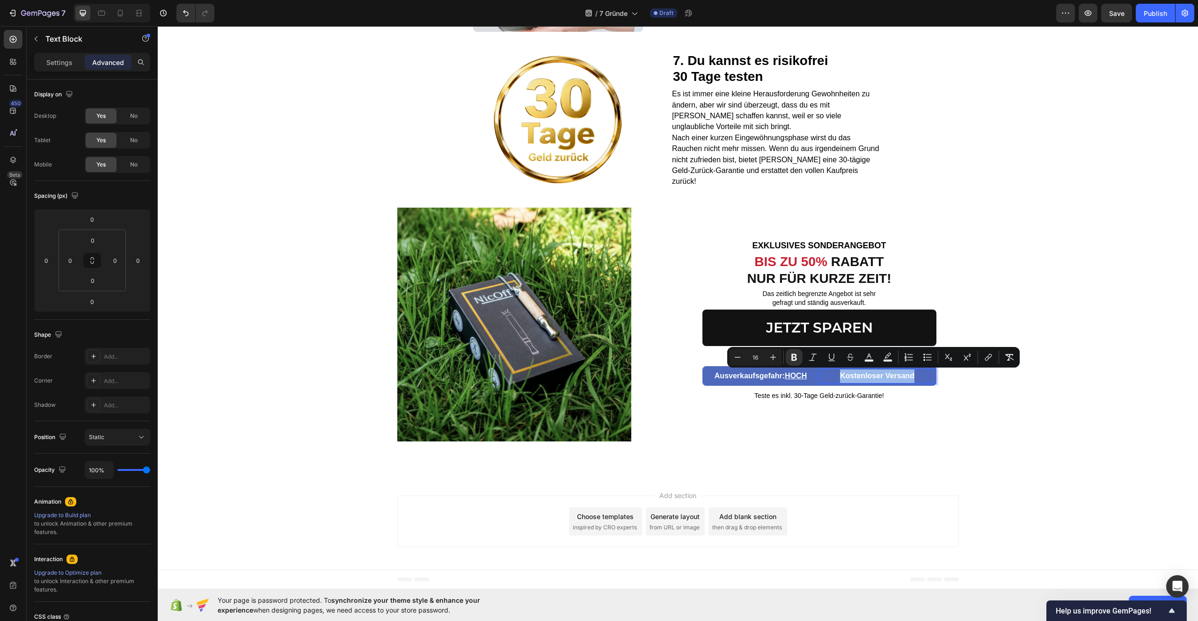
drag, startPoint x: 824, startPoint y: 380, endPoint x: 917, endPoint y: 374, distance: 93.7
click at [898, 377] on p "Kostenloser Versand" at bounding box center [877, 377] width 116 height 14
click at [924, 374] on p "Kostenloser Versand" at bounding box center [877, 377] width 116 height 14
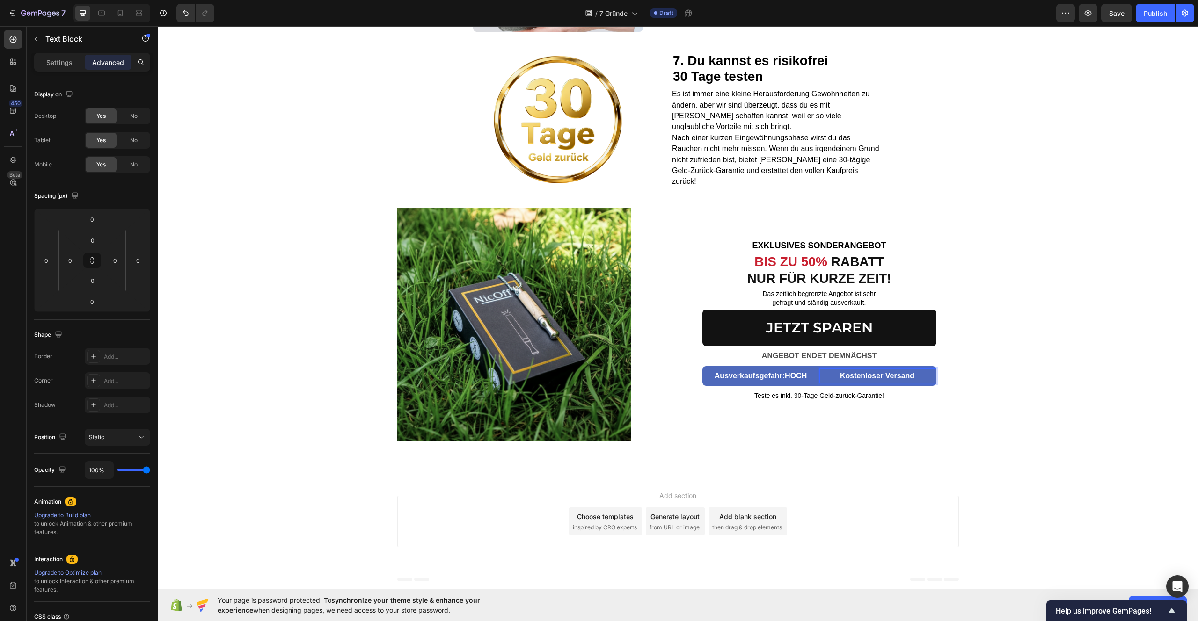
click at [924, 374] on p "Kostenloser Versand" at bounding box center [877, 377] width 116 height 14
click at [981, 384] on div "Image EXKLUSIVES SONDERANGEBOT Text block BIS ZU 50% RABATT NUR FÜR KURZE ZEIT!…" at bounding box center [678, 333] width 1040 height 251
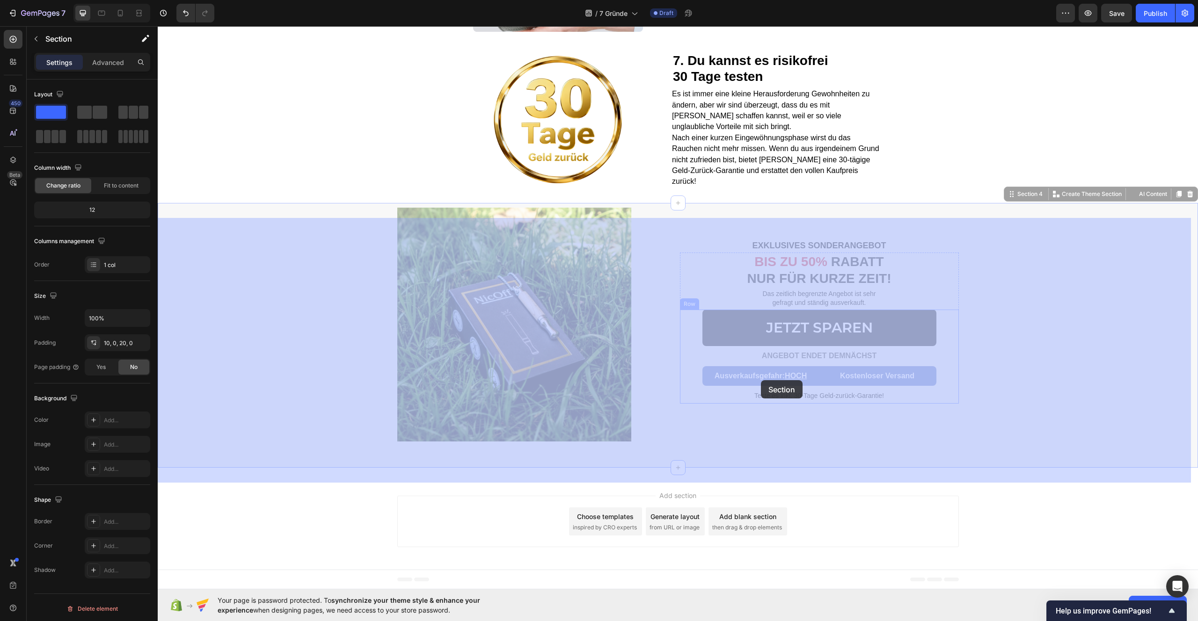
drag, startPoint x: 962, startPoint y: 383, endPoint x: 790, endPoint y: 376, distance: 171.9
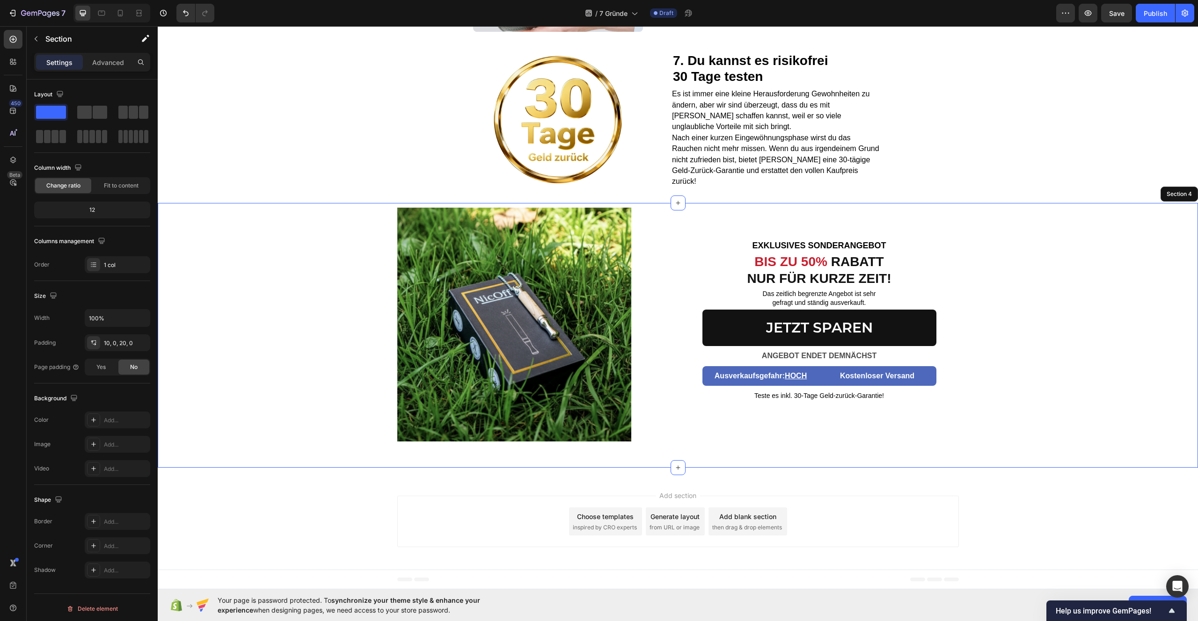
click at [1080, 369] on div "Image EXKLUSIVES SONDERANGEBOT Text block BIS ZU 50% RABATT NUR FÜR KURZE ZEIT!…" at bounding box center [678, 333] width 1040 height 251
click at [259, 327] on div "Image EXKLUSIVES SONDERANGEBOT Text block BIS ZU 50% RABATT NUR FÜR KURZE ZEIT!…" at bounding box center [678, 333] width 1040 height 251
click at [1008, 320] on div "Image EXKLUSIVES SONDERANGEBOT Text block BIS ZU 50% RABATT NUR FÜR KURZE ZEIT!…" at bounding box center [678, 333] width 1040 height 251
click at [920, 375] on p "Kostenloser Versand" at bounding box center [877, 377] width 116 height 14
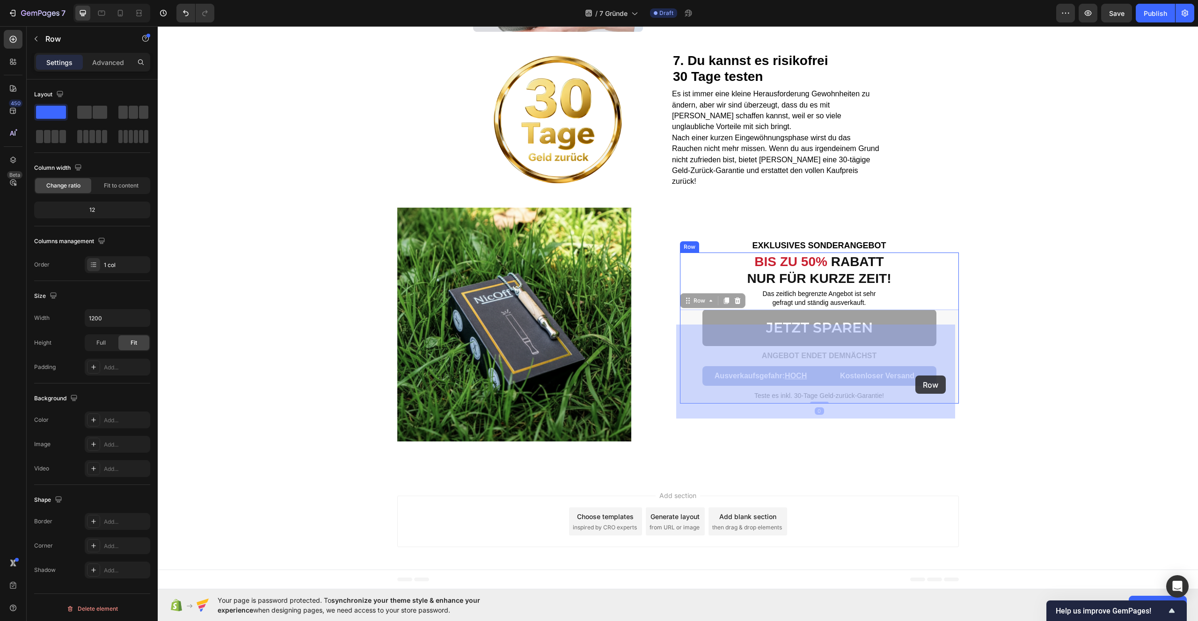
drag, startPoint x: 947, startPoint y: 372, endPoint x: 915, endPoint y: 376, distance: 32.0
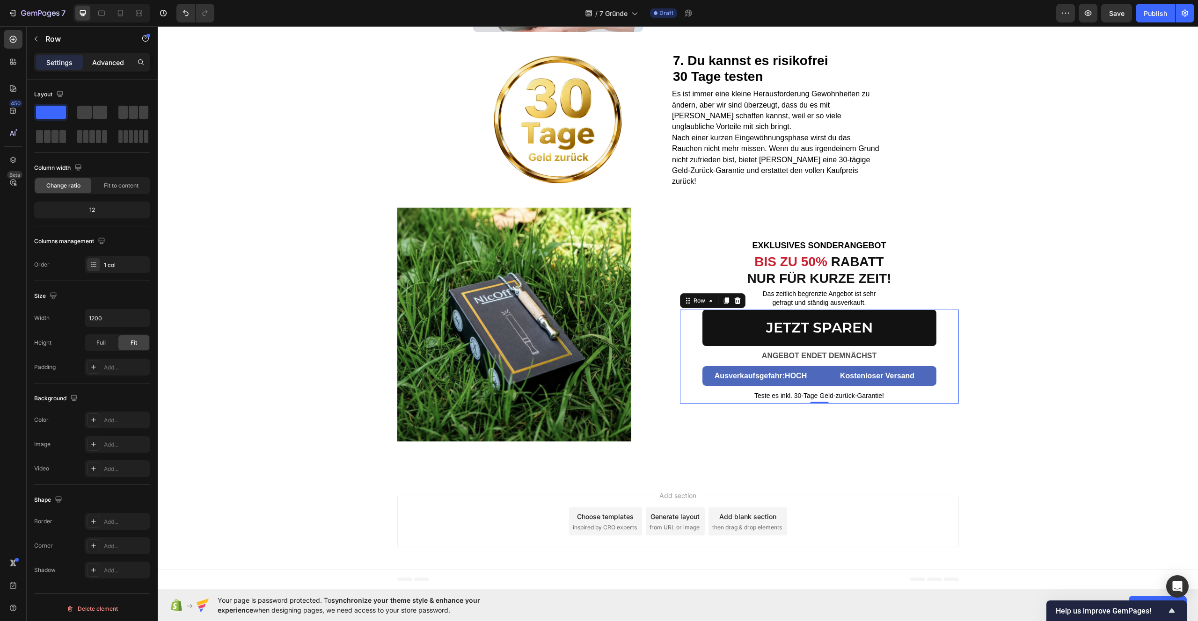
click at [104, 59] on p "Advanced" at bounding box center [108, 63] width 32 height 10
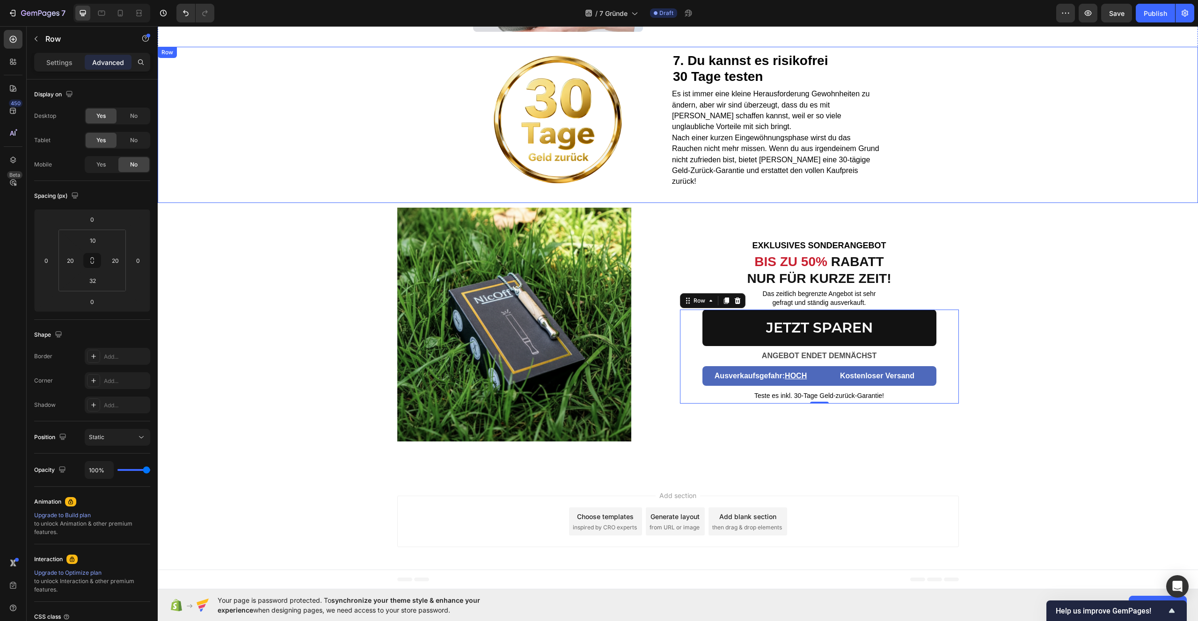
click at [274, 144] on div "Image 7. Du kannst es risikofrei 30 Tage testen Heading Es ist immer eine klein…" at bounding box center [678, 125] width 1040 height 156
click at [825, 374] on p "Kostenloser Versand" at bounding box center [877, 377] width 116 height 14
click at [67, 64] on p "Settings" at bounding box center [59, 63] width 26 height 10
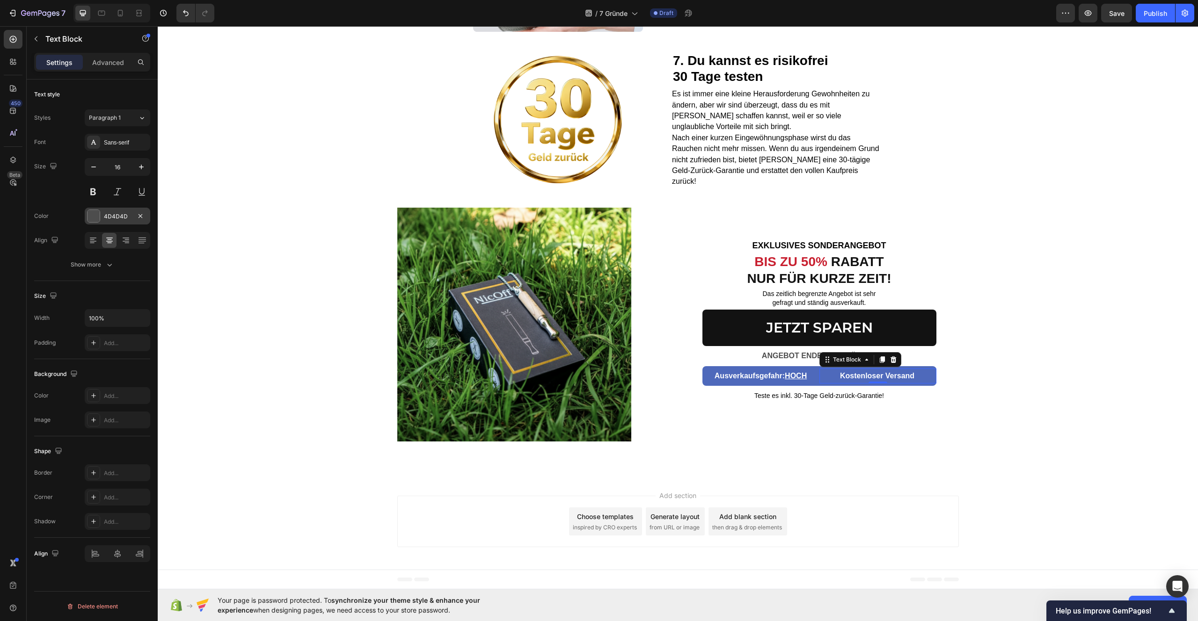
click at [117, 217] on div "4D4D4D" at bounding box center [117, 216] width 27 height 8
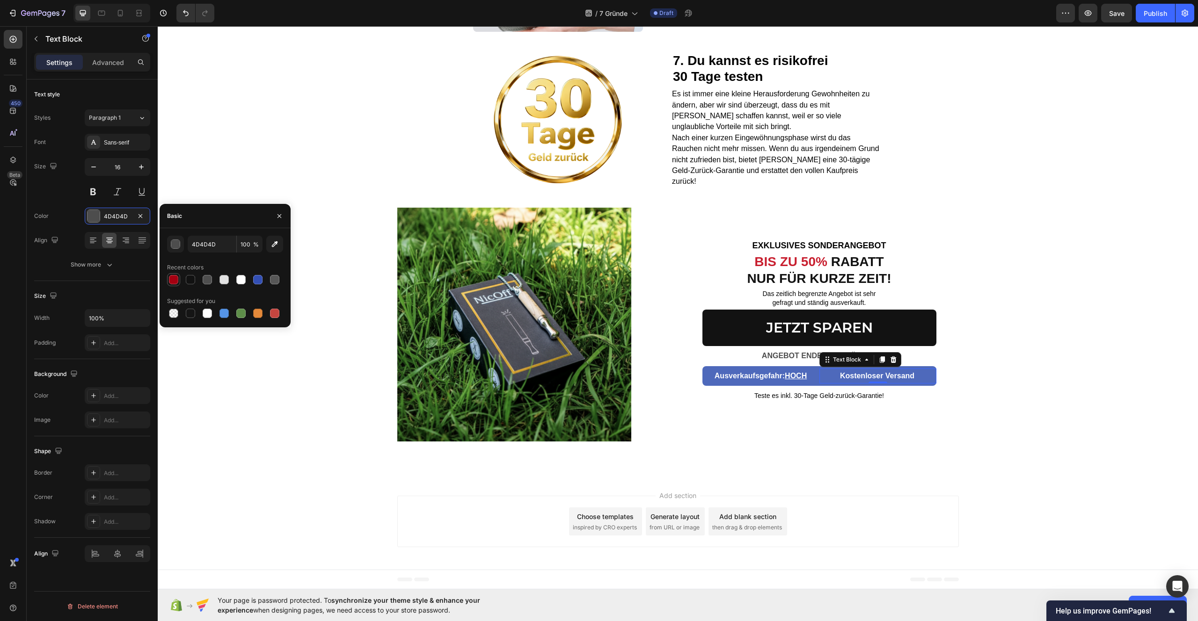
click at [175, 285] on div at bounding box center [173, 279] width 11 height 11
type input "A40011"
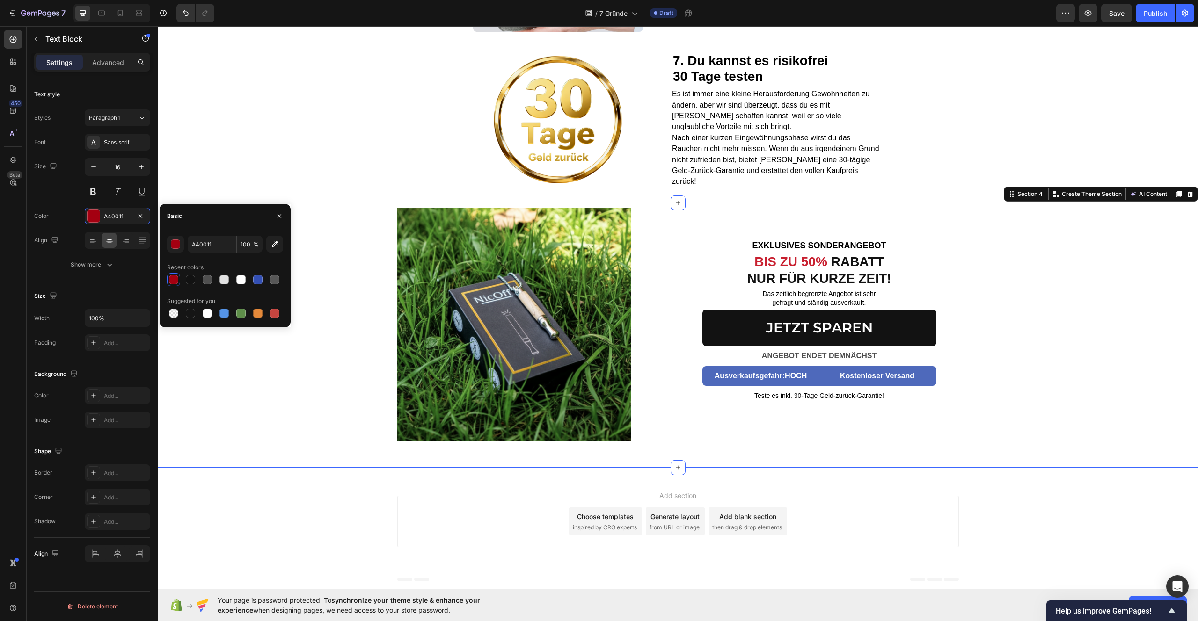
click at [900, 461] on div "Image EXKLUSIVES SONDERANGEBOT Text block BIS ZU 50% RABATT NUR FÜR KURZE ZEIT!…" at bounding box center [678, 335] width 1040 height 265
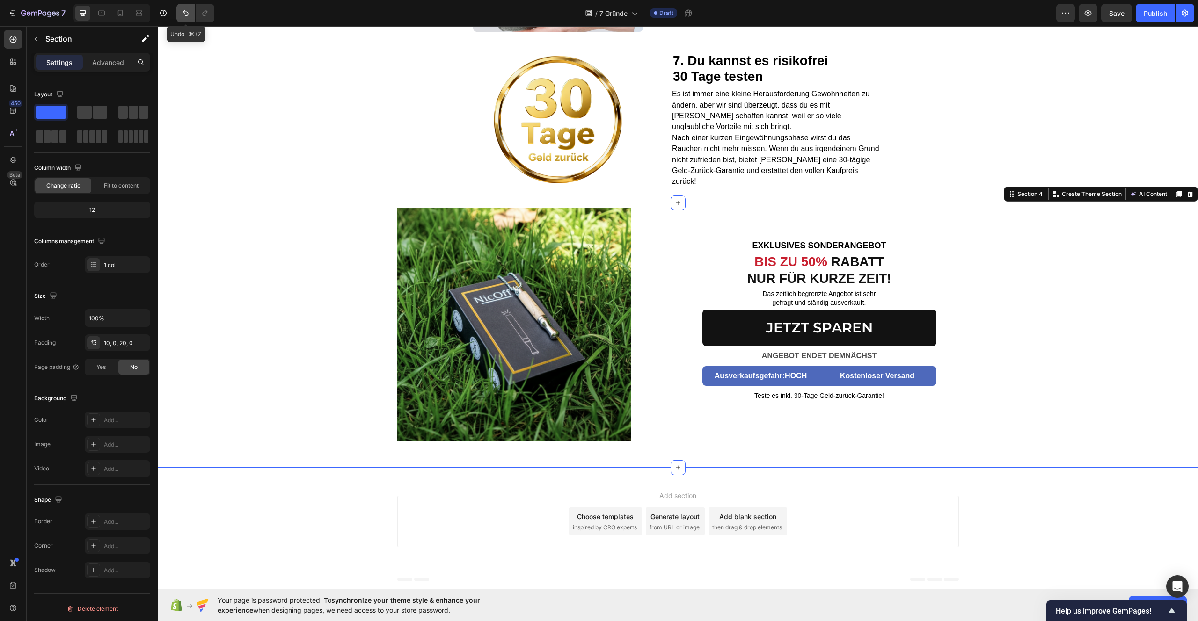
click at [187, 16] on icon "Undo/Redo" at bounding box center [185, 12] width 9 height 9
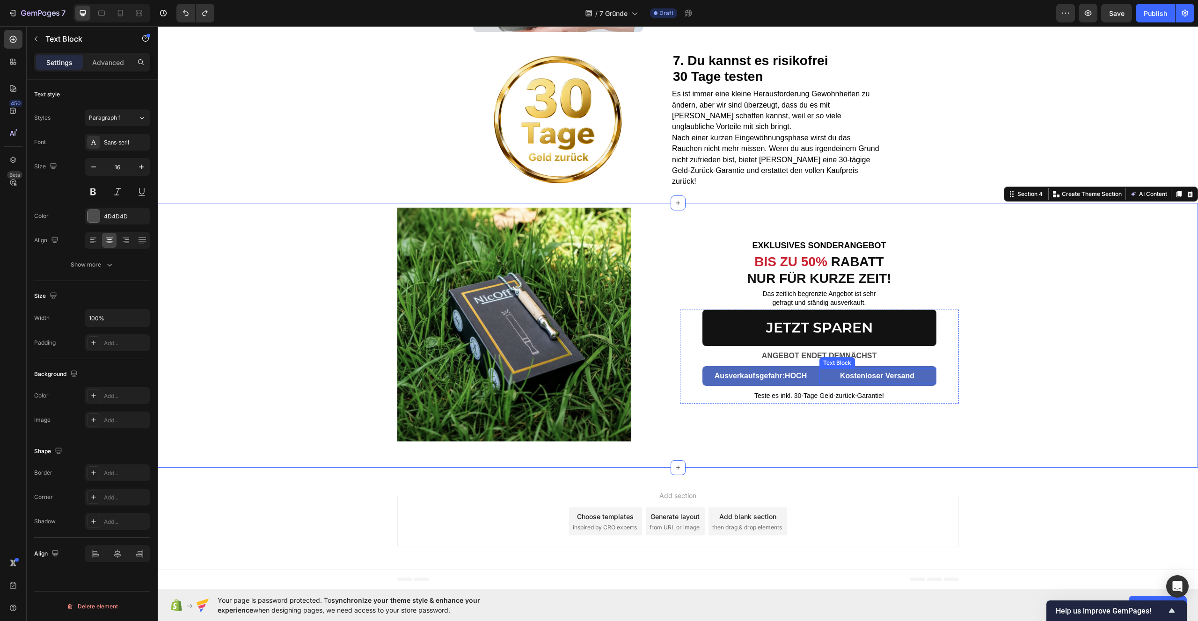
click at [833, 374] on p "Kostenloser Versand" at bounding box center [877, 377] width 116 height 14
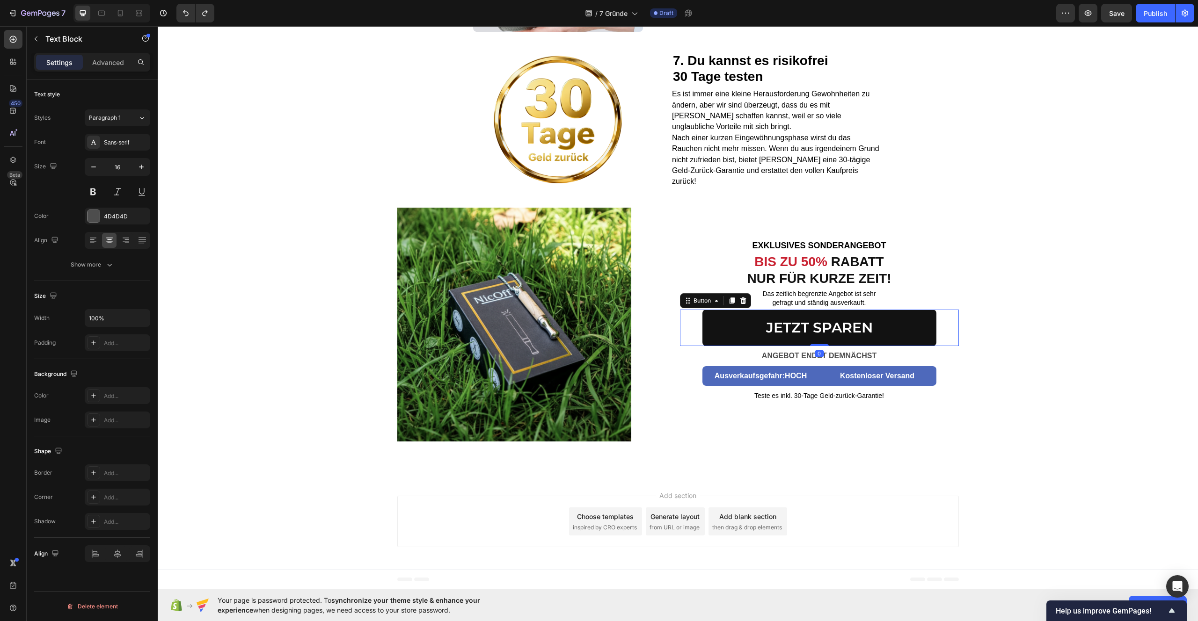
click at [680, 333] on div "JETZT SPAREN Button 0" at bounding box center [819, 328] width 279 height 37
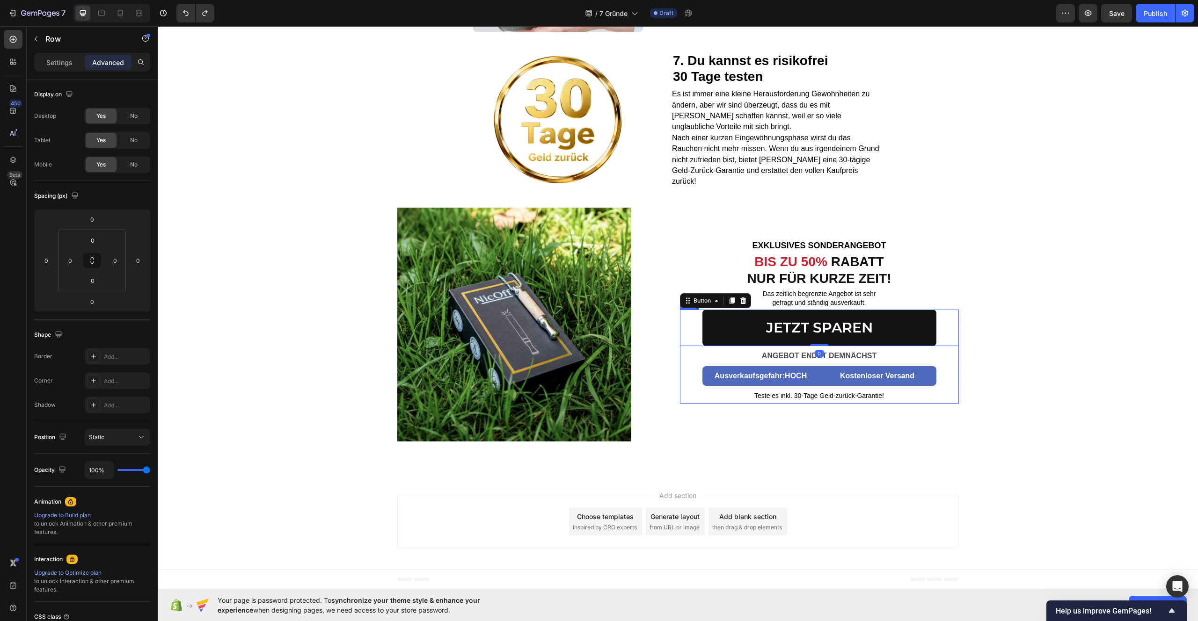
click at [934, 367] on div "JETZT SPAREN Button 0 ANGEBOT ENDET DEMNÄCHST Text Block Row Ausverkaufsgefahr:…" at bounding box center [819, 357] width 279 height 94
click at [943, 367] on div "JETZT SPAREN Button ANGEBOT ENDET DEMNÄCHST Text Block Row Ausverkaufsgefahr: H…" at bounding box center [819, 357] width 279 height 94
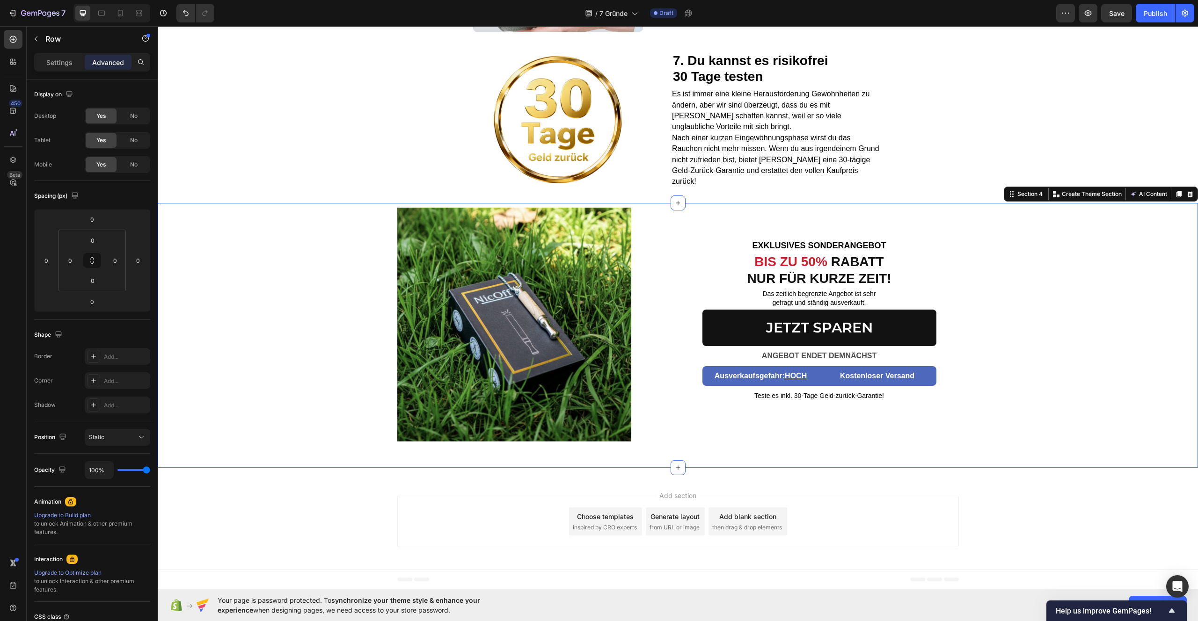
click at [1033, 368] on div "Image EXKLUSIVES SONDERANGEBOT Text block BIS ZU 50% RABATT NUR FÜR KURZE ZEIT!…" at bounding box center [678, 333] width 1040 height 251
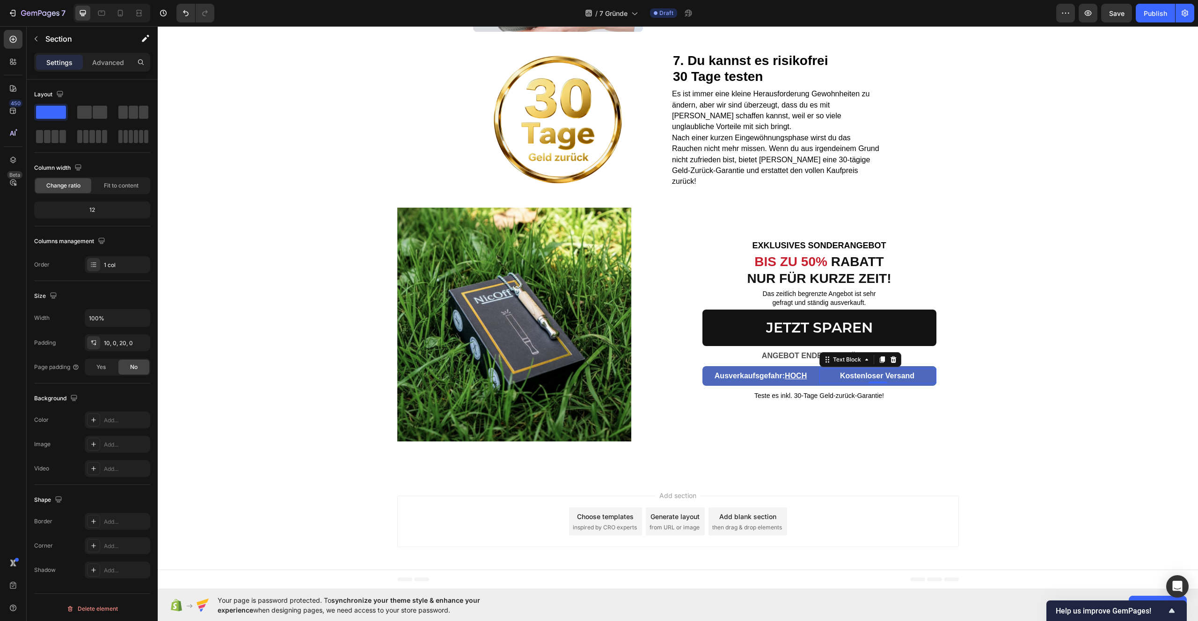
click at [927, 370] on p "Kostenloser Versand" at bounding box center [877, 377] width 116 height 14
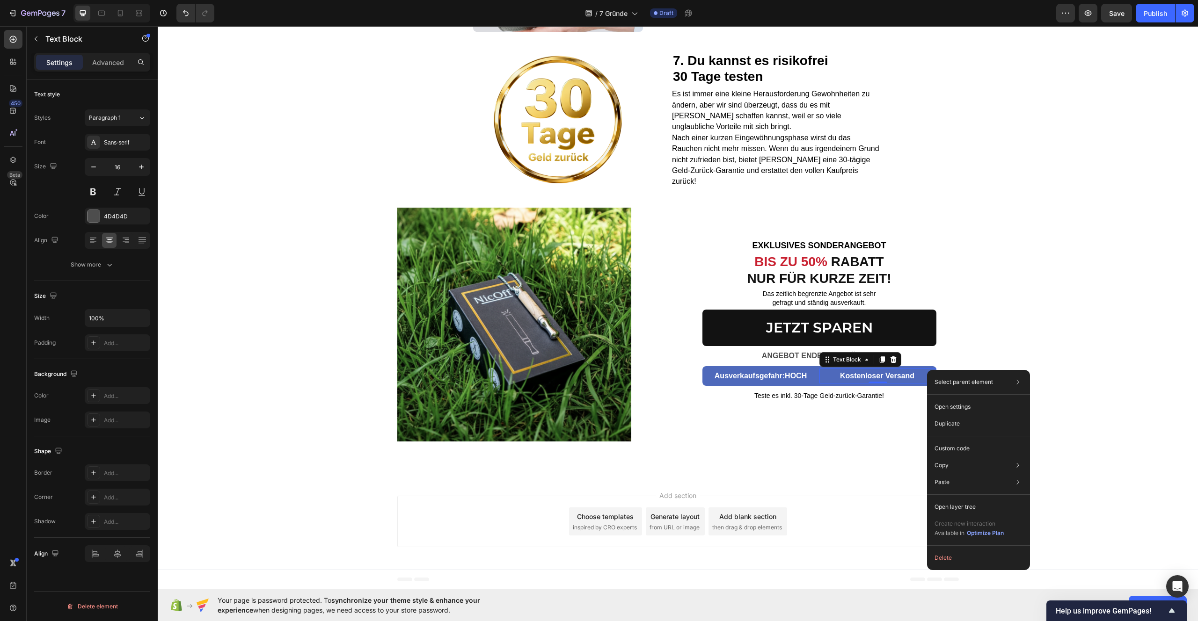
click at [927, 370] on div "Select parent element Row 1 col Row 1 col Row 2 cols Text Block Open settings D…" at bounding box center [978, 470] width 103 height 200
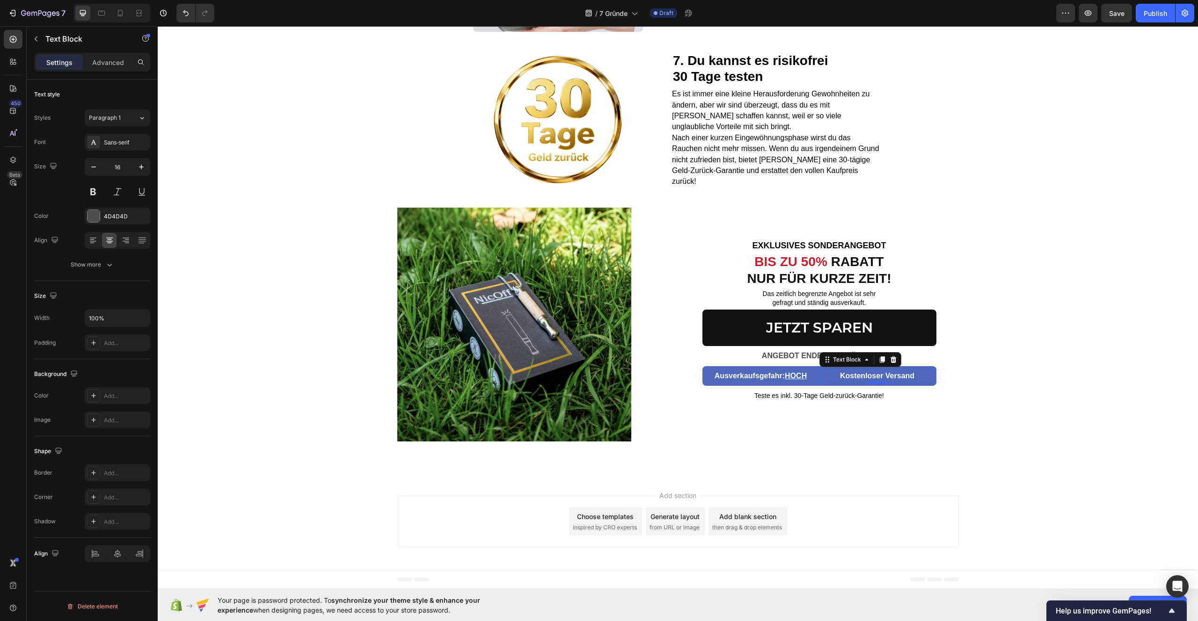
click at [907, 381] on p "Kostenloser Versand" at bounding box center [877, 377] width 116 height 14
drag, startPoint x: 116, startPoint y: 58, endPoint x: 116, endPoint y: 101, distance: 43.1
click at [116, 58] on p "Advanced" at bounding box center [108, 63] width 32 height 10
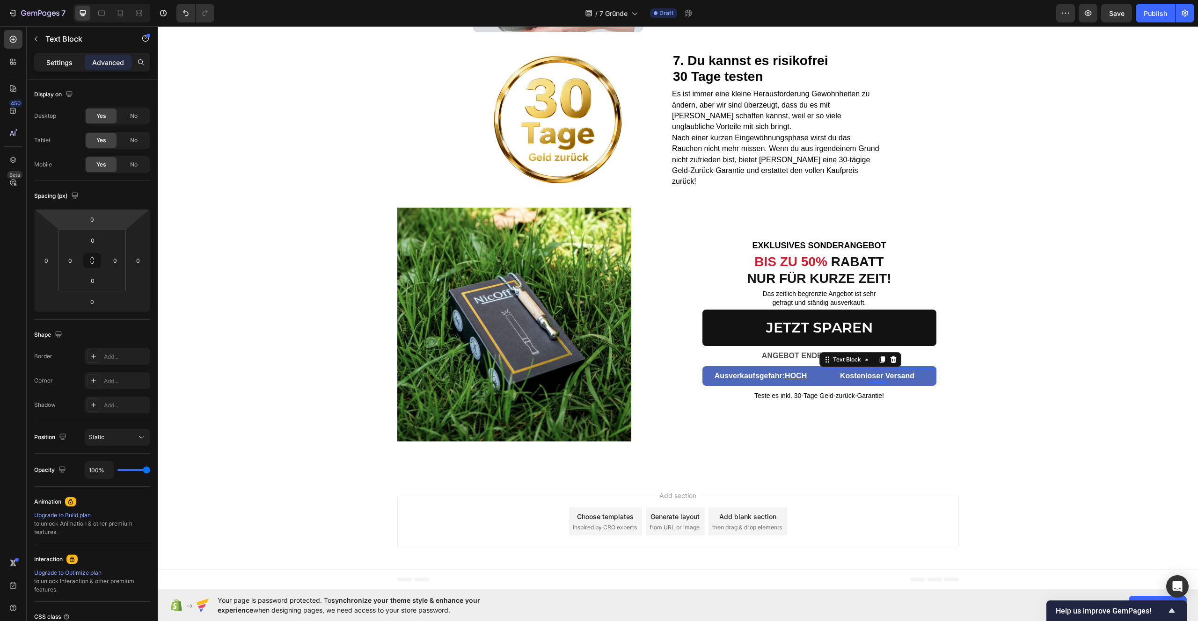
click at [63, 60] on p "Settings" at bounding box center [59, 63] width 26 height 10
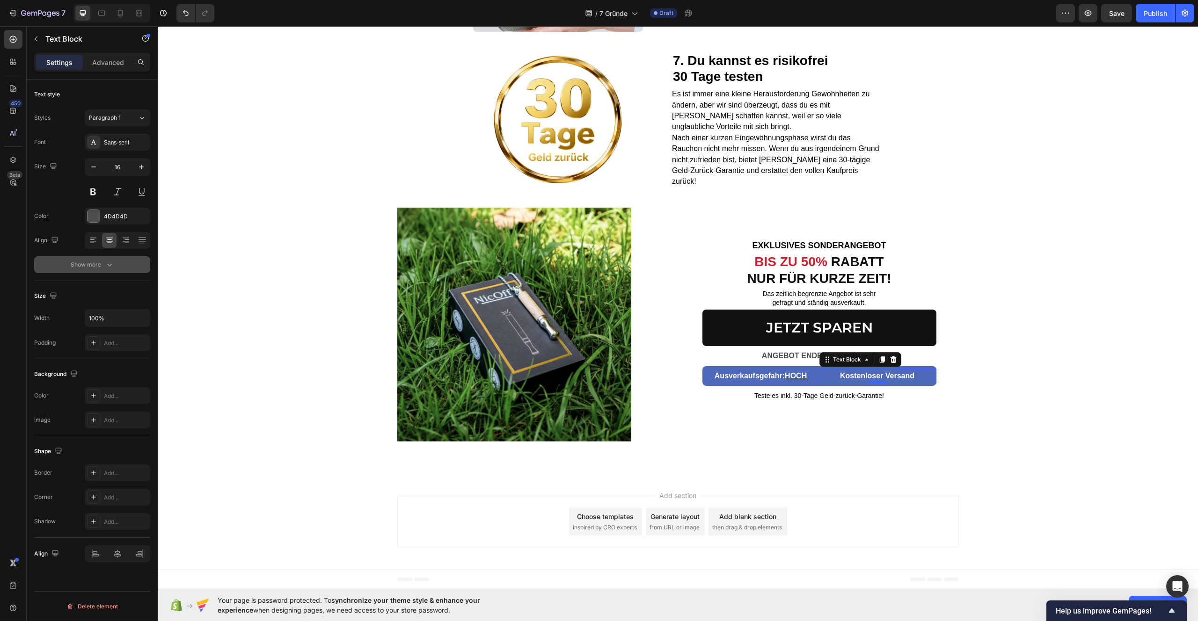
click at [112, 263] on icon "button" at bounding box center [109, 264] width 9 height 9
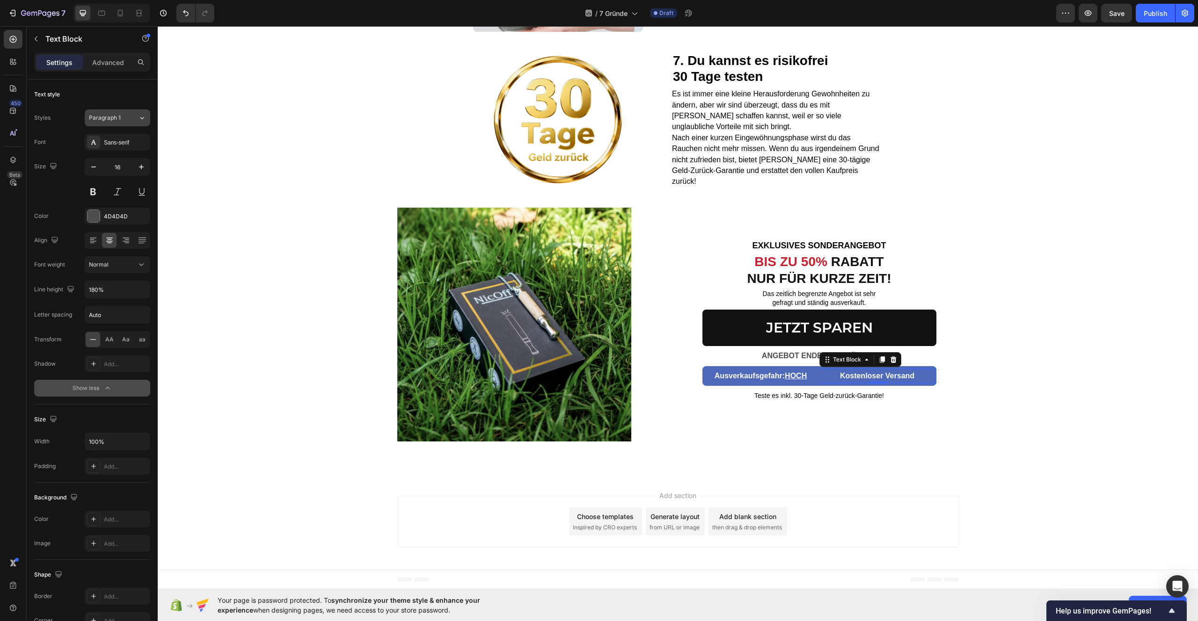
click at [123, 117] on div "Paragraph 1" at bounding box center [108, 118] width 38 height 8
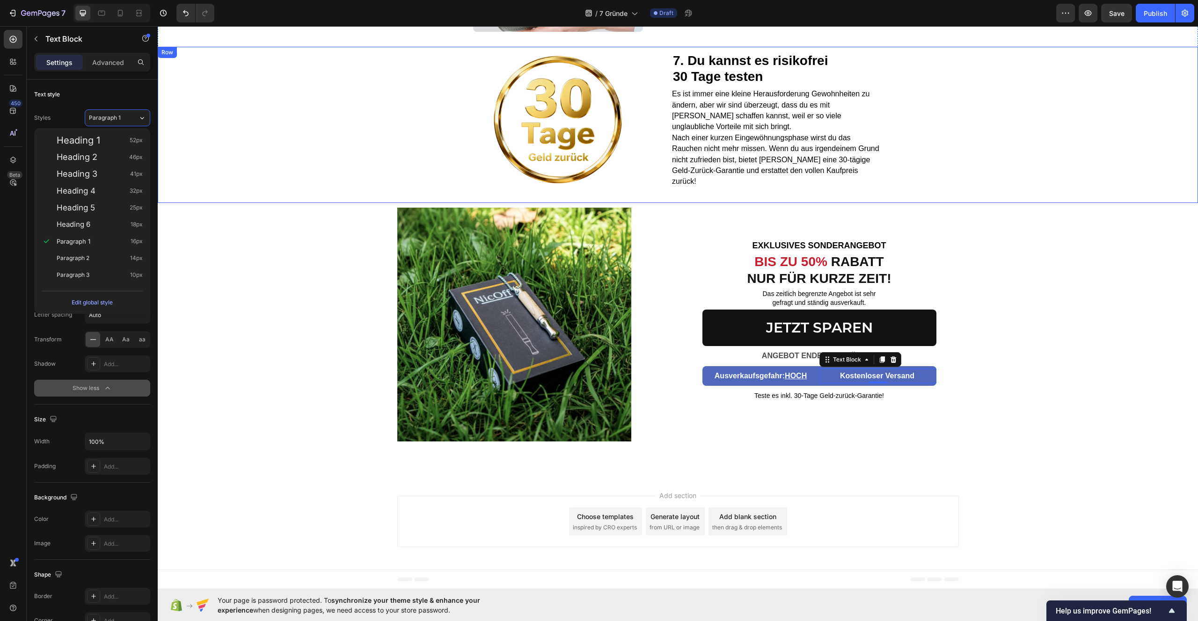
click at [203, 123] on div "Image 7. Du kannst es risikofrei 30 Tage testen Heading Es ist immer eine klein…" at bounding box center [678, 125] width 1040 height 156
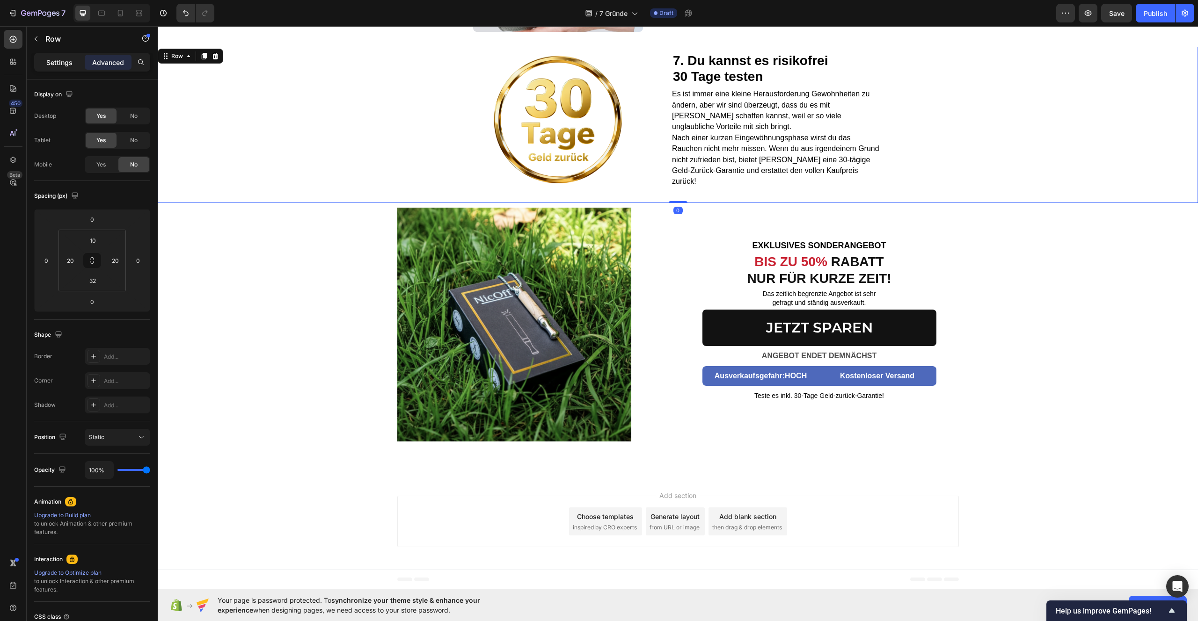
click at [60, 58] on p "Settings" at bounding box center [59, 63] width 26 height 10
click at [762, 372] on strong "Ausverkaufsgefahr: HOCH" at bounding box center [761, 376] width 92 height 8
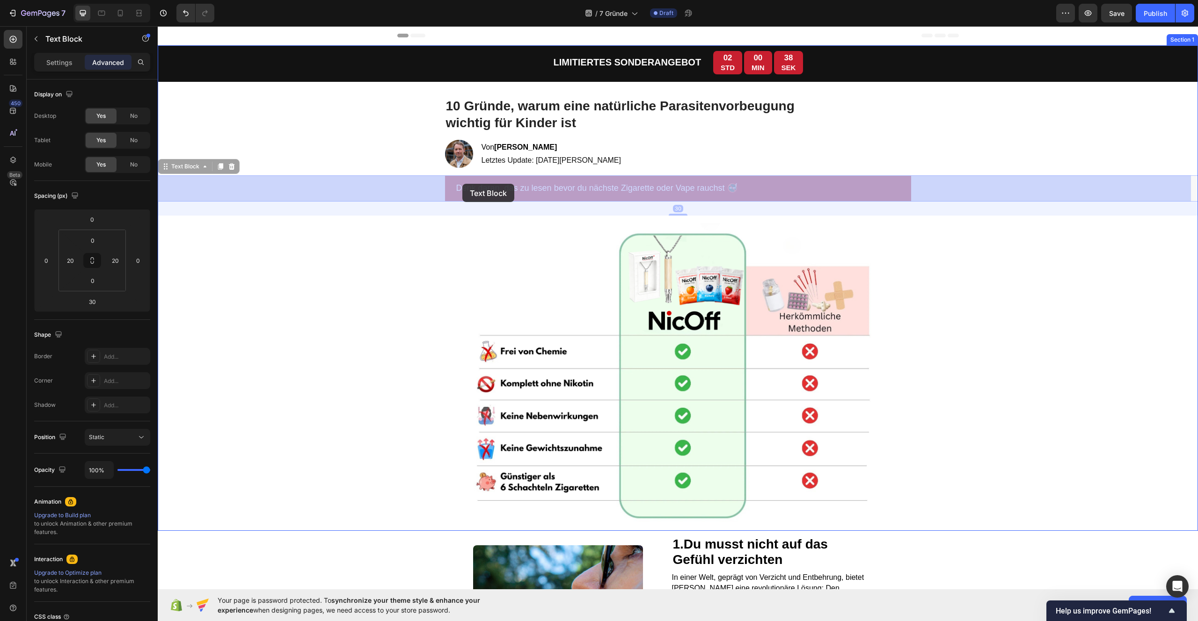
drag, startPoint x: 433, startPoint y: 184, endPoint x: 453, endPoint y: 184, distance: 19.2
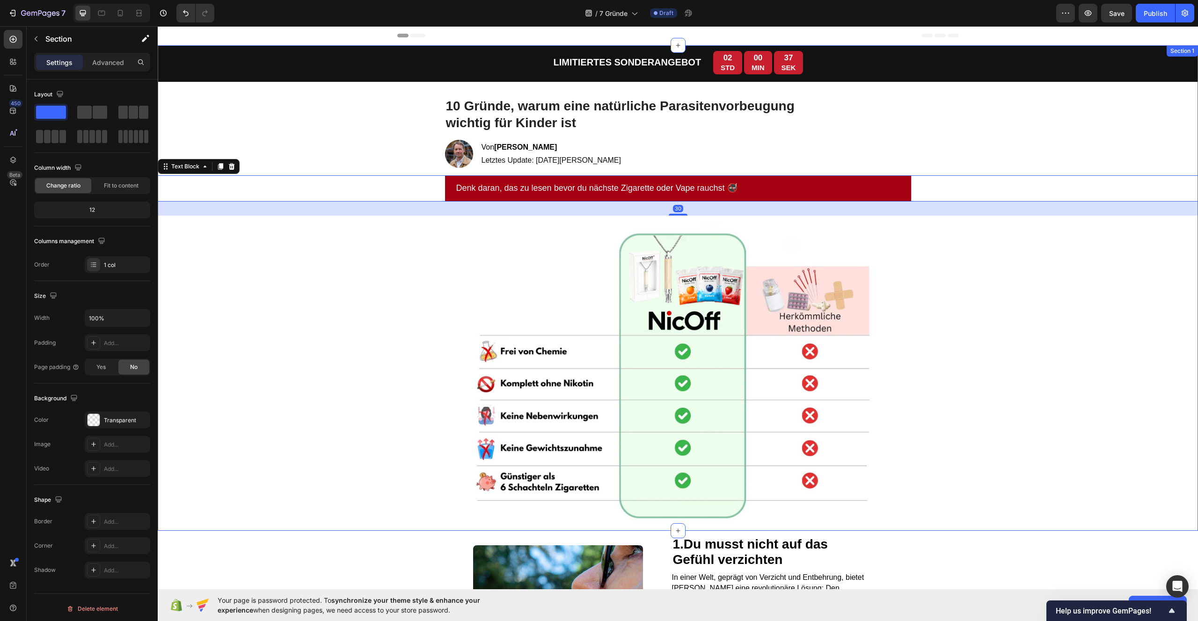
click at [379, 158] on div "LIMITIERTES SONDERANGEBOT Text Block 02 STD 00 MIN 37 SEK Countdown Timer Row T…" at bounding box center [678, 288] width 1040 height 486
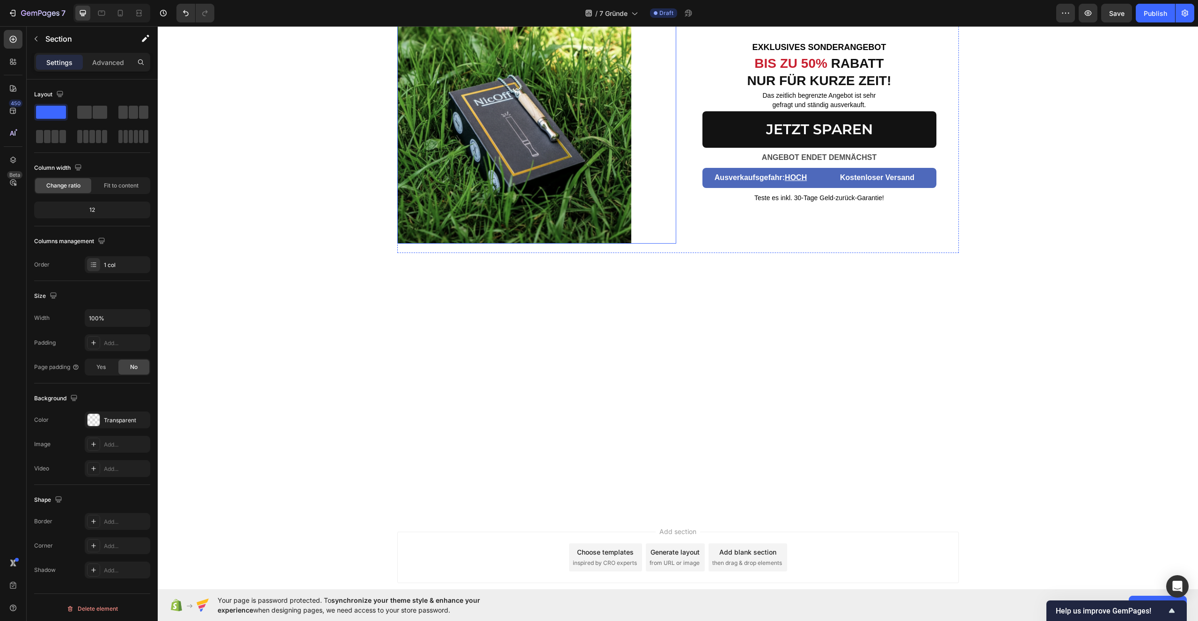
scroll to position [1460, 0]
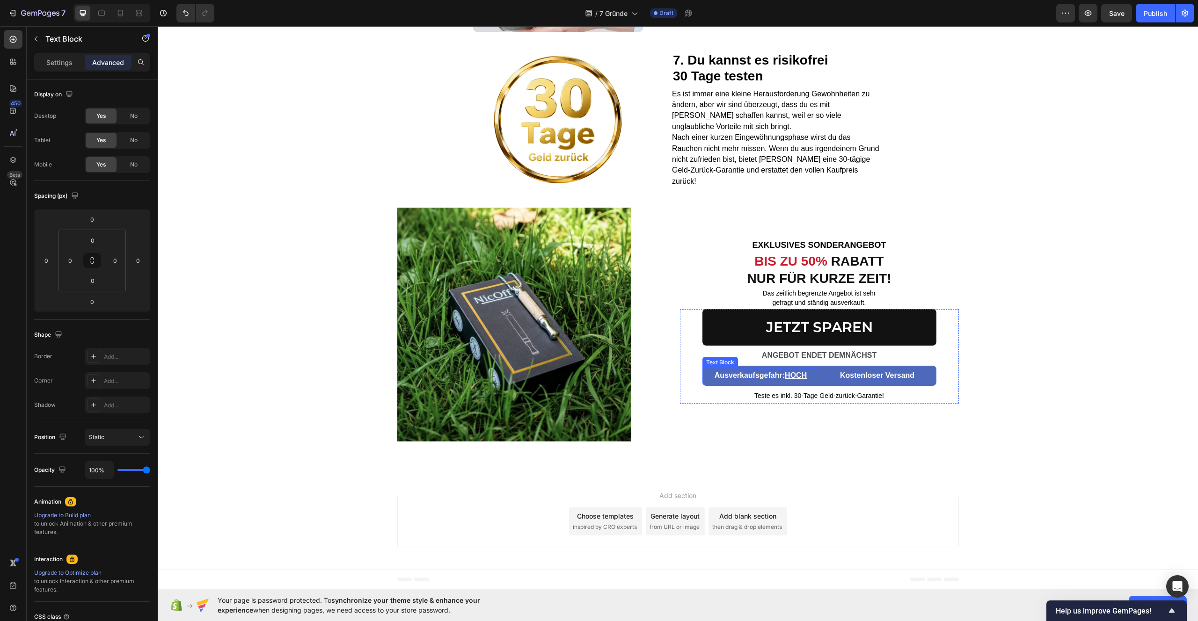
click at [715, 379] on strong "Ausverkaufsgefahr: HOCH" at bounding box center [761, 376] width 92 height 8
click at [776, 359] on div at bounding box center [776, 359] width 11 height 11
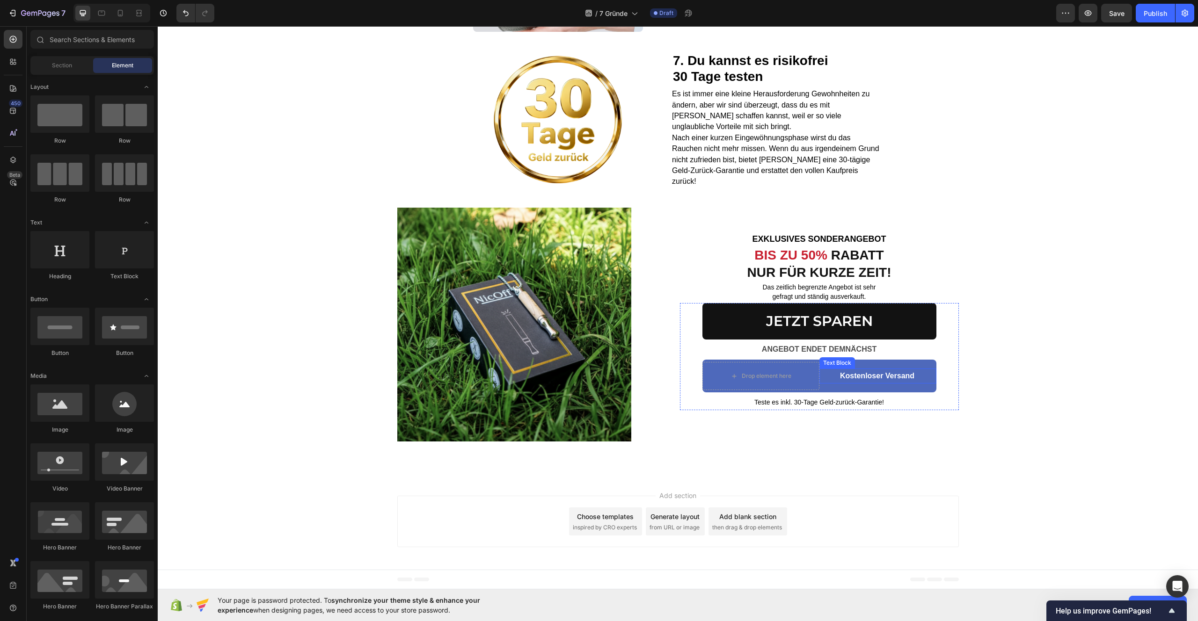
click at [847, 376] on strong "Kostenloser Versand" at bounding box center [877, 376] width 74 height 8
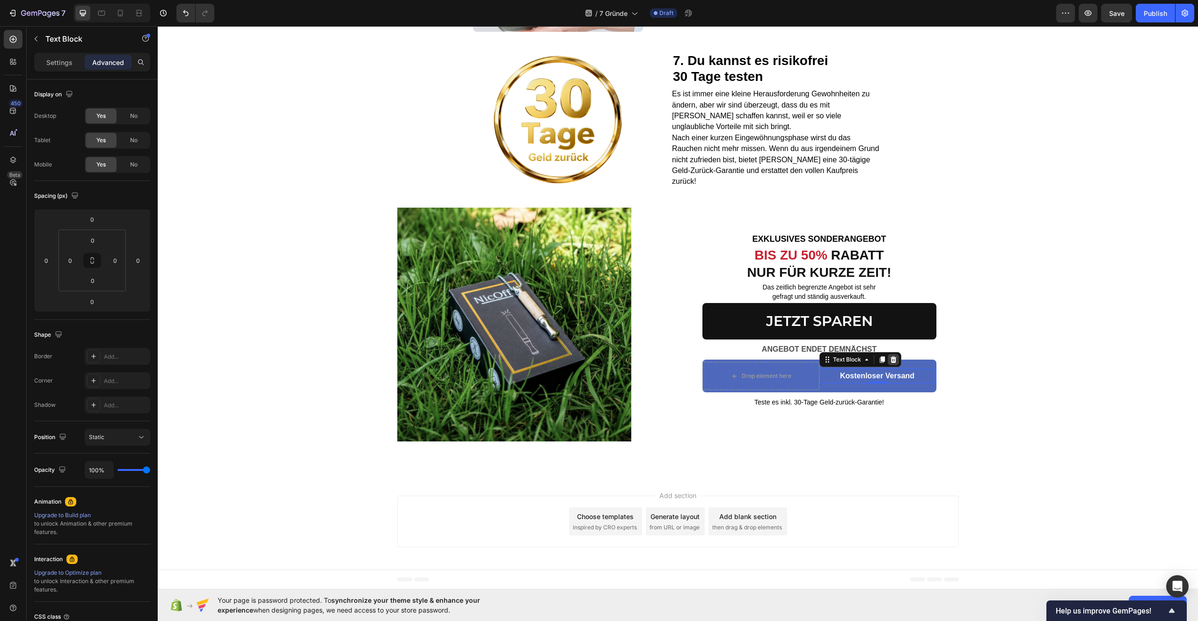
click at [891, 363] on icon at bounding box center [893, 359] width 7 height 7
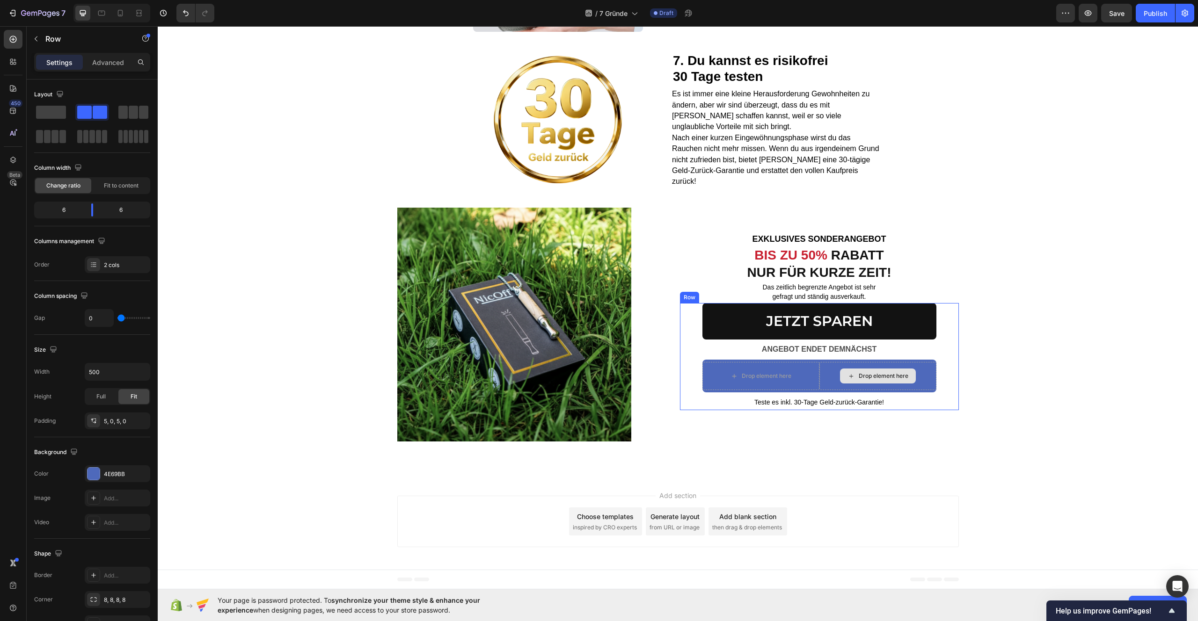
click at [819, 362] on div "Drop element here" at bounding box center [877, 376] width 117 height 28
click at [819, 374] on div "Drop element here" at bounding box center [877, 376] width 117 height 28
click at [804, 373] on div "Drop element here" at bounding box center [760, 376] width 117 height 28
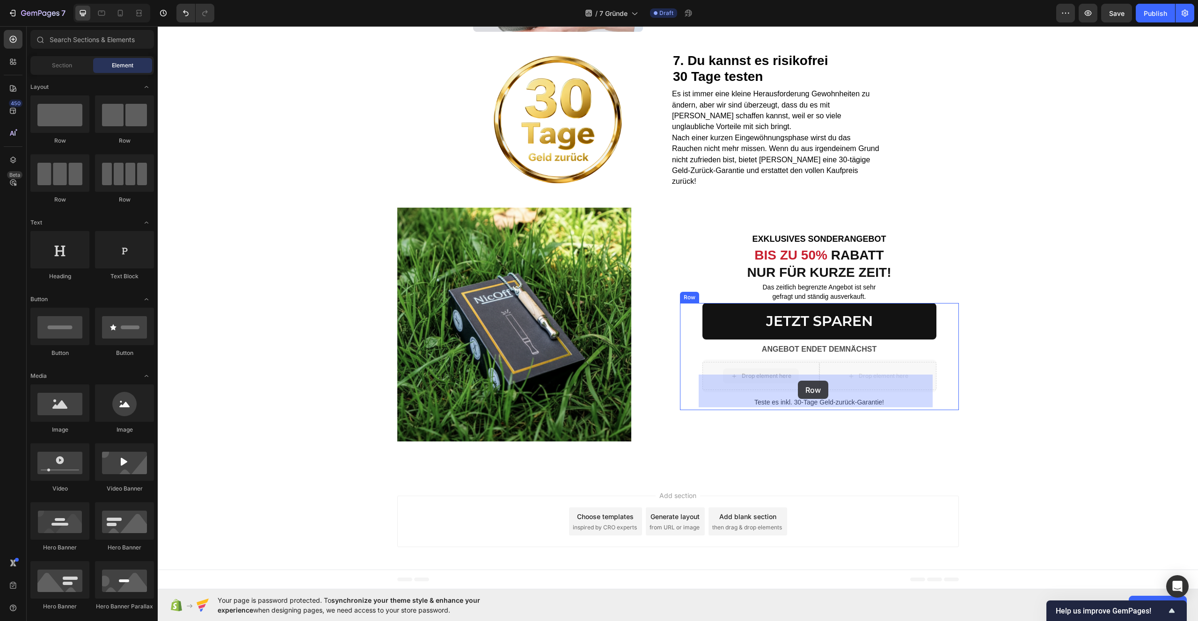
drag, startPoint x: 771, startPoint y: 376, endPoint x: 798, endPoint y: 381, distance: 27.6
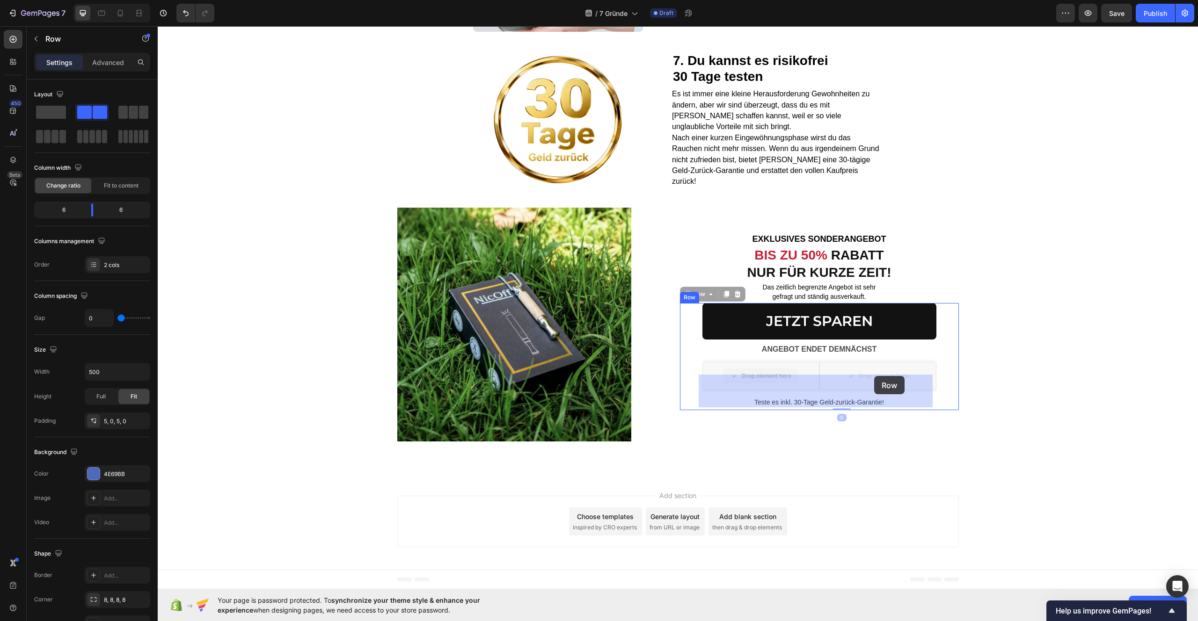
drag, startPoint x: 798, startPoint y: 379, endPoint x: 875, endPoint y: 376, distance: 77.2
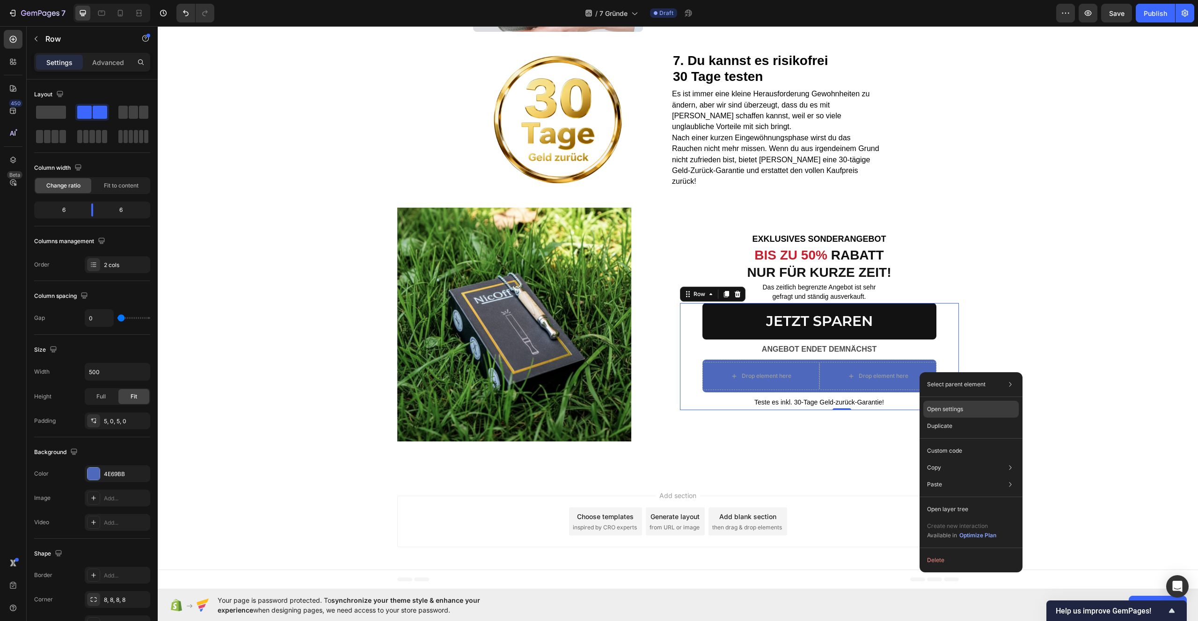
click at [937, 410] on p "Open settings" at bounding box center [945, 409] width 36 height 8
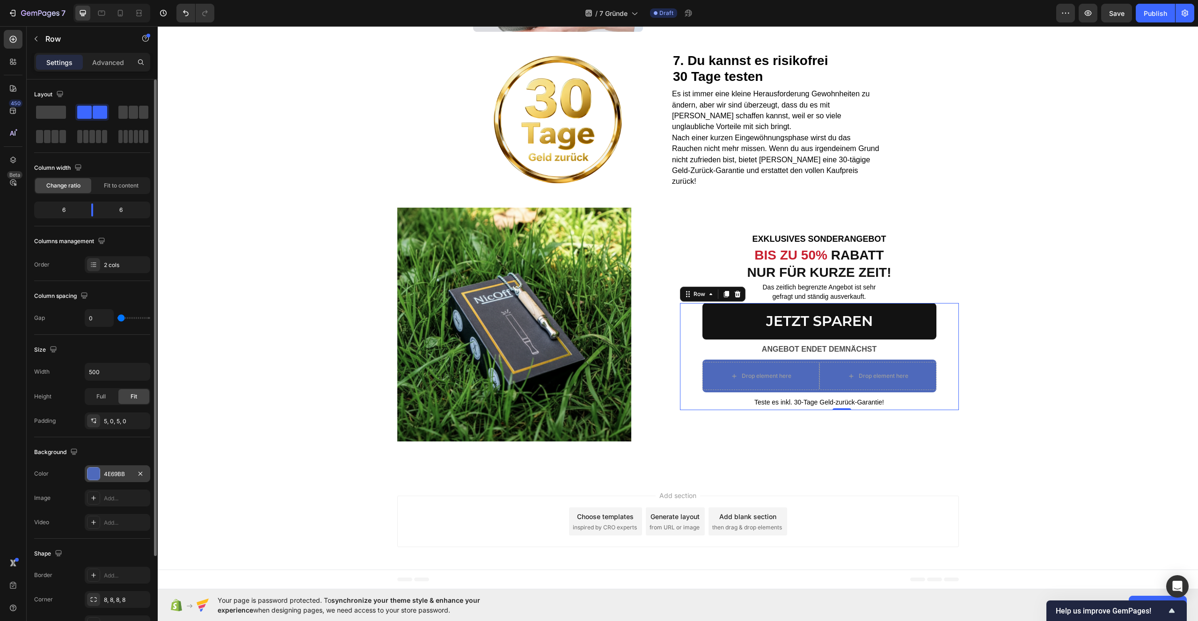
click at [95, 469] on div at bounding box center [94, 474] width 12 height 12
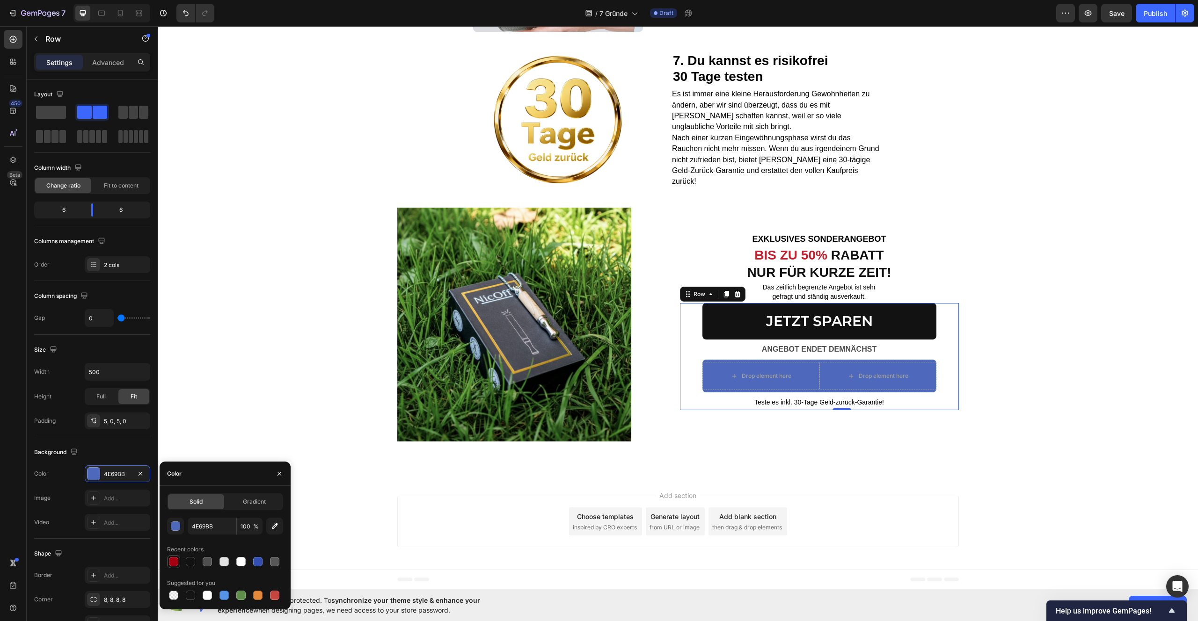
click at [172, 562] on div at bounding box center [173, 561] width 9 height 9
type input "A40011"
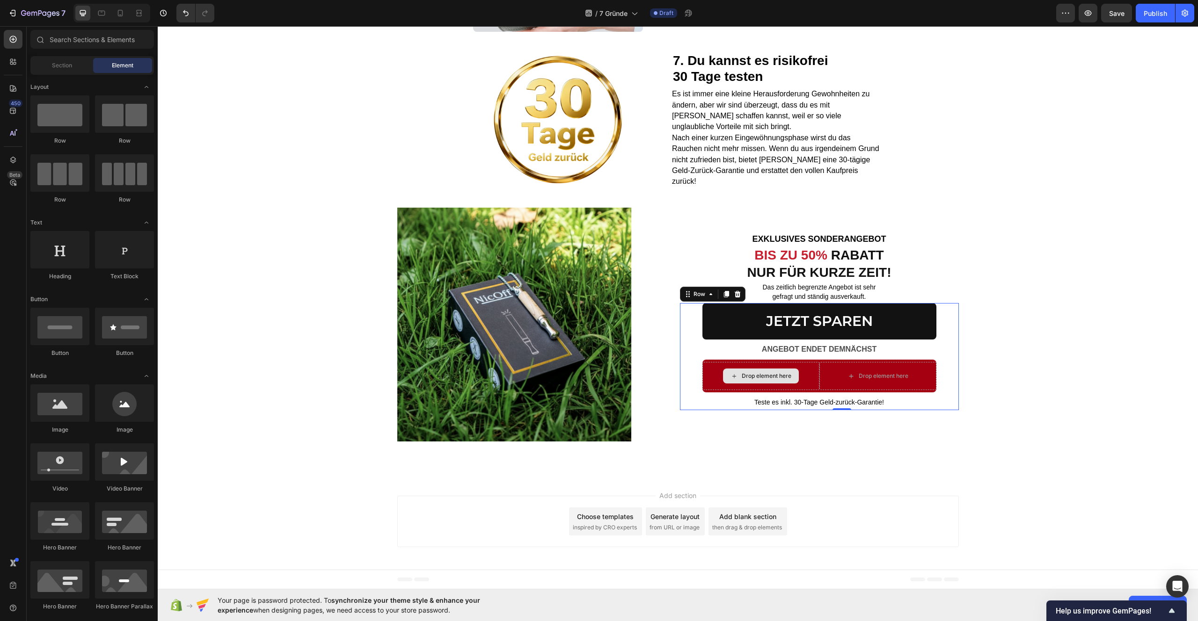
click at [742, 379] on div "Drop element here" at bounding box center [767, 375] width 50 height 7
click at [761, 373] on div "Drop element here" at bounding box center [767, 375] width 50 height 7
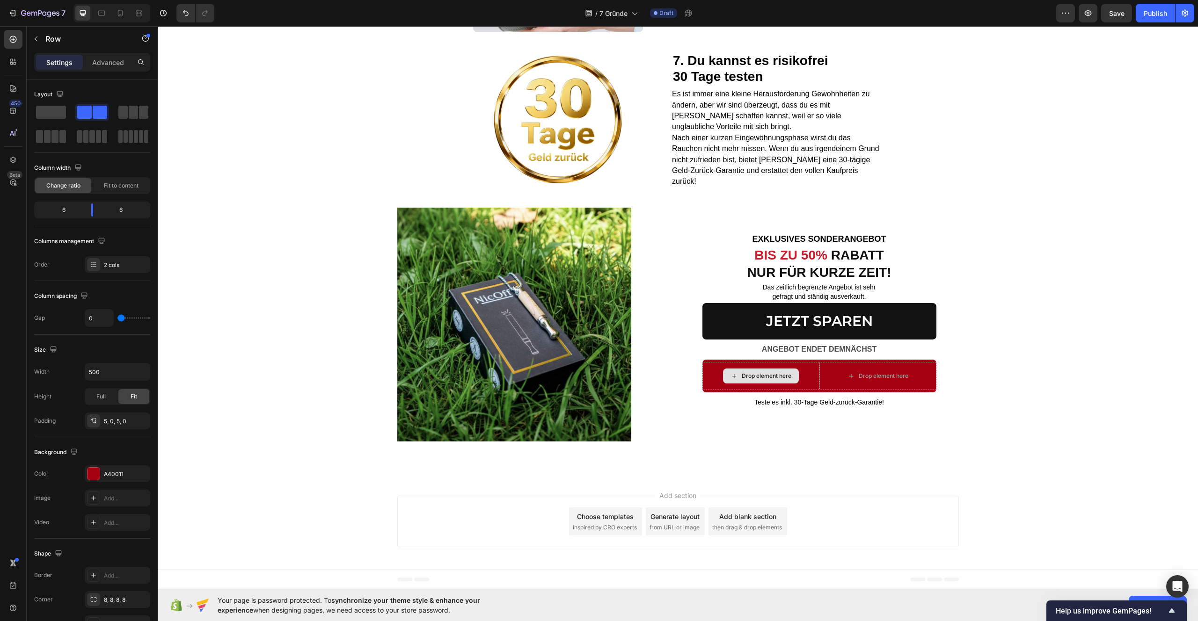
click at [767, 376] on div "Drop element here" at bounding box center [767, 375] width 50 height 7
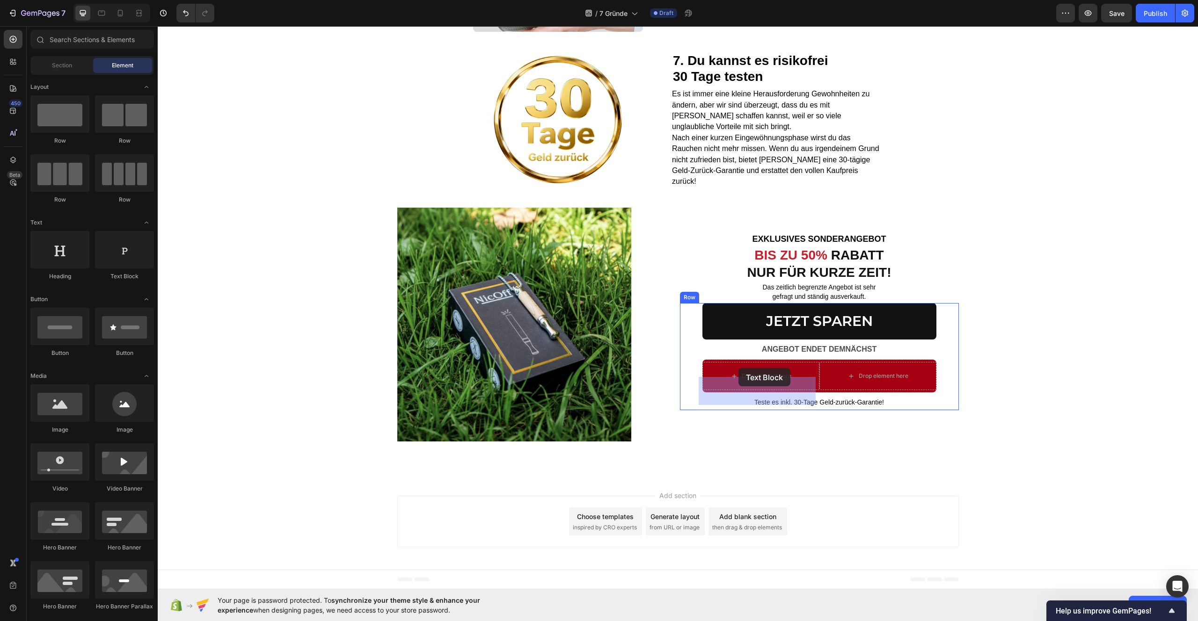
drag, startPoint x: 288, startPoint y: 274, endPoint x: 738, endPoint y: 368, distance: 460.4
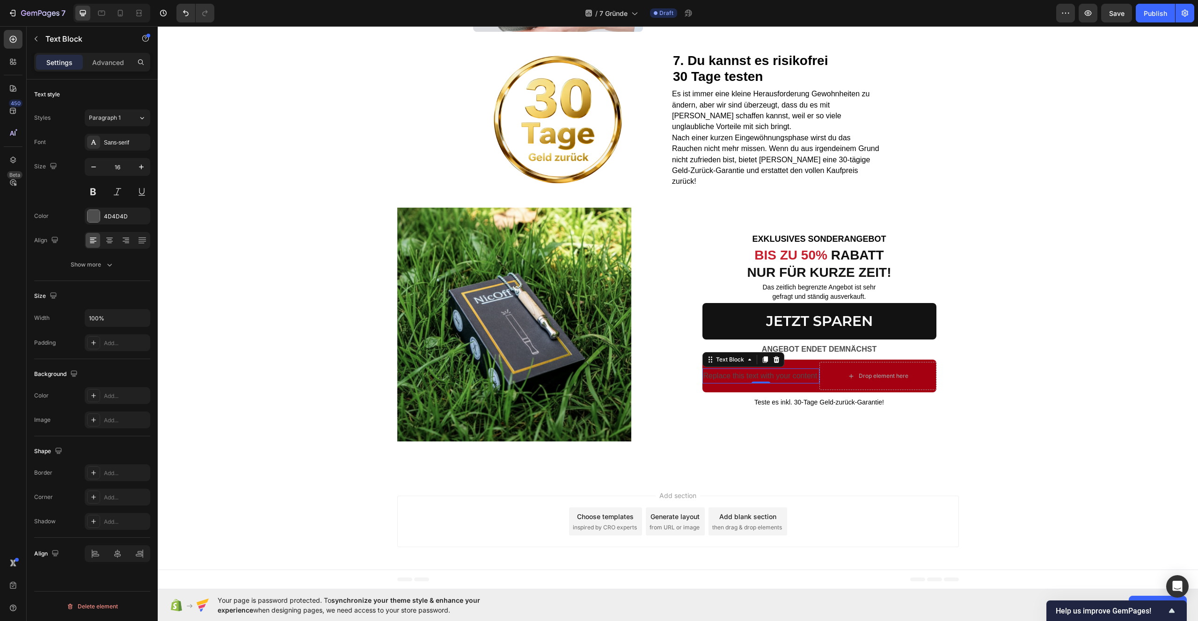
click at [729, 382] on div "Replace this text with your content" at bounding box center [760, 376] width 117 height 15
click at [732, 373] on p "Replace this text with your content" at bounding box center [760, 377] width 115 height 14
click at [732, 374] on p "Replace this text with your content" at bounding box center [760, 377] width 115 height 14
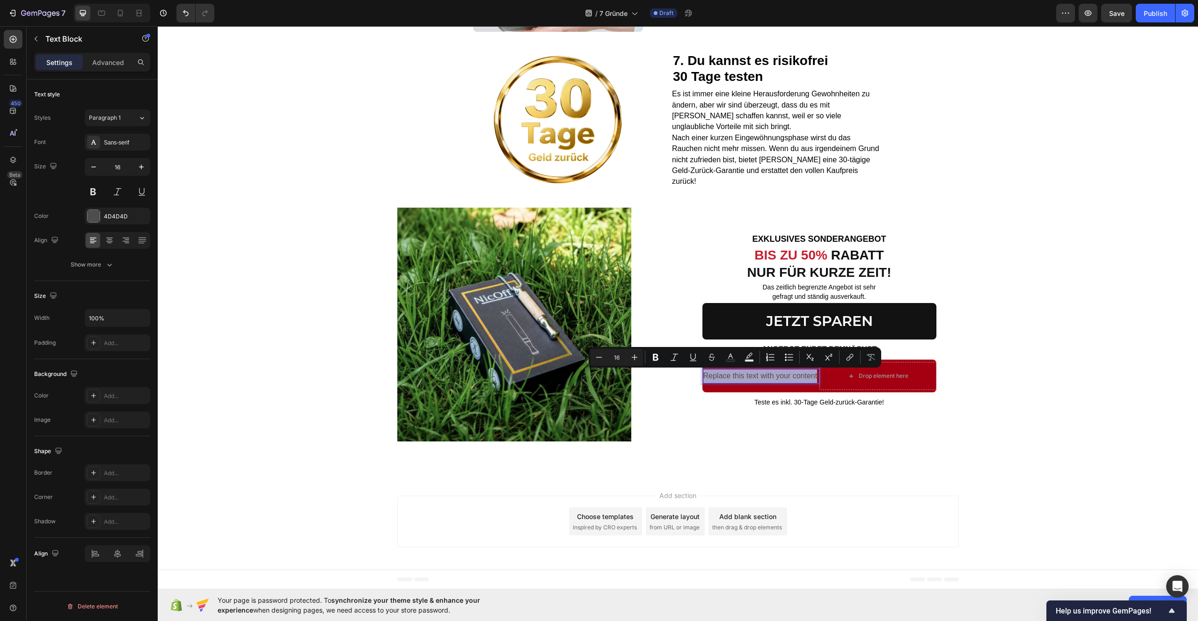
click at [732, 374] on p "Replace this text with your content" at bounding box center [760, 377] width 115 height 14
drag, startPoint x: 767, startPoint y: 377, endPoint x: 699, endPoint y: 377, distance: 68.8
click at [702, 377] on div "Ausverkaufsgefahr:" at bounding box center [760, 376] width 117 height 15
click at [651, 358] on icon "Editor contextual toolbar" at bounding box center [653, 357] width 6 height 7
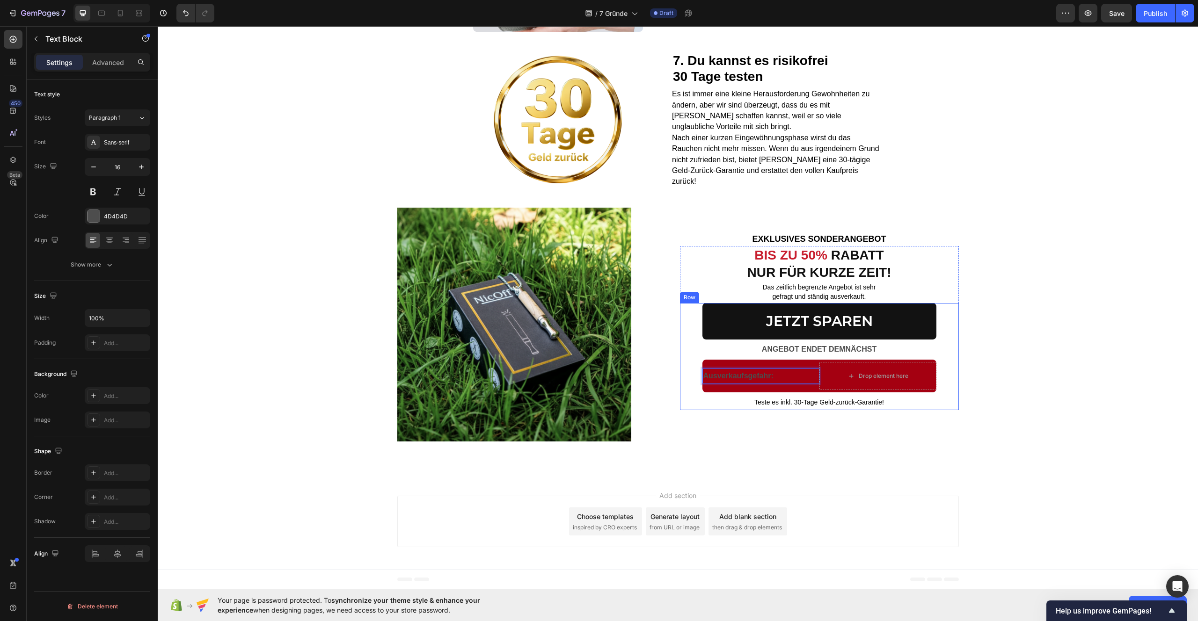
drag, startPoint x: 779, startPoint y: 376, endPoint x: 696, endPoint y: 379, distance: 82.9
click at [696, 379] on div "JETZT SPAREN Button ANGEBOT ENDET DEMNÄCHST Text Block Row Ausverkaufsgefahr: T…" at bounding box center [819, 356] width 279 height 107
click at [95, 213] on div at bounding box center [94, 216] width 12 height 12
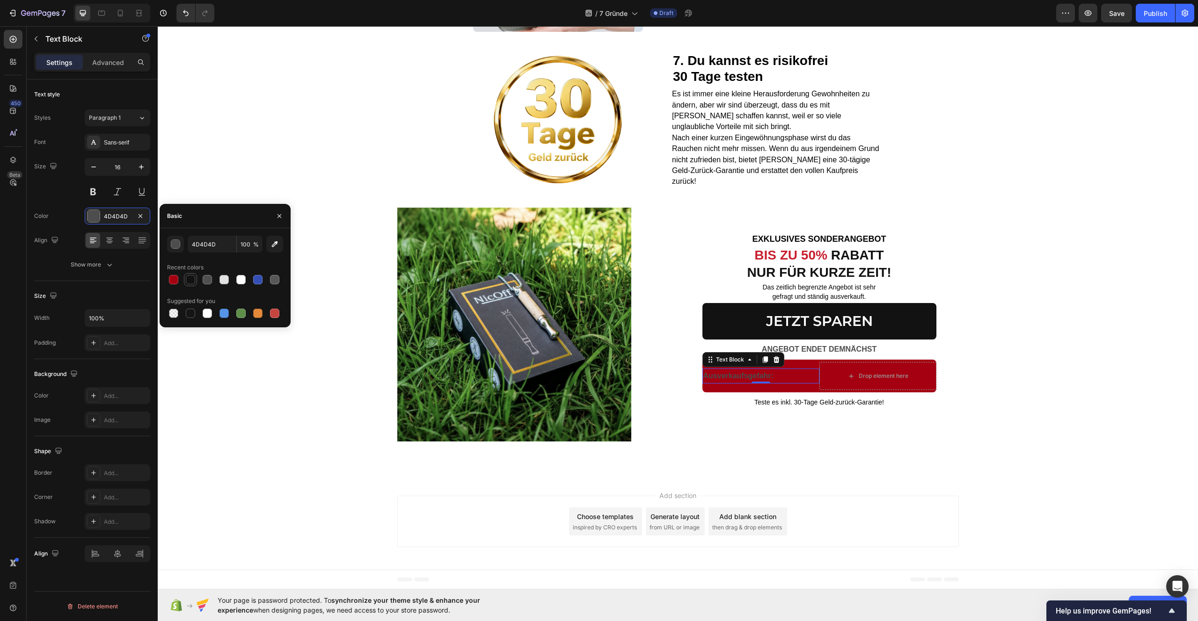
click at [190, 278] on div at bounding box center [190, 279] width 9 height 9
click at [237, 279] on div at bounding box center [240, 279] width 9 height 9
type input "FFFFFF"
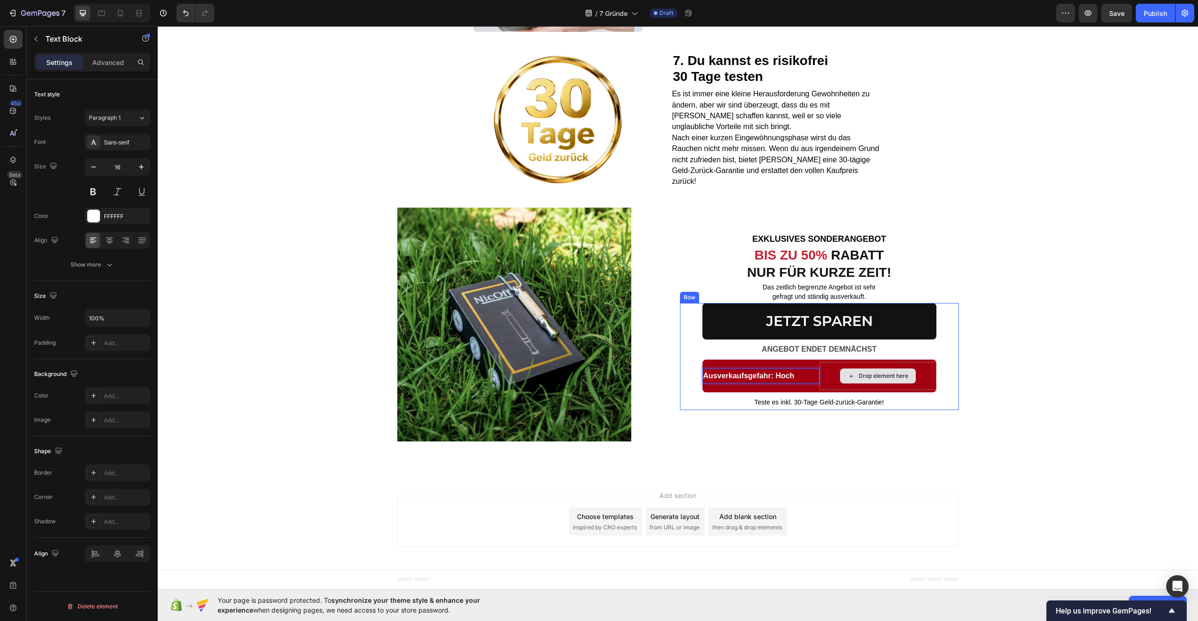
click at [880, 373] on div "Drop element here" at bounding box center [884, 375] width 50 height 7
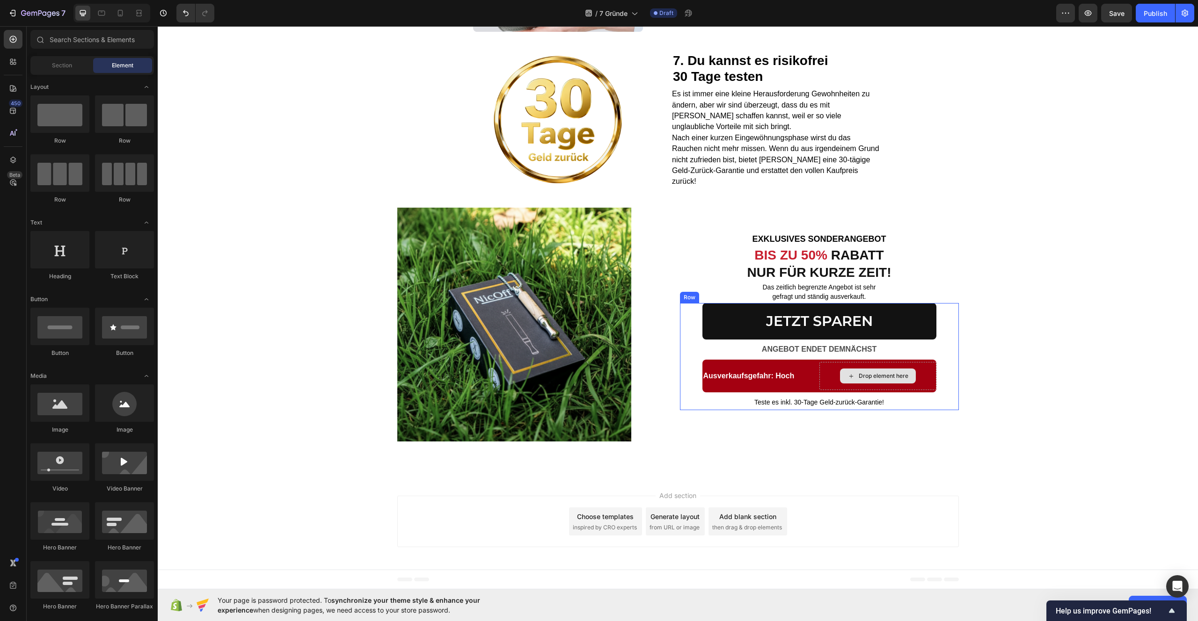
click at [877, 377] on div "Drop element here" at bounding box center [884, 375] width 50 height 7
drag, startPoint x: 286, startPoint y: 275, endPoint x: 860, endPoint y: 376, distance: 582.0
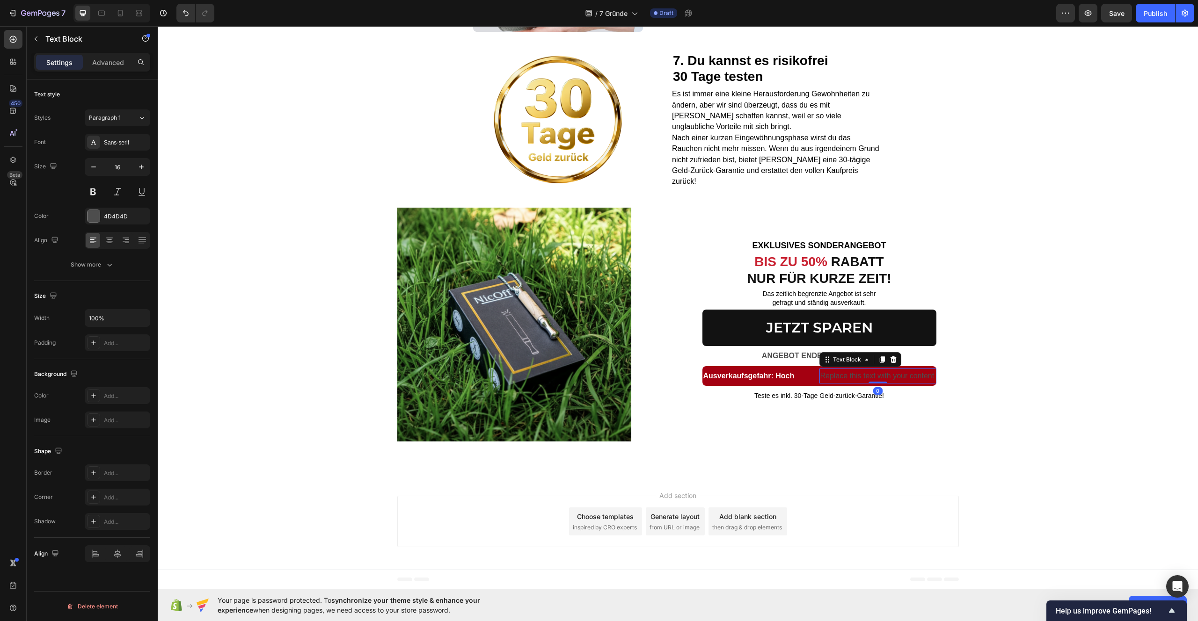
click at [858, 377] on div "Replace this text with your content" at bounding box center [877, 376] width 117 height 15
click at [858, 377] on p "Replace this text with your content" at bounding box center [877, 377] width 115 height 14
click at [820, 378] on p "Kostenloser Versand!!!" at bounding box center [877, 377] width 115 height 14
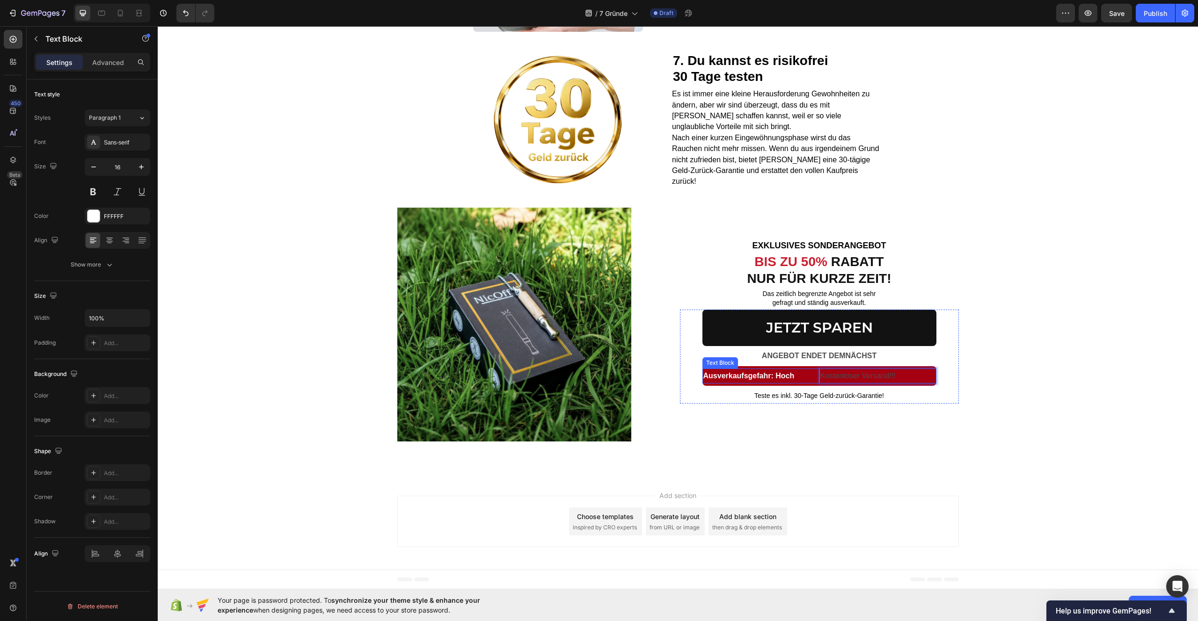
click at [703, 376] on strong "Ausverkaufsgefahr: Hoch" at bounding box center [748, 376] width 91 height 8
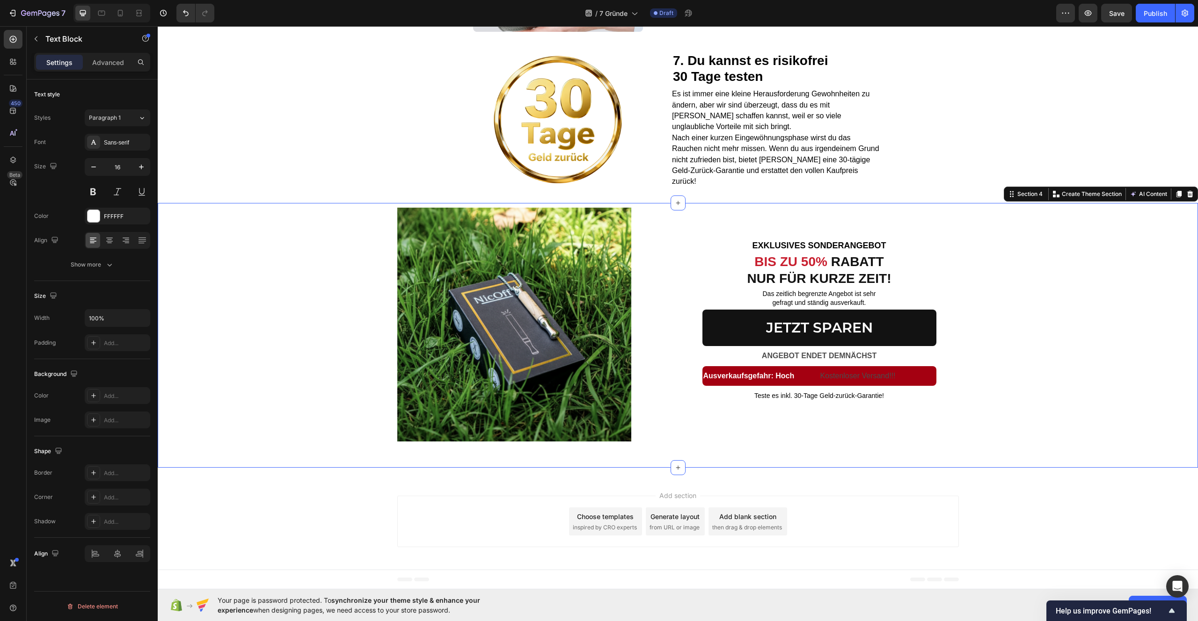
click at [1056, 390] on div "Image EXKLUSIVES SONDERANGEBOT Text block BIS ZU 50% RABATT NUR FÜR KURZE ZEIT!…" at bounding box center [678, 333] width 1040 height 251
click at [876, 378] on p "Kostenloser Versand!!!" at bounding box center [877, 377] width 115 height 14
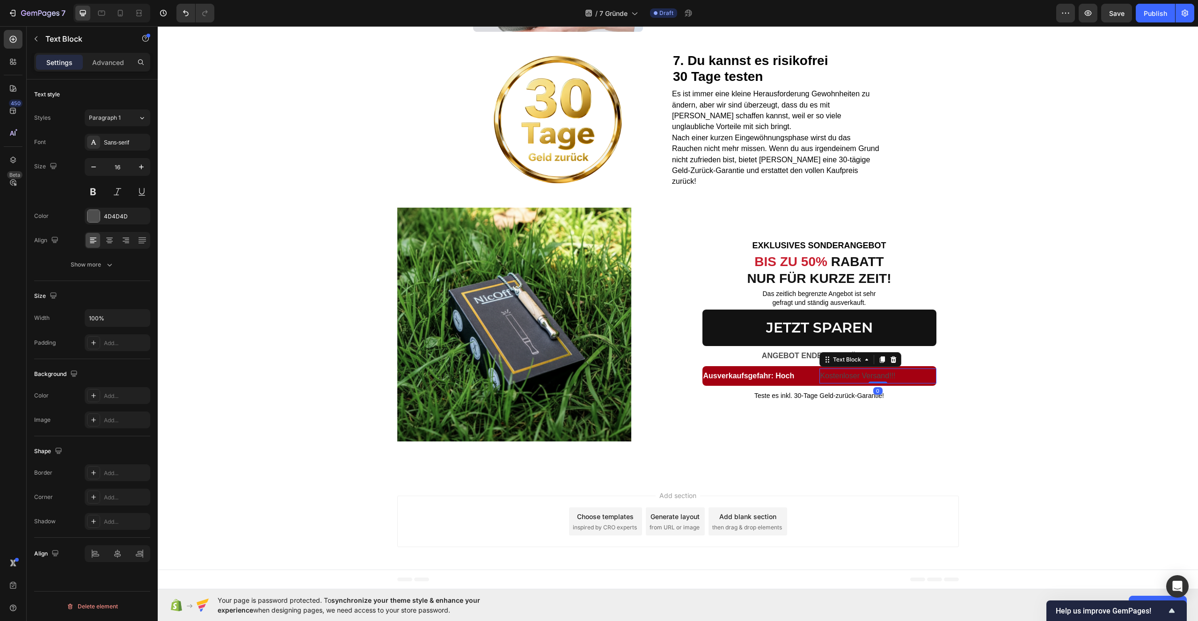
click at [917, 379] on p "Kostenloser Versand!!!" at bounding box center [877, 377] width 115 height 14
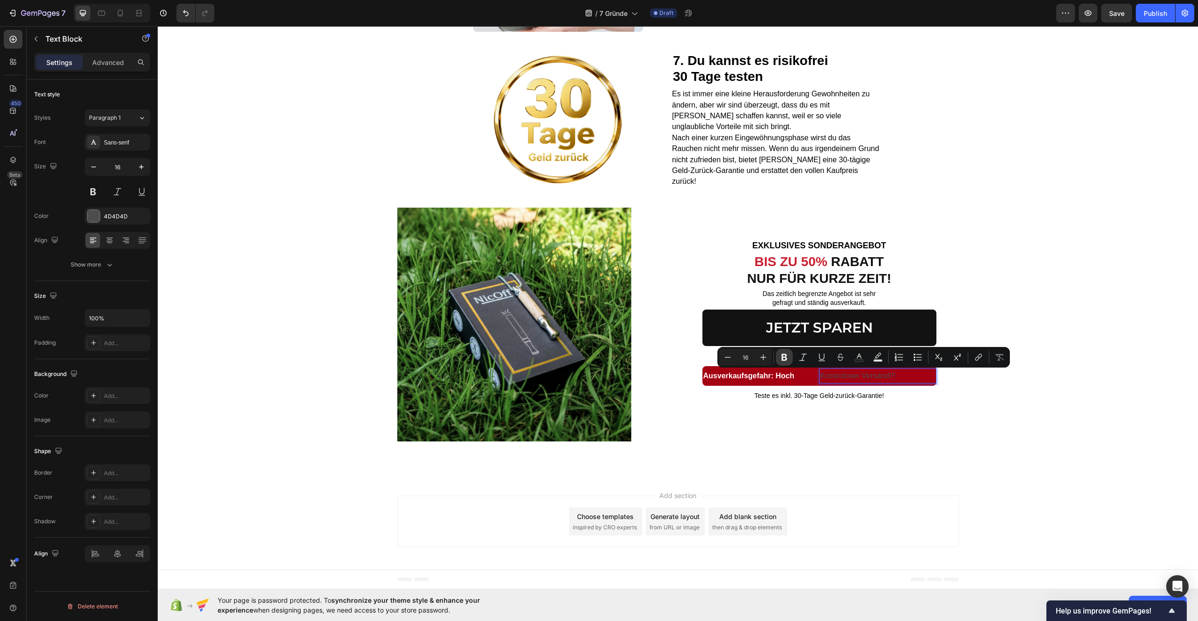
click at [789, 356] on icon "Editor contextual toolbar" at bounding box center [784, 357] width 9 height 9
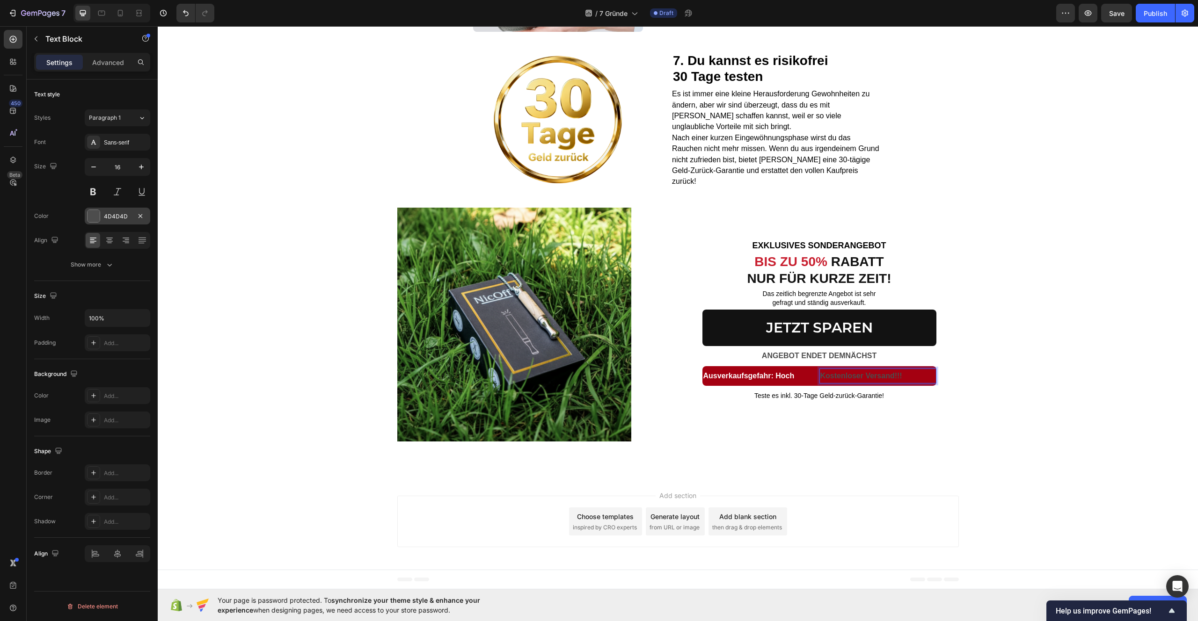
click at [98, 217] on div at bounding box center [94, 216] width 12 height 12
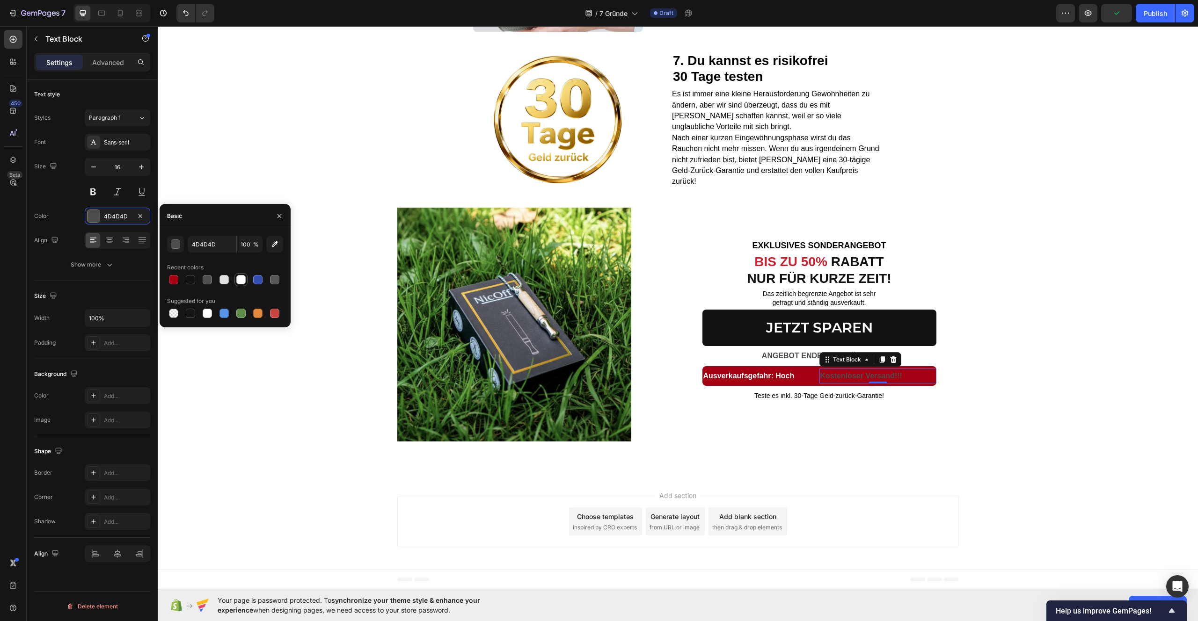
click at [238, 284] on div at bounding box center [240, 279] width 9 height 9
type input "FFFFFF"
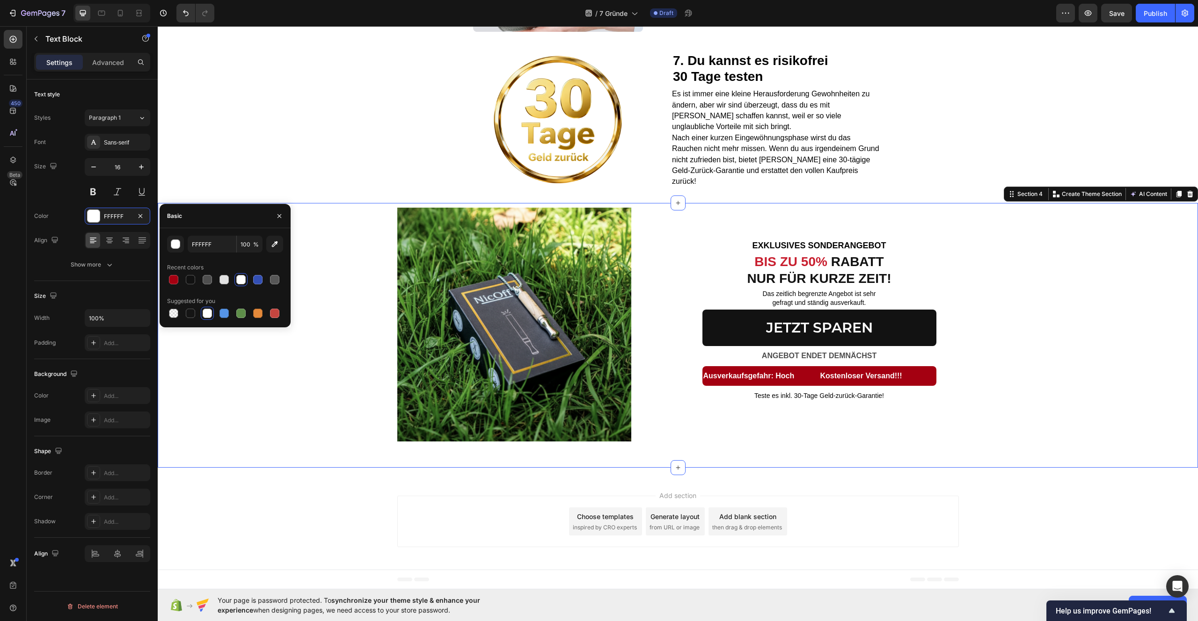
click at [1122, 358] on div "Image EXKLUSIVES SONDERANGEBOT Text block BIS ZU 50% RABATT NUR FÜR KURZE ZEIT!…" at bounding box center [678, 333] width 1040 height 251
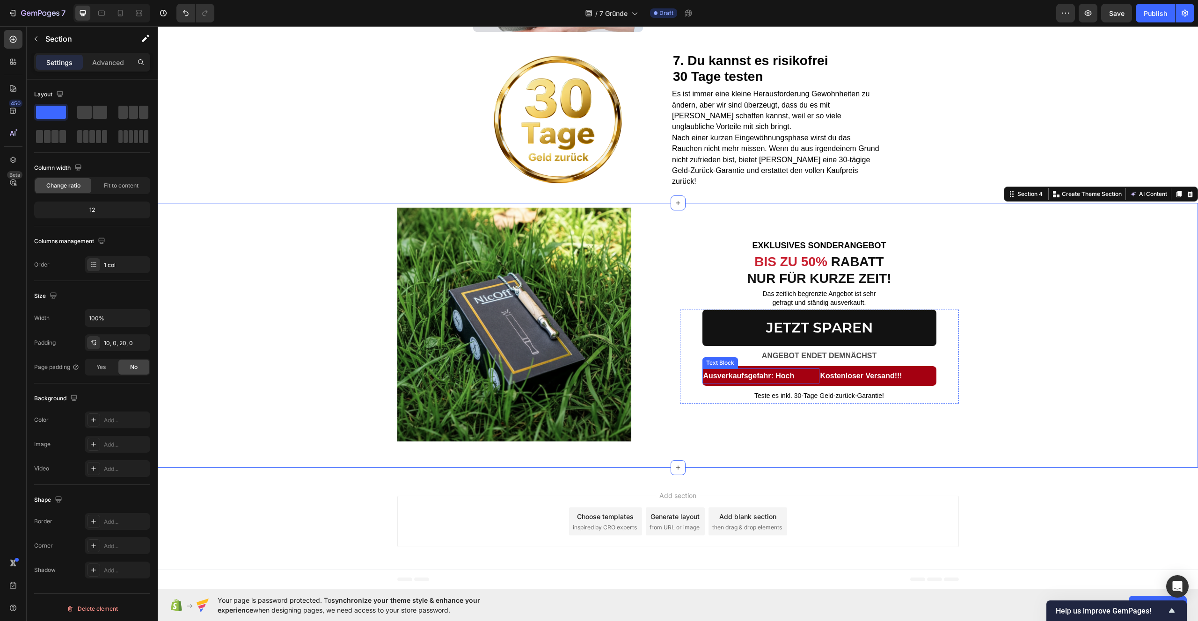
click at [710, 378] on strong "Ausverkaufsgefahr: Hoch" at bounding box center [748, 376] width 91 height 8
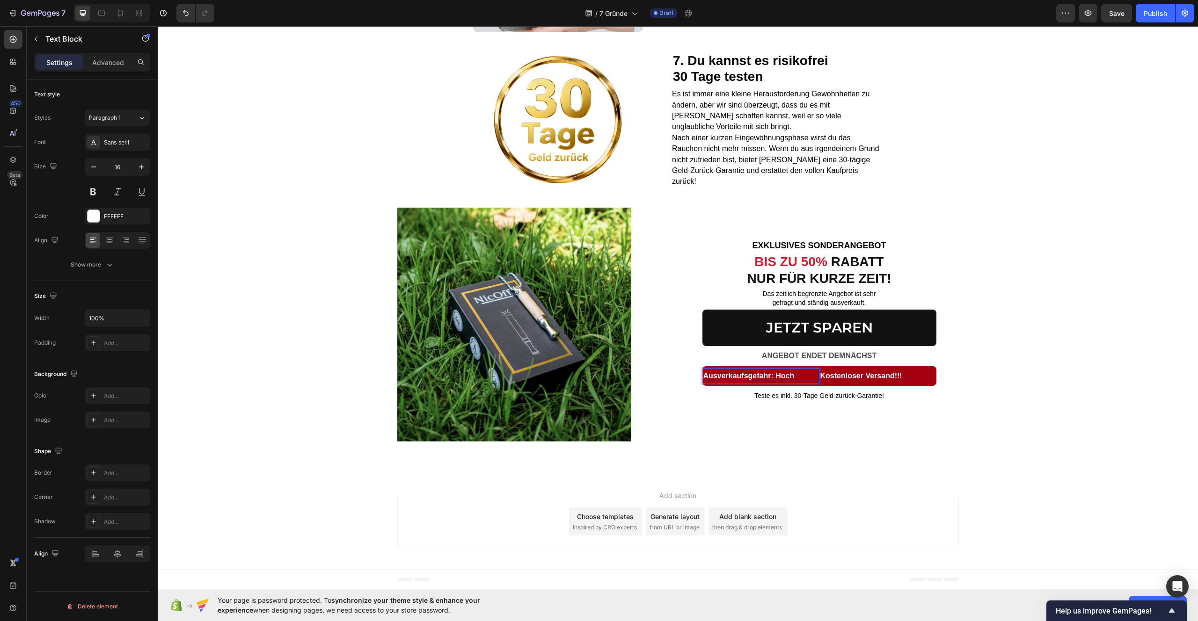
click at [713, 377] on strong "Ausverkaufsgefahr: Hoch" at bounding box center [748, 376] width 91 height 8
click at [710, 377] on strong "Ausverkaufsgefahr: Hoch" at bounding box center [748, 376] width 91 height 8
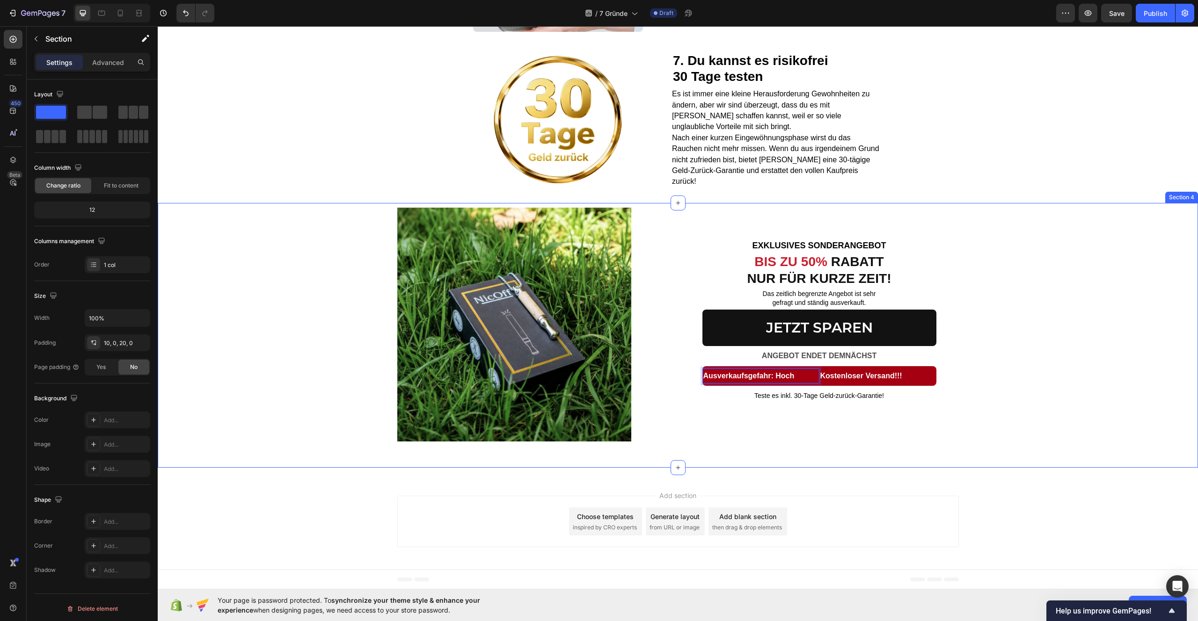
click at [1096, 361] on div "Image EXKLUSIVES SONDERANGEBOT Text block BIS ZU 50% RABATT NUR FÜR KURZE ZEIT!…" at bounding box center [678, 333] width 1040 height 251
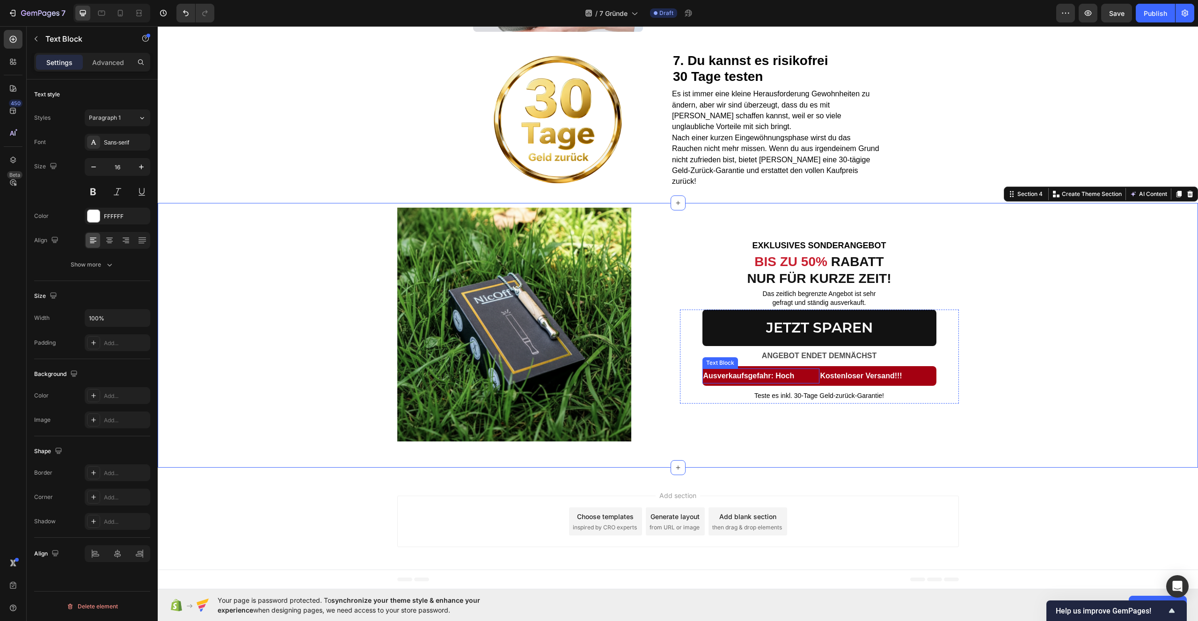
click at [789, 379] on strong "Ausverkaufsgefahr: Hoch" at bounding box center [748, 376] width 91 height 8
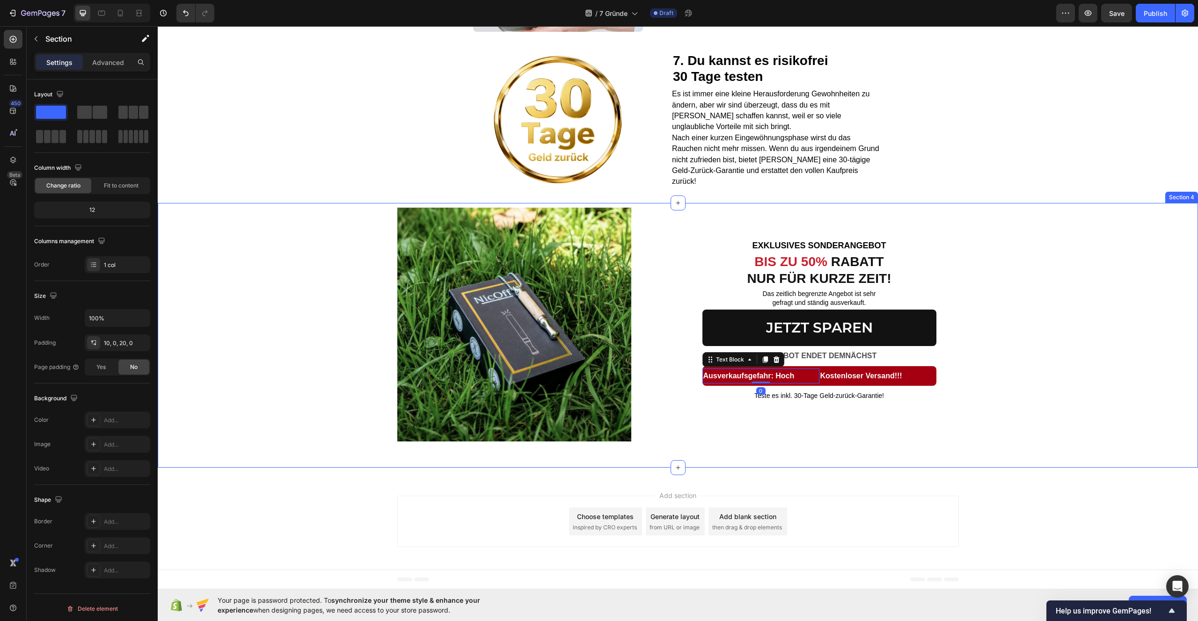
click at [1040, 317] on div "Image EXKLUSIVES SONDERANGEBOT Text block BIS ZU 50% RABATT NUR FÜR KURZE ZEIT!…" at bounding box center [678, 333] width 1040 height 251
click at [798, 264] on strong "BIS ZU 50%" at bounding box center [790, 262] width 73 height 15
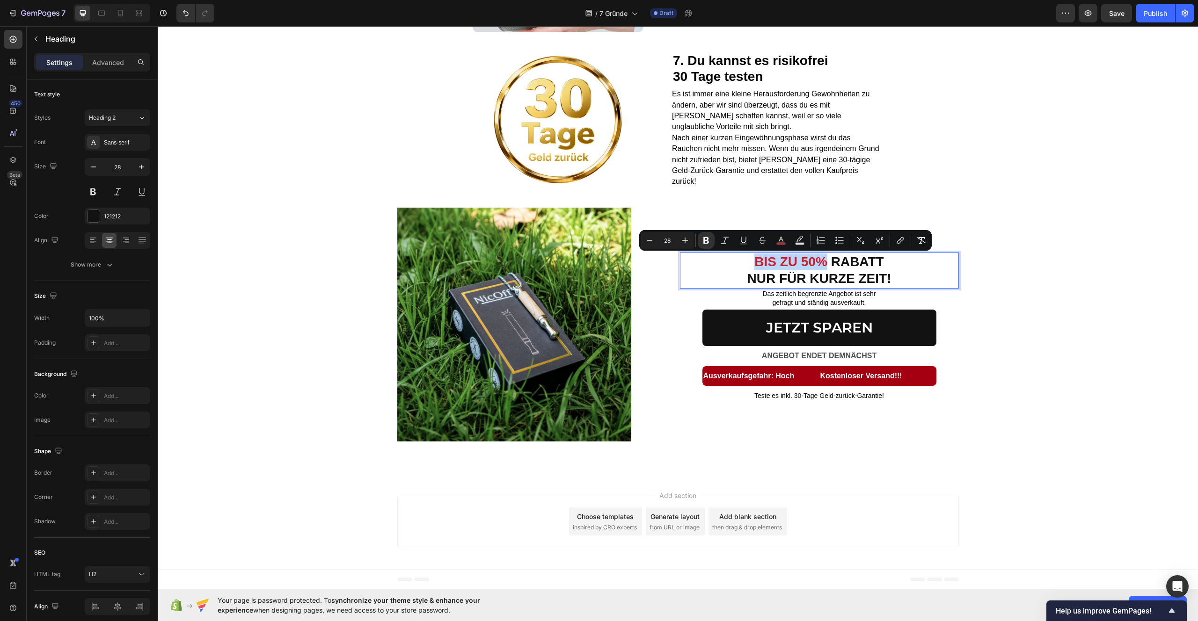
drag, startPoint x: 750, startPoint y: 261, endPoint x: 822, endPoint y: 263, distance: 72.1
click at [822, 263] on p "BIS ZU 50% RABATT NUR FÜR KURZE ZEIT!" at bounding box center [819, 271] width 277 height 34
click at [780, 241] on icon "Editor contextual toolbar" at bounding box center [780, 240] width 9 height 9
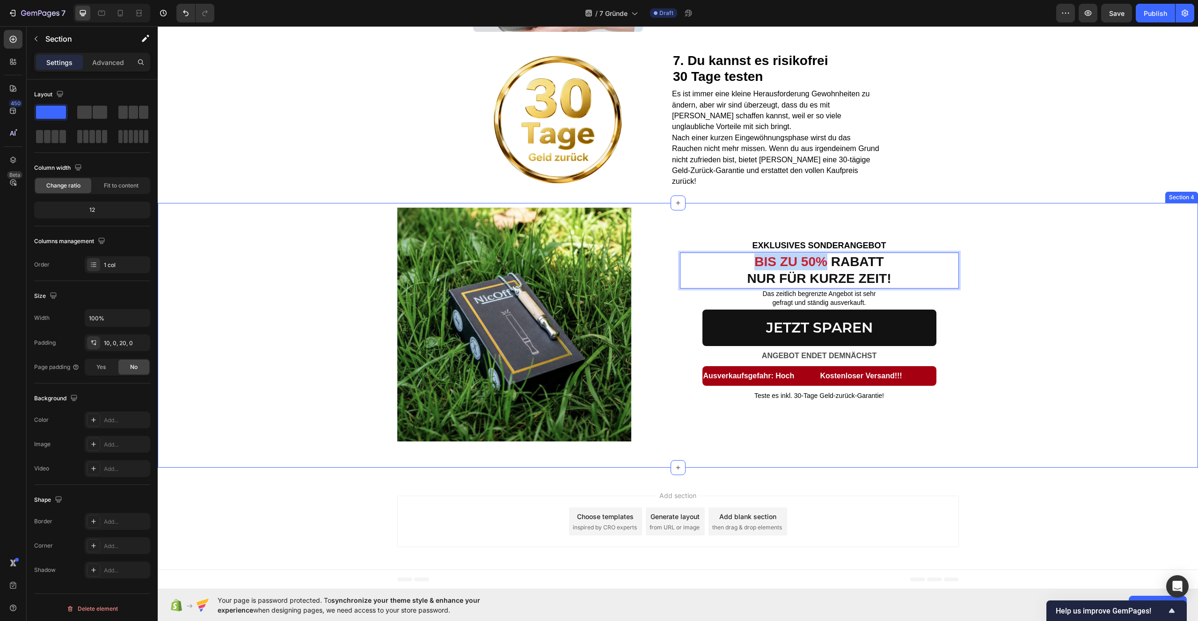
click at [1091, 231] on div "Image EXKLUSIVES SONDERANGEBOT Text block BIS ZU 50% RABATT NUR FÜR KURZE ZEIT!…" at bounding box center [678, 333] width 1040 height 251
click at [799, 262] on strong "BIS ZU 50%" at bounding box center [790, 262] width 73 height 15
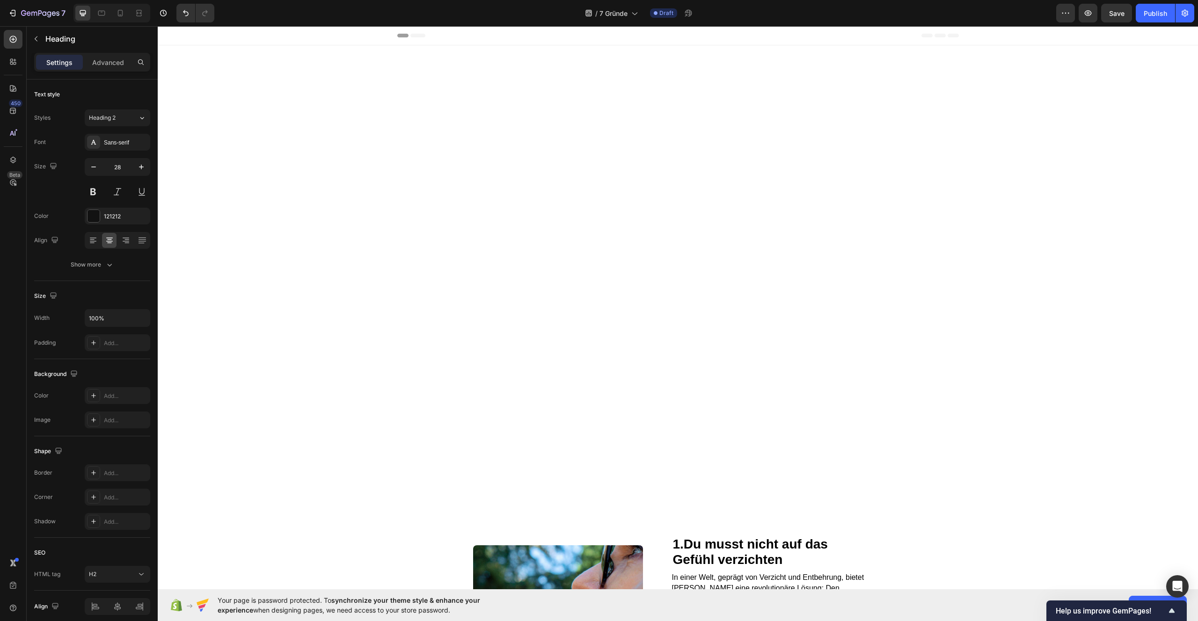
scroll to position [1460, 0]
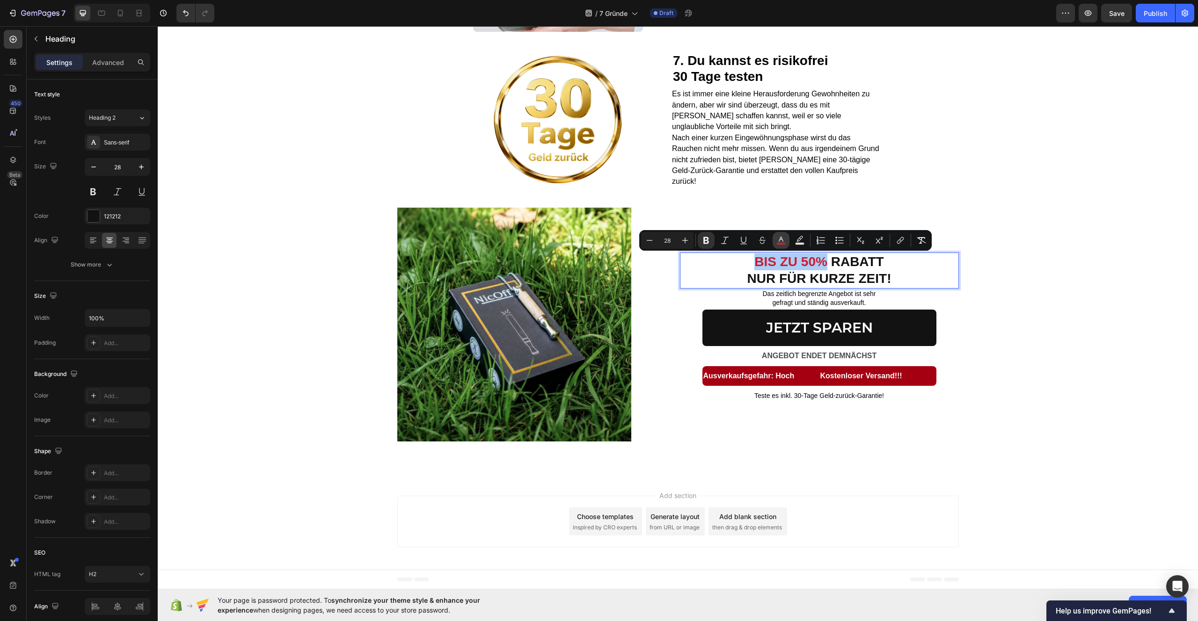
click at [781, 243] on rect "Editor contextual toolbar" at bounding box center [781, 244] width 9 height 2
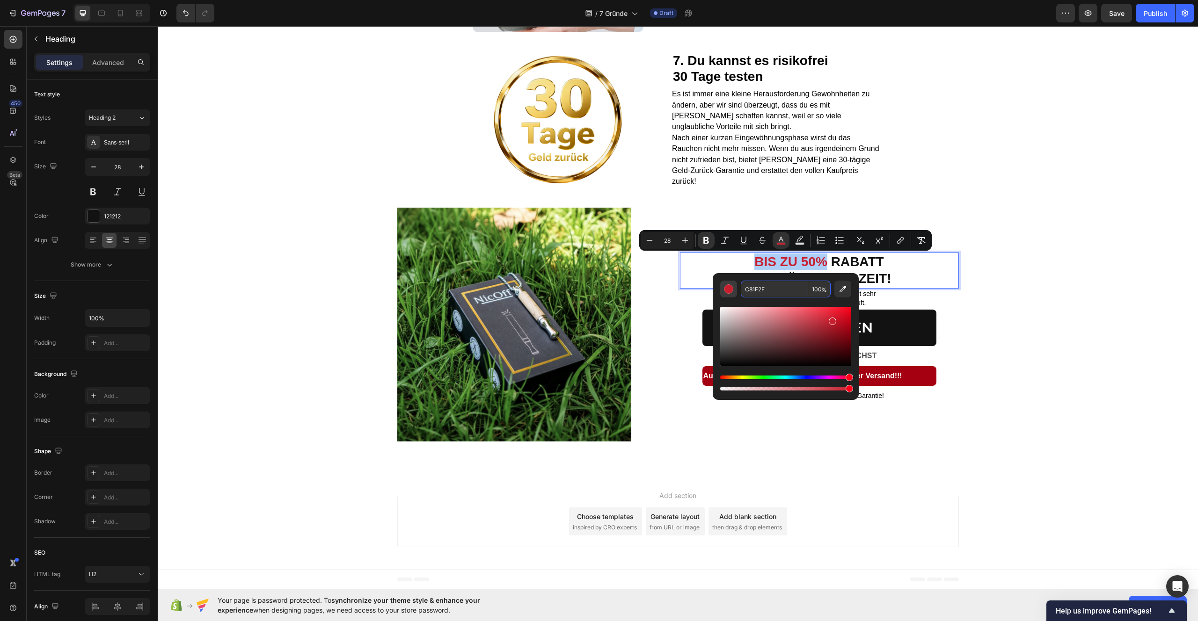
drag, startPoint x: 779, startPoint y: 287, endPoint x: 725, endPoint y: 289, distance: 53.8
click at [725, 289] on div "C81F2F 100 %" at bounding box center [785, 289] width 131 height 17
drag, startPoint x: 796, startPoint y: 294, endPoint x: 739, endPoint y: 291, distance: 56.7
click at [739, 291] on div "C81F2F 100 %" at bounding box center [785, 289] width 131 height 17
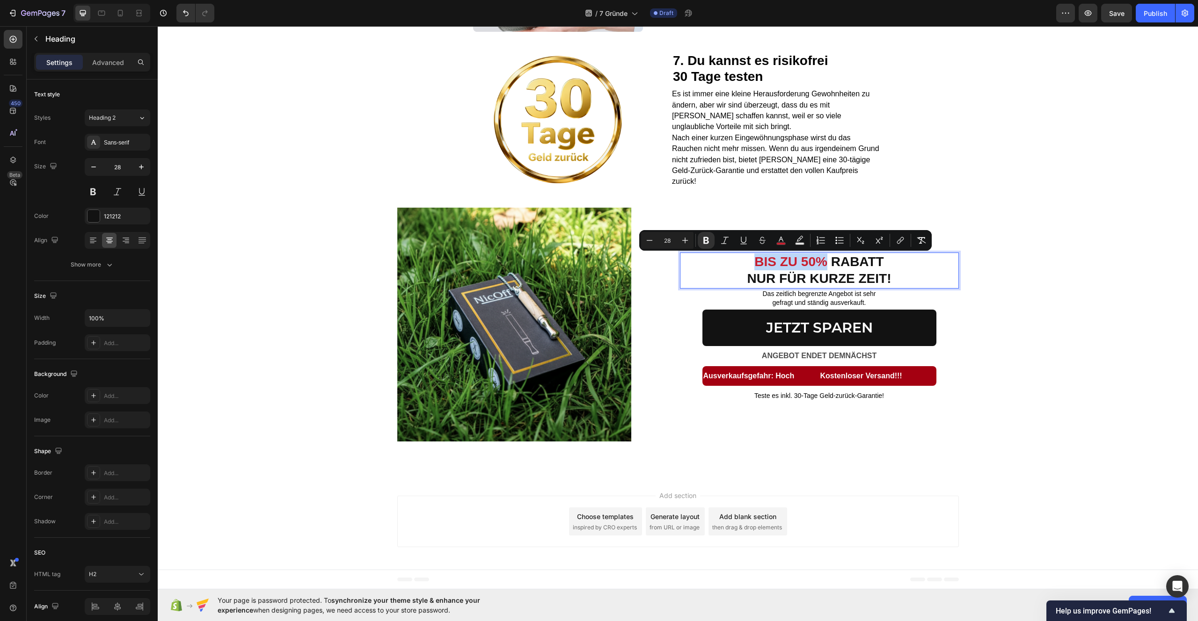
click at [816, 263] on strong "BIS ZU 50%" at bounding box center [790, 262] width 73 height 15
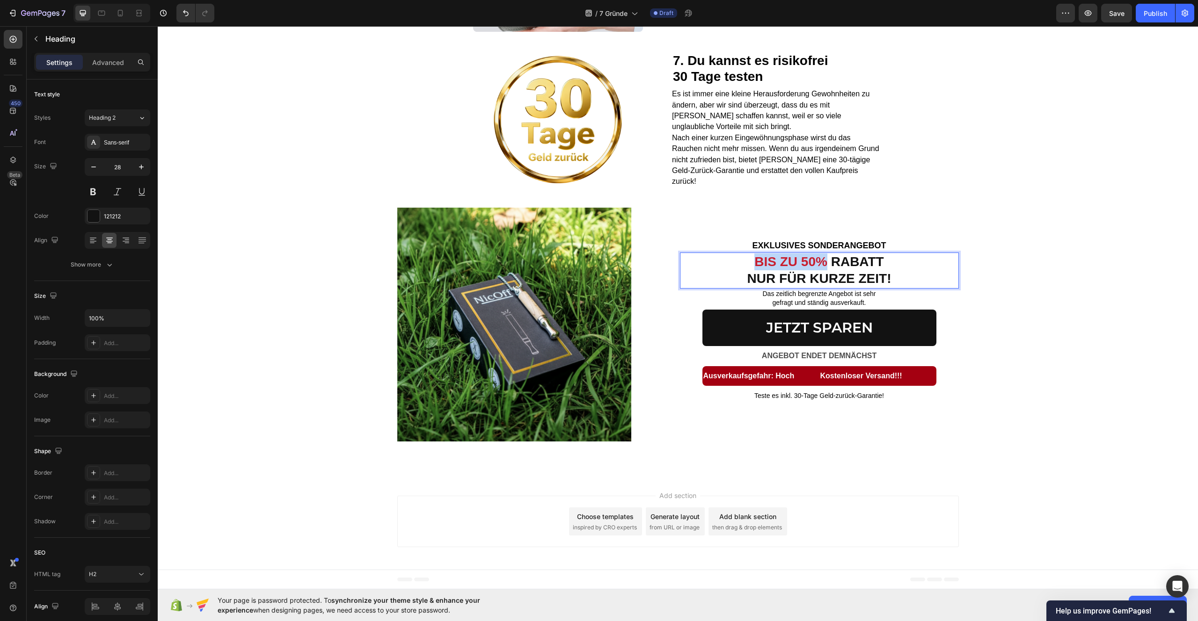
drag, startPoint x: 822, startPoint y: 263, endPoint x: 753, endPoint y: 261, distance: 68.8
click at [753, 261] on p "BIS ZU 50% RABATT NUR FÜR KURZE ZEIT!" at bounding box center [819, 271] width 277 height 34
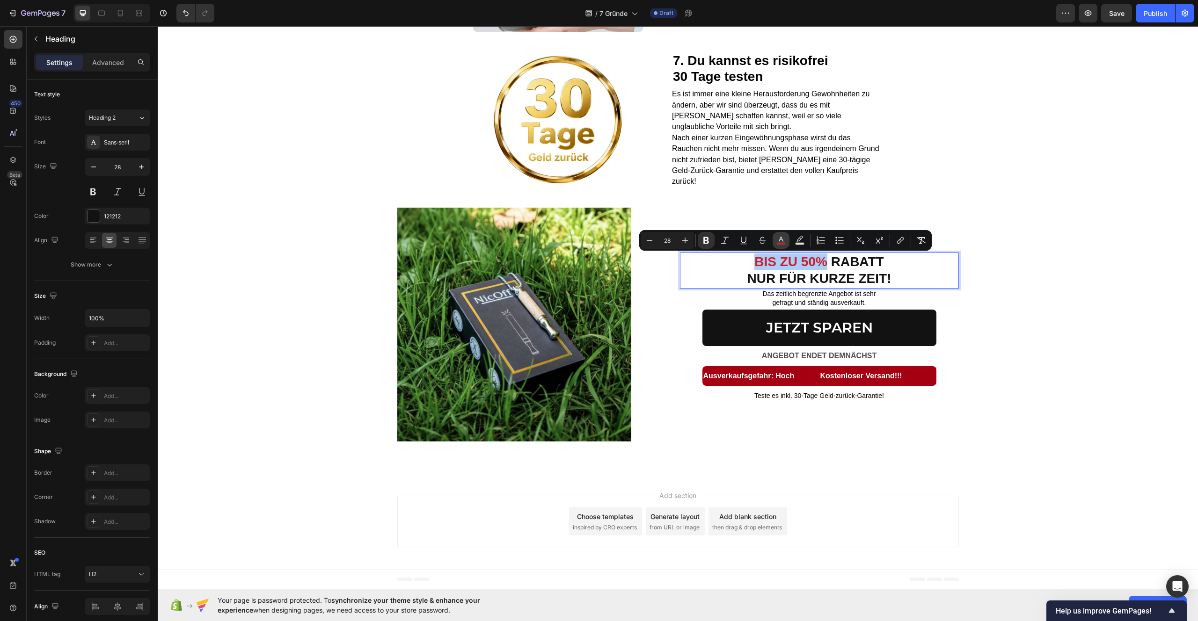
click at [778, 245] on rect "Editor contextual toolbar" at bounding box center [781, 244] width 9 height 2
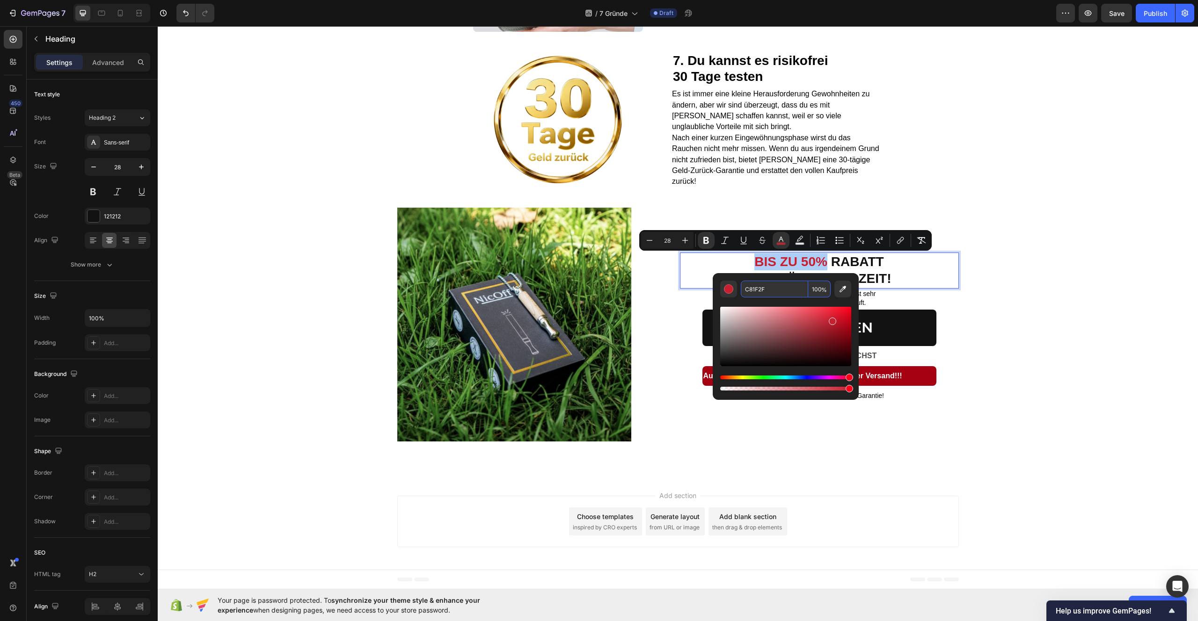
drag, startPoint x: 776, startPoint y: 291, endPoint x: 759, endPoint y: 291, distance: 17.3
click at [759, 291] on input "C81F2F" at bounding box center [774, 289] width 67 height 17
click at [770, 290] on input "C81F2F" at bounding box center [774, 289] width 67 height 17
paste input "a40011"
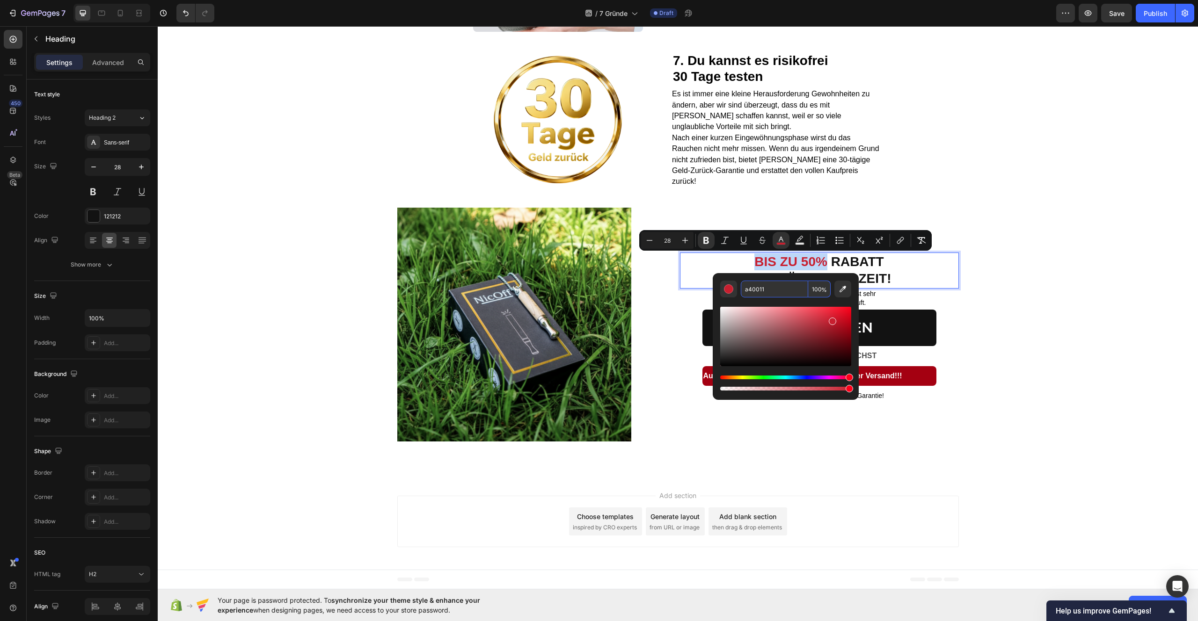
type input "A40011"
click at [1148, 298] on div "Image EXKLUSIVES SONDERANGEBOT Text block BIS ZU 50% RABATT NUR FÜR KURZE ZEIT!…" at bounding box center [678, 333] width 1040 height 251
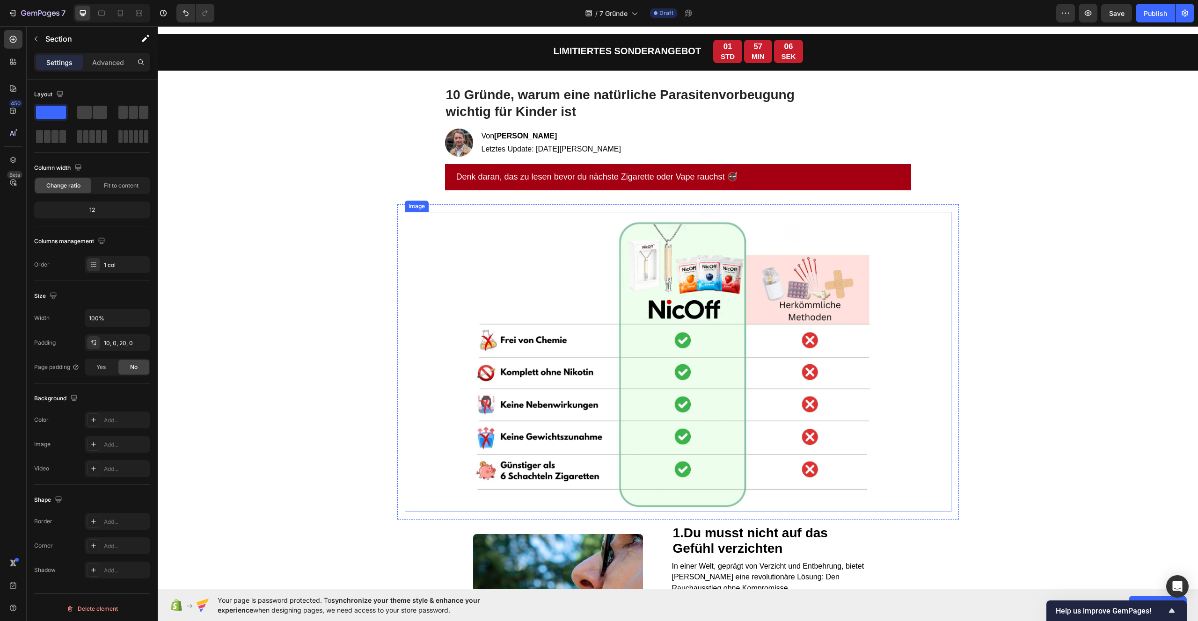
scroll to position [0, 0]
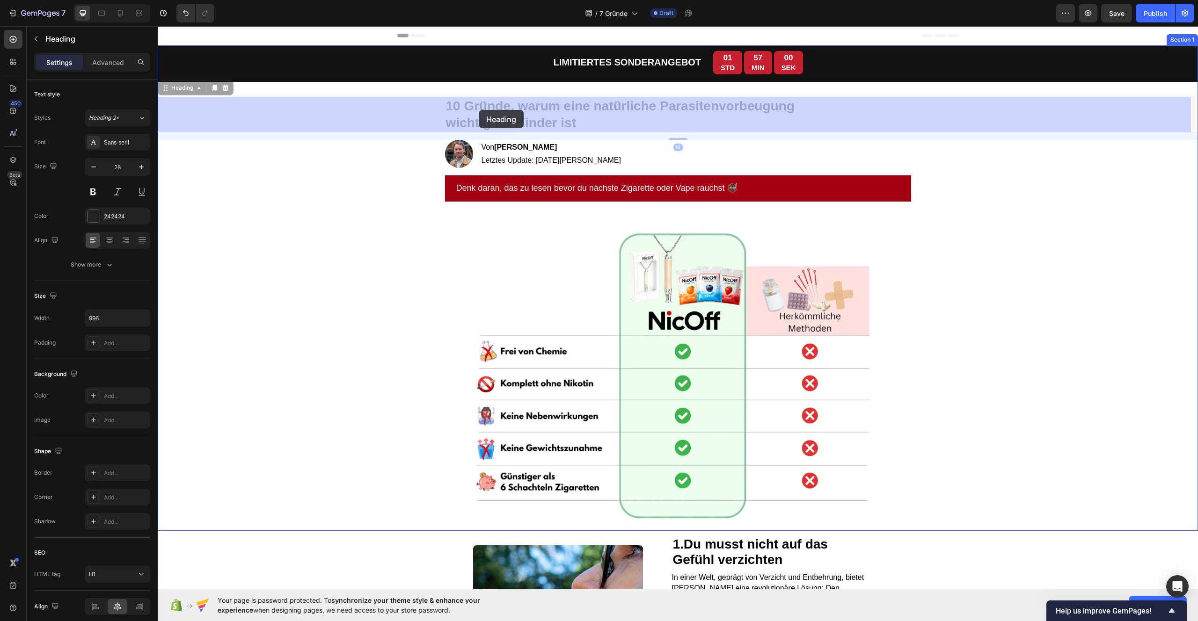
drag, startPoint x: 443, startPoint y: 105, endPoint x: 481, endPoint y: 110, distance: 38.7
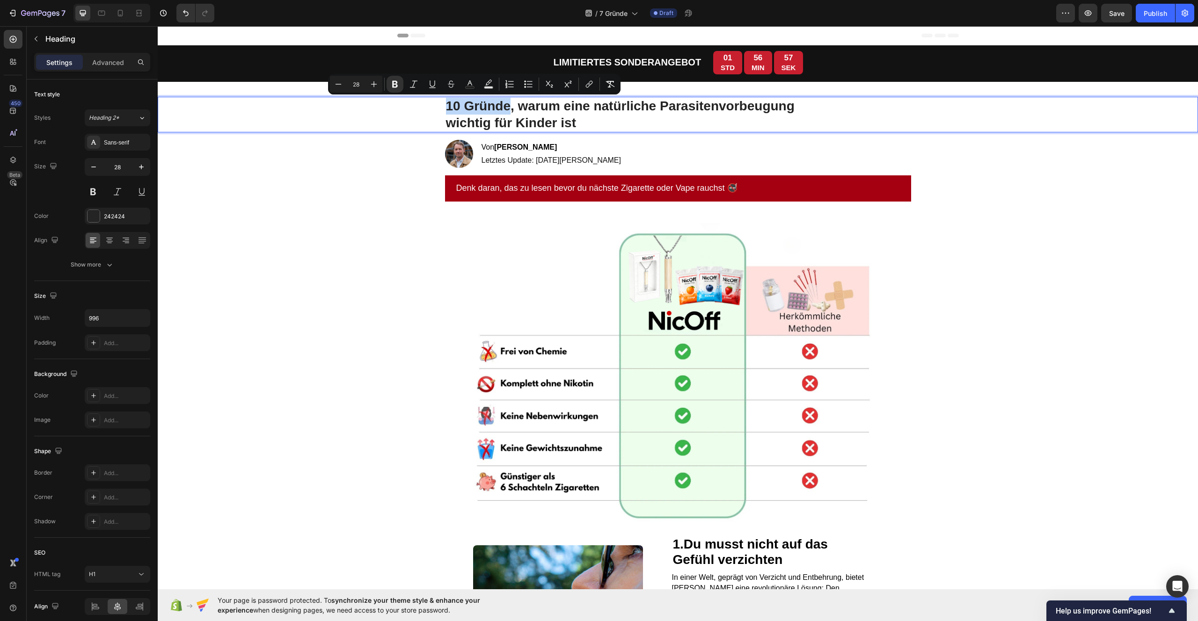
click at [488, 108] on strong "10 Gründe, warum eine natürliche Parasitenvorbeugung" at bounding box center [620, 106] width 349 height 15
click at [412, 114] on div "10 Gründe, warum eine natürliche Parasitenvorbeugung wichtig für Kinder ist" at bounding box center [678, 115] width 1022 height 36
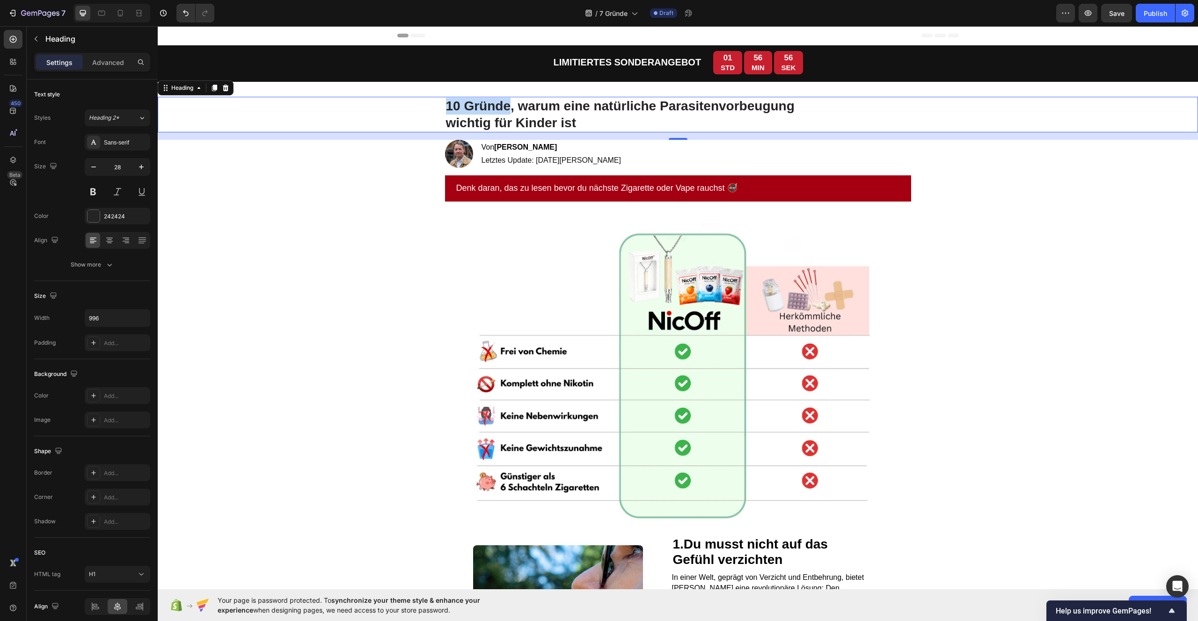
click at [452, 108] on strong "10 Gründe, warum eine natürliche Parasitenvorbeugung" at bounding box center [620, 106] width 349 height 15
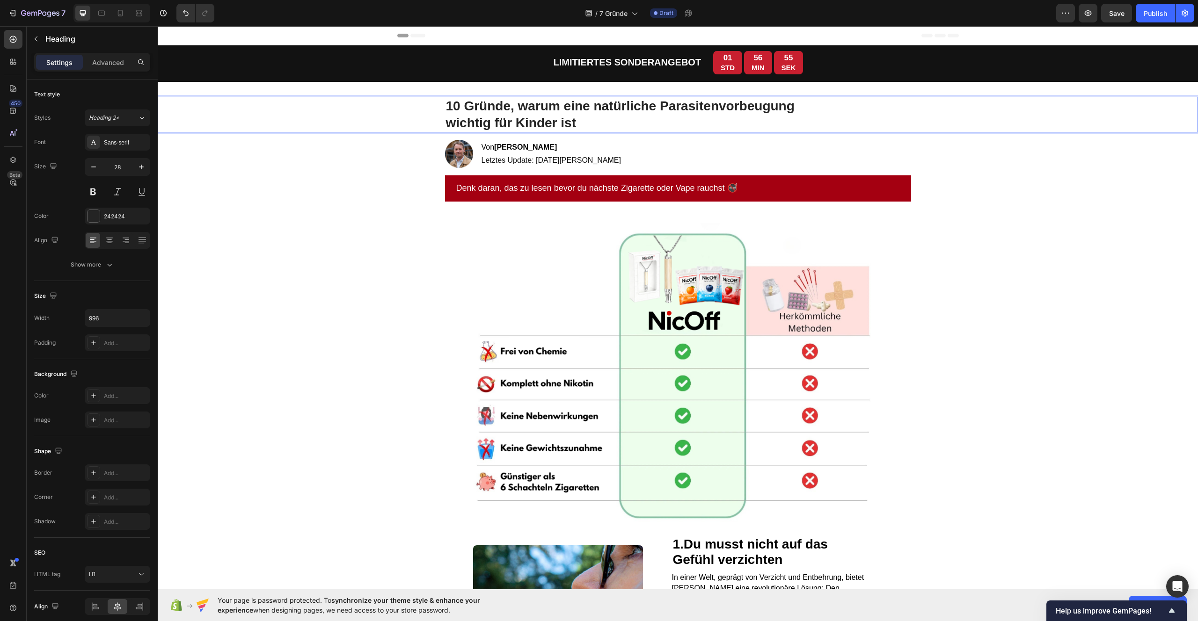
click at [455, 109] on strong "10 Gründe, warum eine natürliche Parasitenvorbeugung" at bounding box center [620, 106] width 349 height 15
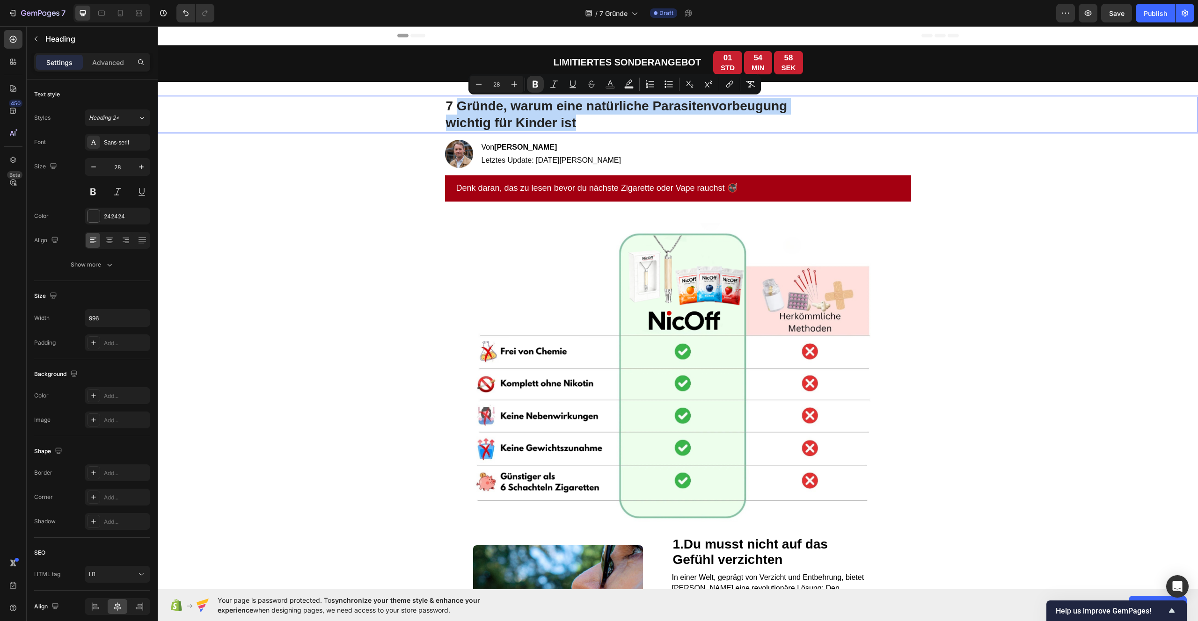
drag, startPoint x: 575, startPoint y: 124, endPoint x: 457, endPoint y: 109, distance: 118.9
click at [457, 109] on p "7 Gründe, warum eine natürliche Parasitenvorbeugung wichtig für Kinder ist" at bounding box center [678, 115] width 464 height 34
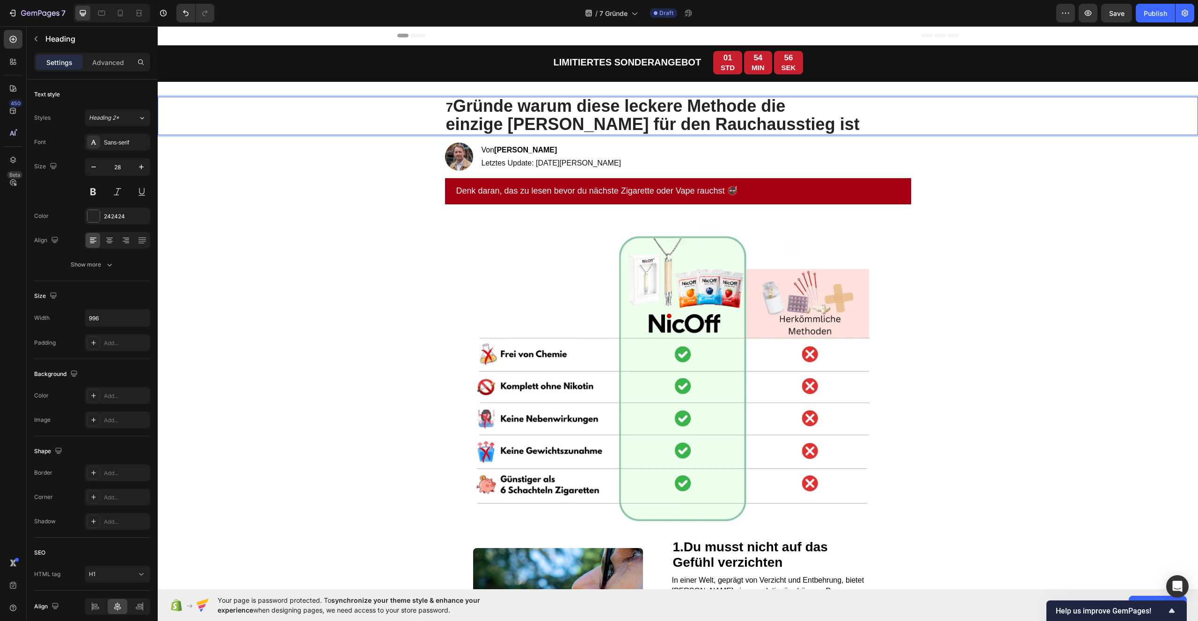
click at [449, 104] on strong "7" at bounding box center [449, 107] width 7 height 15
drag, startPoint x: 448, startPoint y: 105, endPoint x: 441, endPoint y: 105, distance: 7.0
click at [445, 105] on h1 "7 Gründe warum diese leckere Methode die einzige [PERSON_NAME] für den Rauchaus…" at bounding box center [678, 116] width 466 height 39
click at [455, 107] on strong "Gründe warum diese leckere Methode die" at bounding box center [619, 105] width 332 height 19
drag, startPoint x: 456, startPoint y: 107, endPoint x: 467, endPoint y: 107, distance: 10.8
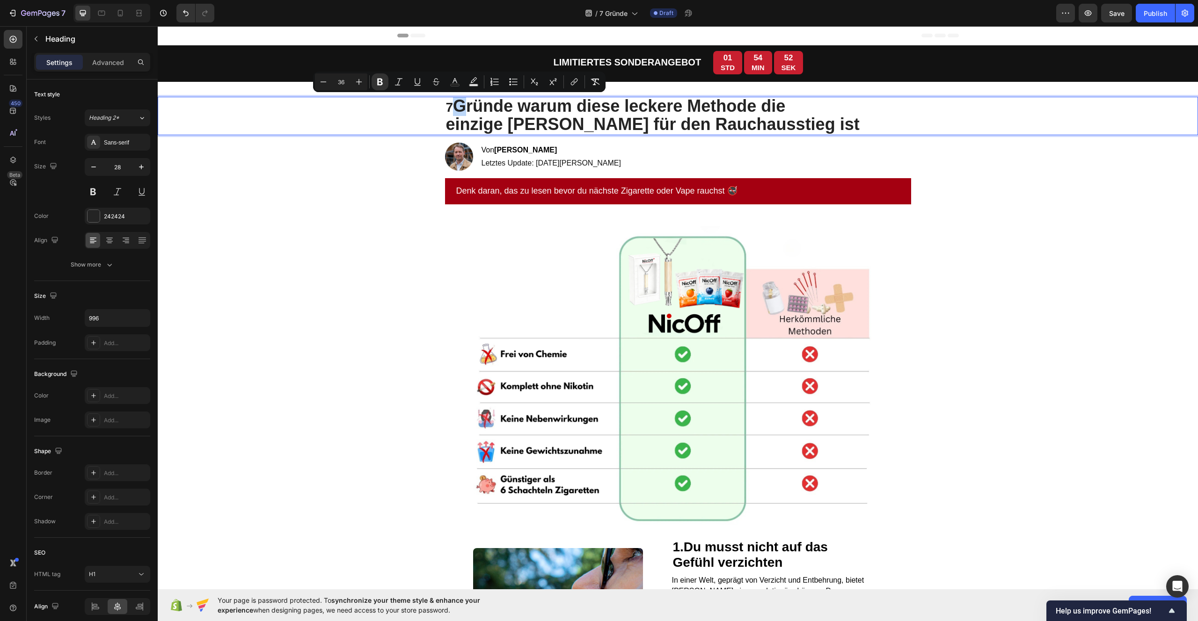
click at [467, 107] on strong "Gründe warum diese leckere Methode die" at bounding box center [619, 105] width 332 height 19
type input "28"
click at [446, 108] on strong "7" at bounding box center [449, 107] width 7 height 15
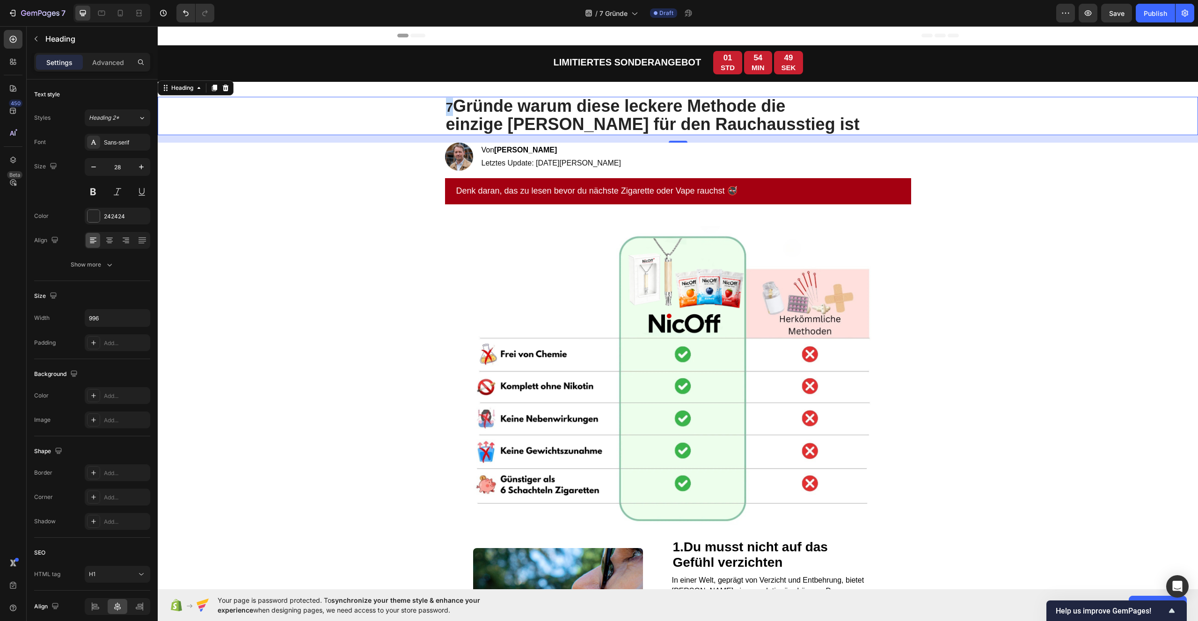
drag, startPoint x: 429, startPoint y: 107, endPoint x: 533, endPoint y: 114, distance: 104.1
click at [533, 114] on div "7 Gründe warum diese leckere Methode die einzige [PERSON_NAME] für den Rauchaus…" at bounding box center [678, 116] width 1022 height 39
click at [533, 115] on strong "einzige [PERSON_NAME] für den Rauchausstieg ist" at bounding box center [653, 124] width 414 height 19
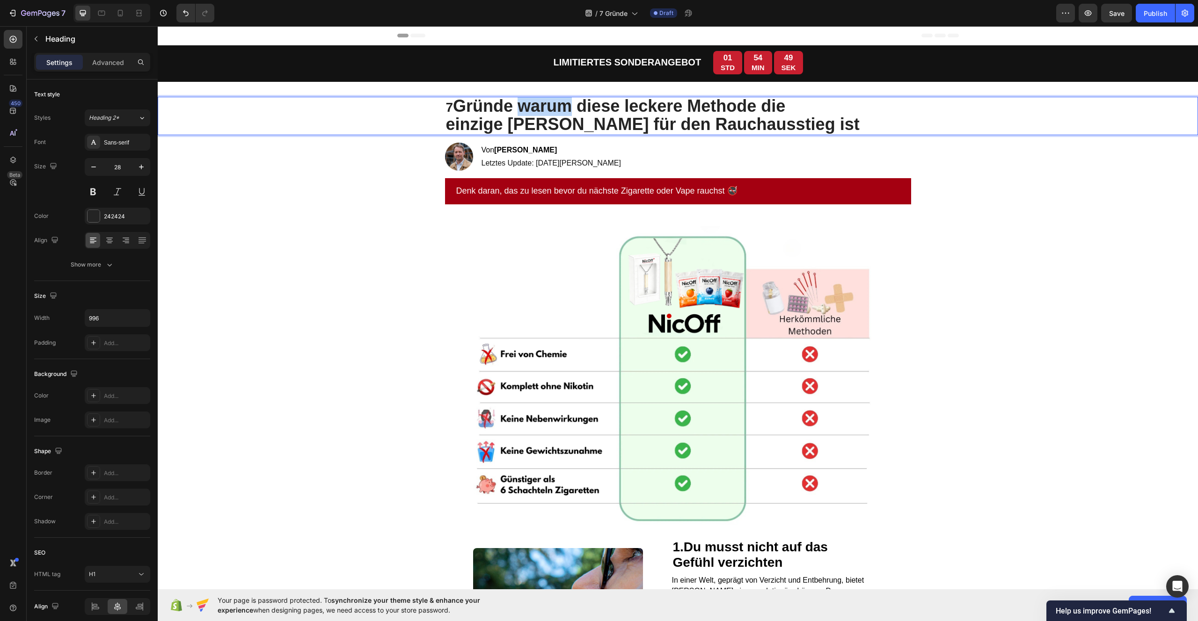
click at [533, 115] on strong "einzige [PERSON_NAME] für den Rauchausstieg ist" at bounding box center [653, 124] width 414 height 19
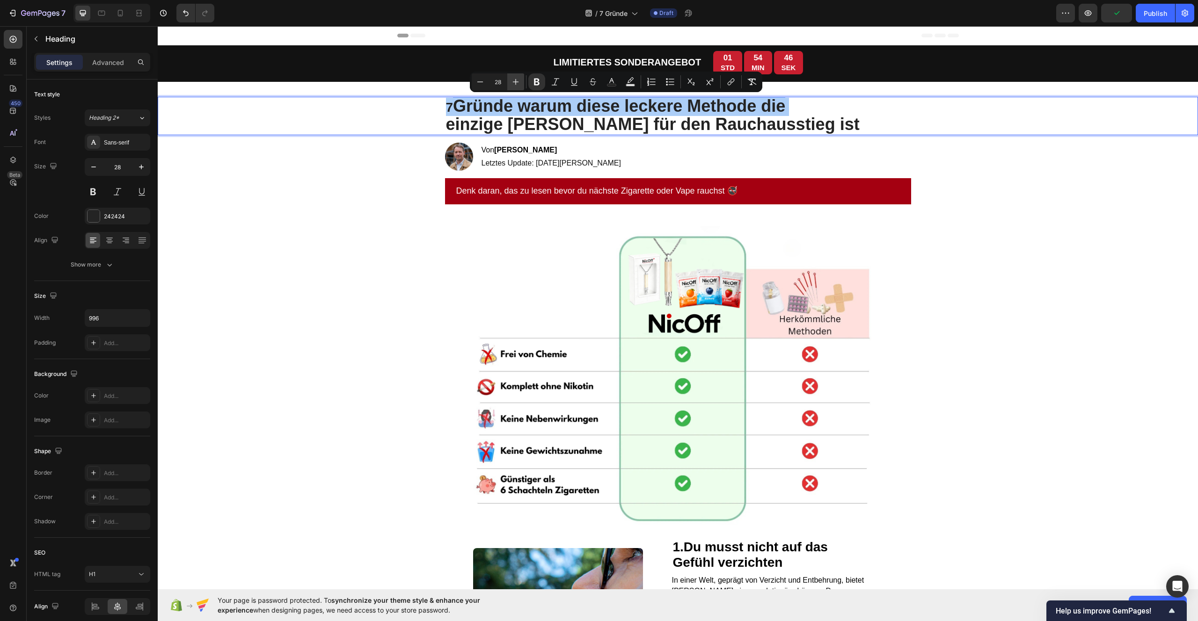
click at [514, 86] on icon "Editor contextual toolbar" at bounding box center [515, 81] width 9 height 9
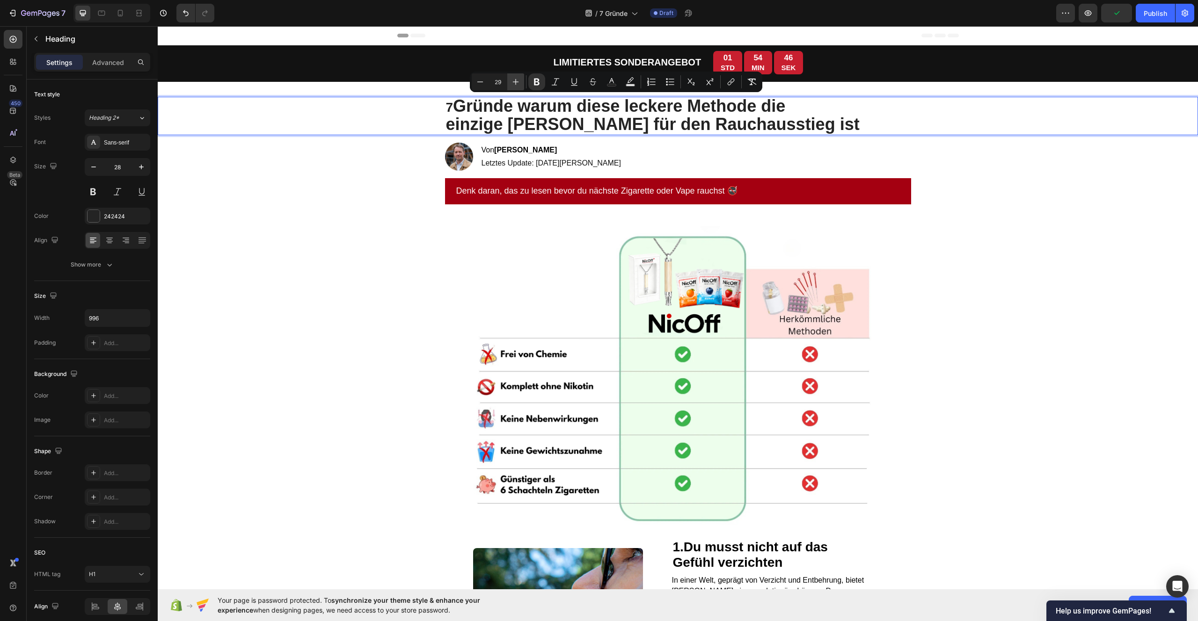
click at [514, 86] on icon "Editor contextual toolbar" at bounding box center [515, 81] width 9 height 9
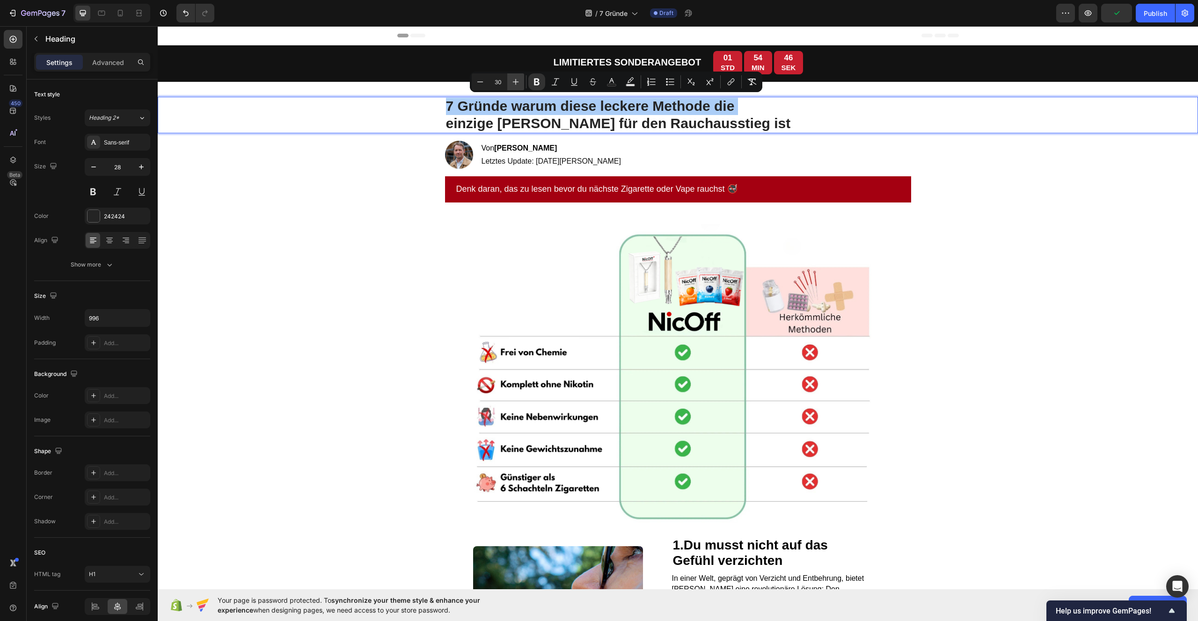
click at [514, 86] on icon "Editor contextual toolbar" at bounding box center [515, 81] width 9 height 9
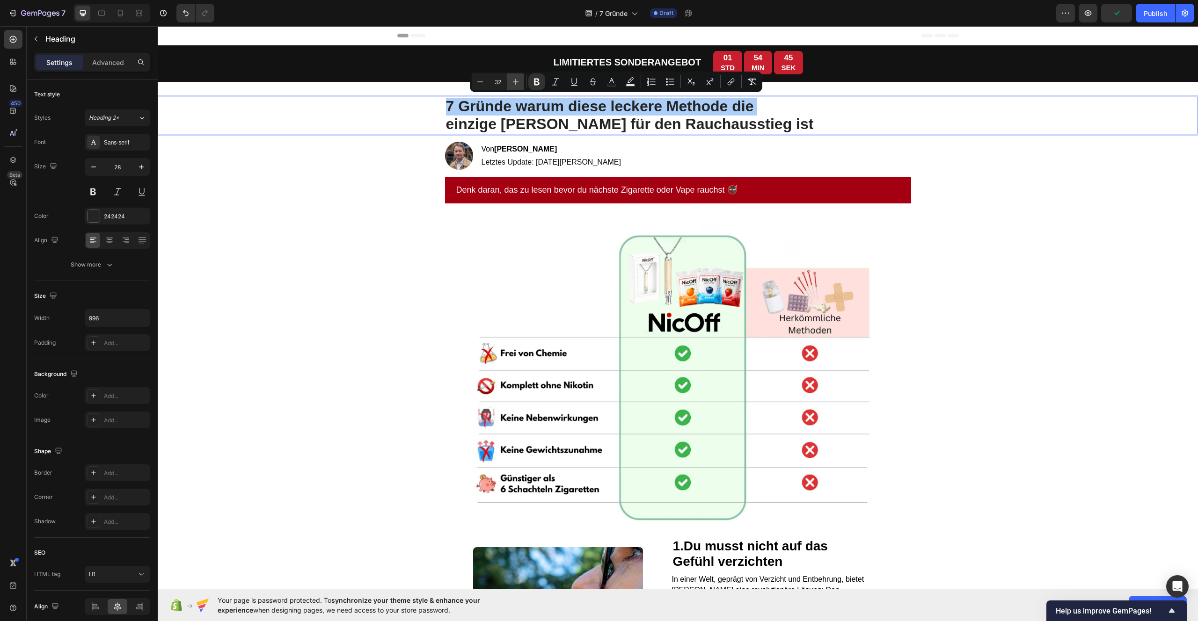
click at [514, 86] on icon "Editor contextual toolbar" at bounding box center [515, 81] width 9 height 9
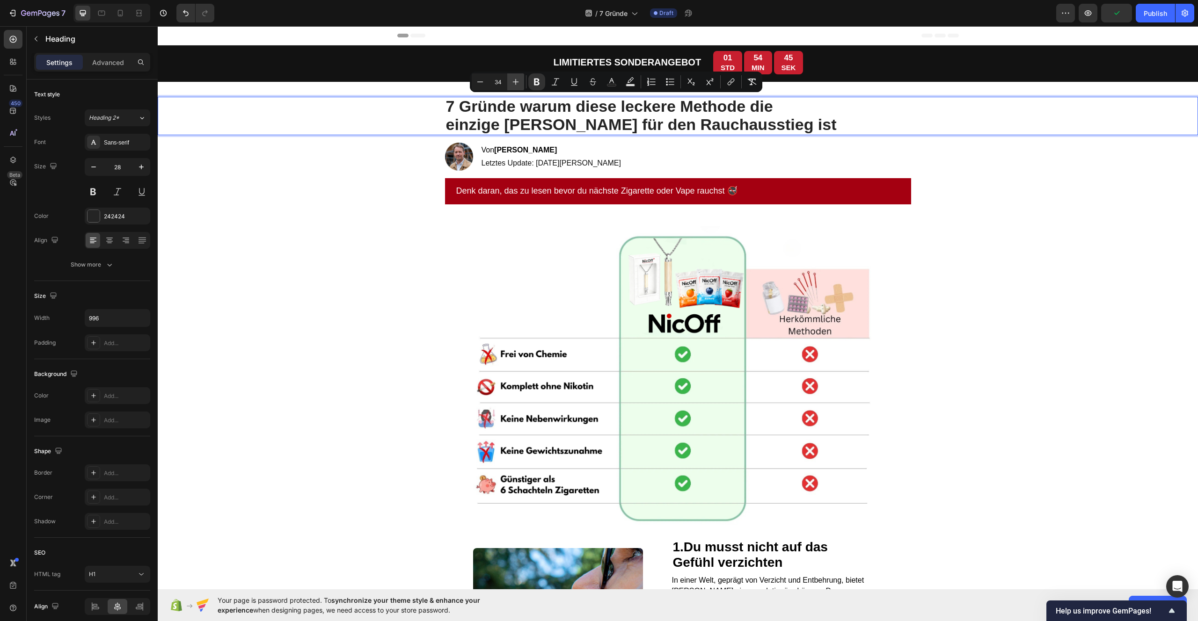
click at [514, 86] on icon "Editor contextual toolbar" at bounding box center [515, 81] width 9 height 9
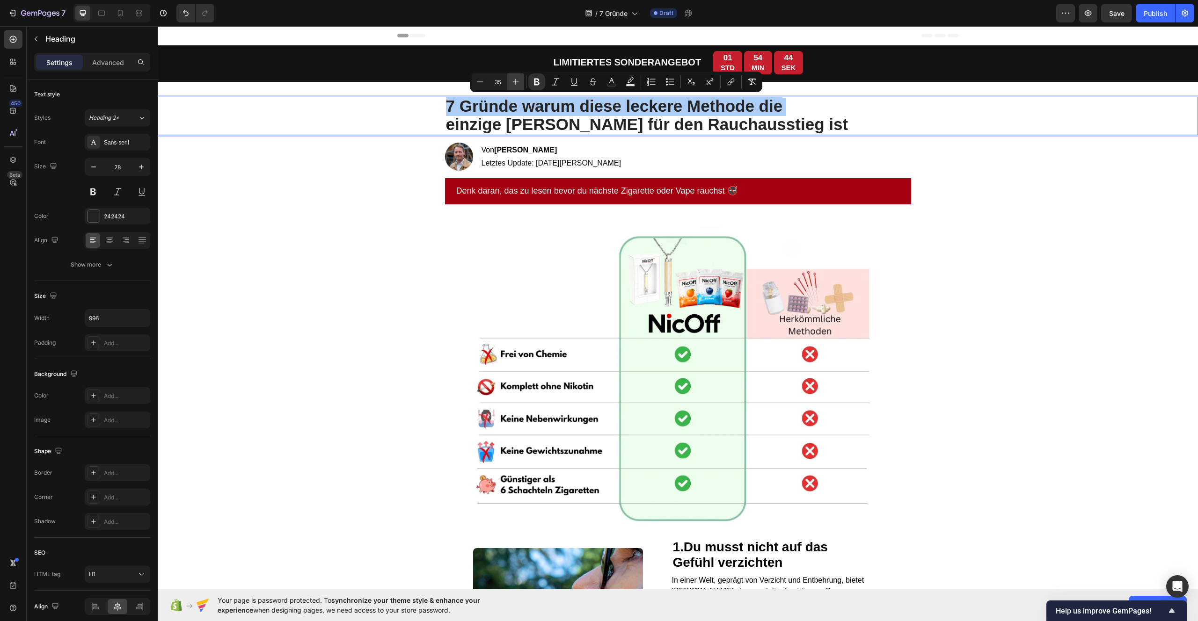
click at [514, 86] on icon "Editor contextual toolbar" at bounding box center [515, 81] width 9 height 9
type input "36"
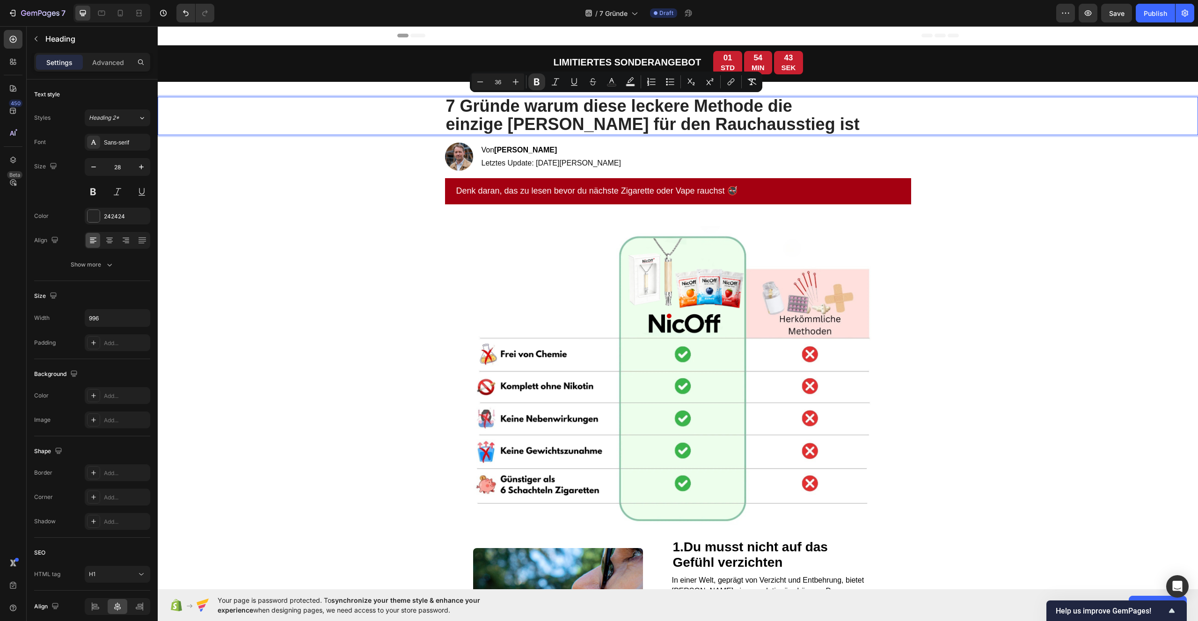
click at [820, 122] on p "7 Gründe warum diese leckere Methode die einzige [PERSON_NAME] für den Rauchaus…" at bounding box center [678, 116] width 464 height 37
click at [500, 124] on strong "einzige [PERSON_NAME] für den Rauchausstieg ist" at bounding box center [653, 124] width 414 height 19
